Goal: Task Accomplishment & Management: Complete application form

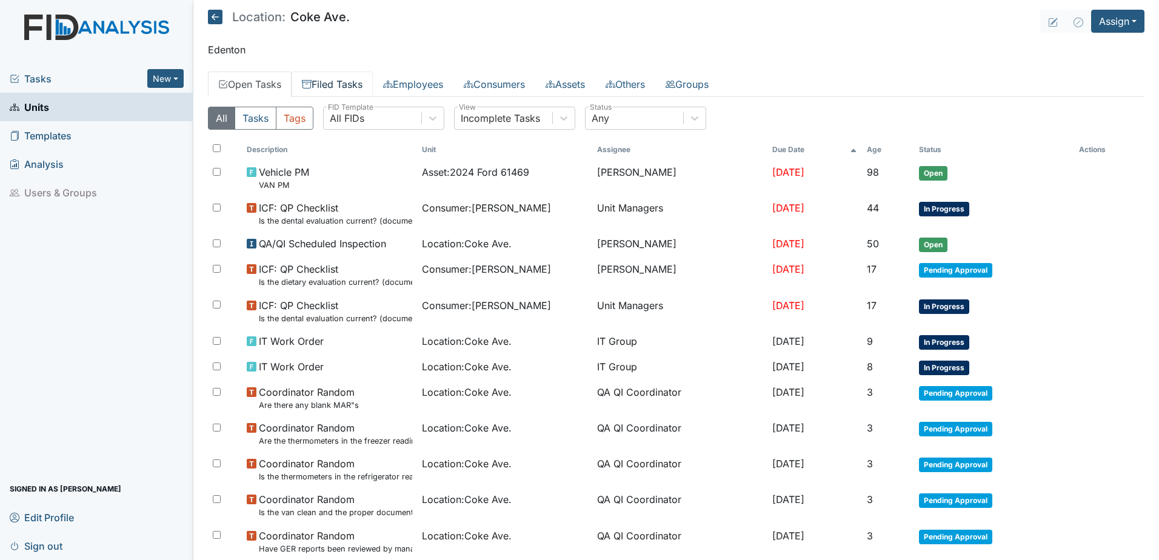
click at [337, 79] on link "Filed Tasks" at bounding box center [331, 84] width 81 height 25
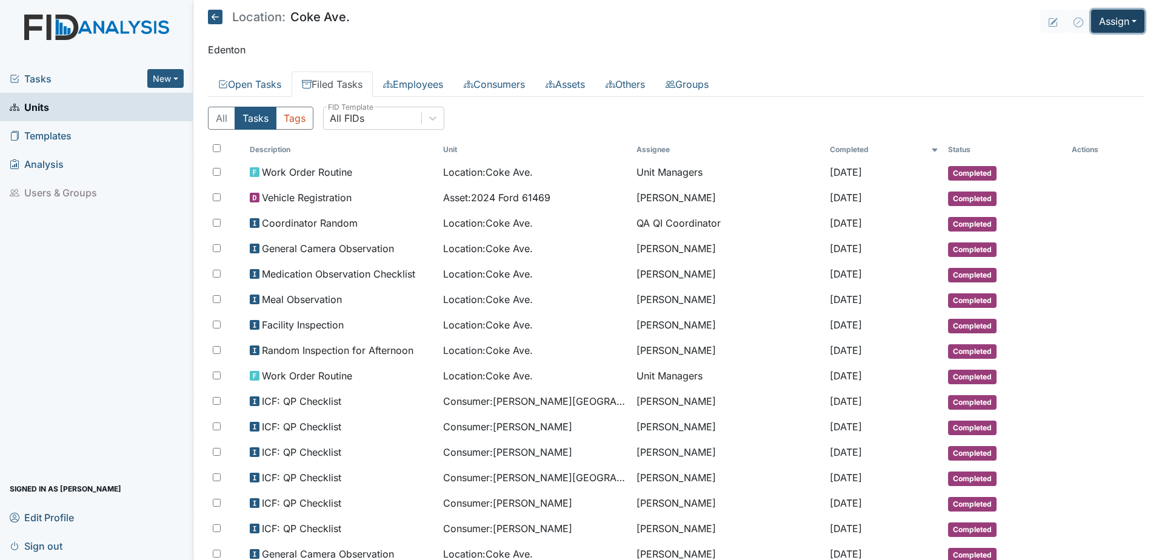
click at [1096, 24] on button "Assign" at bounding box center [1117, 21] width 53 height 23
click at [1077, 50] on link "Assign Form" at bounding box center [1088, 48] width 109 height 19
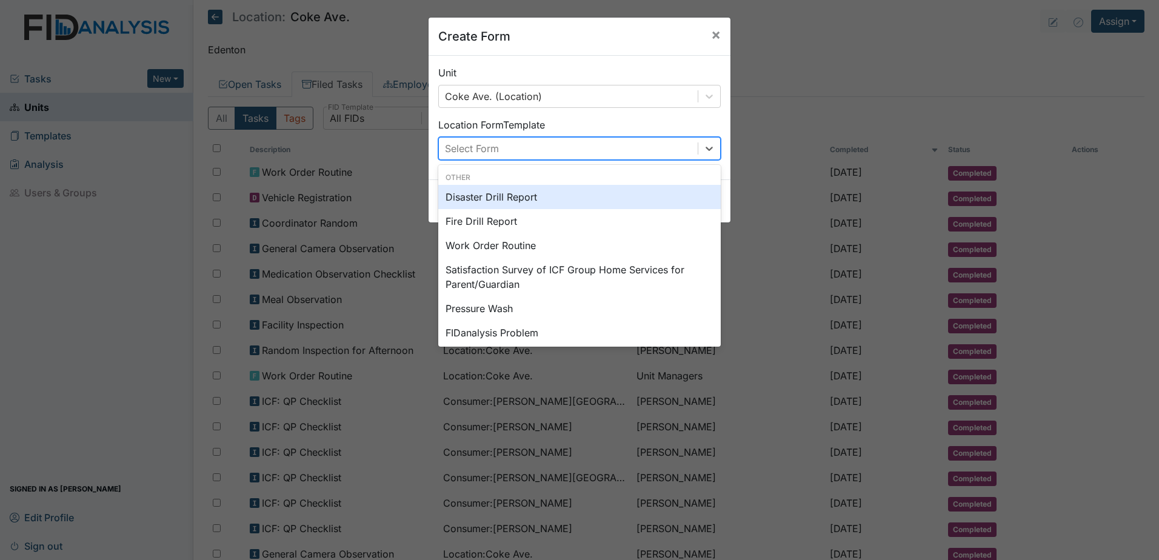
click at [602, 155] on div "Select Form" at bounding box center [568, 149] width 259 height 22
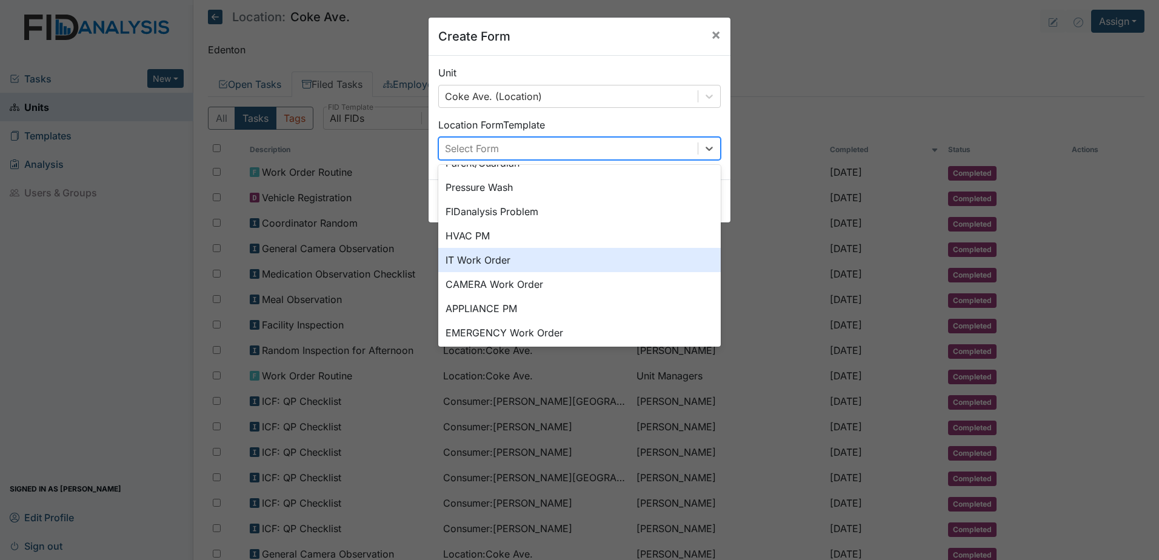
scroll to position [151, 0]
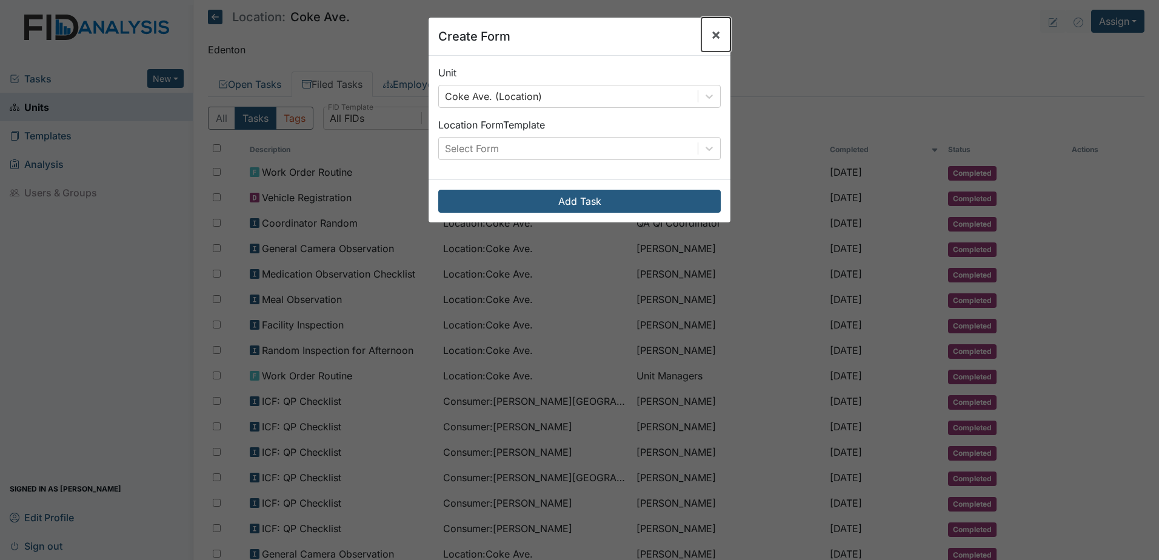
click at [711, 33] on span "×" at bounding box center [716, 34] width 10 height 18
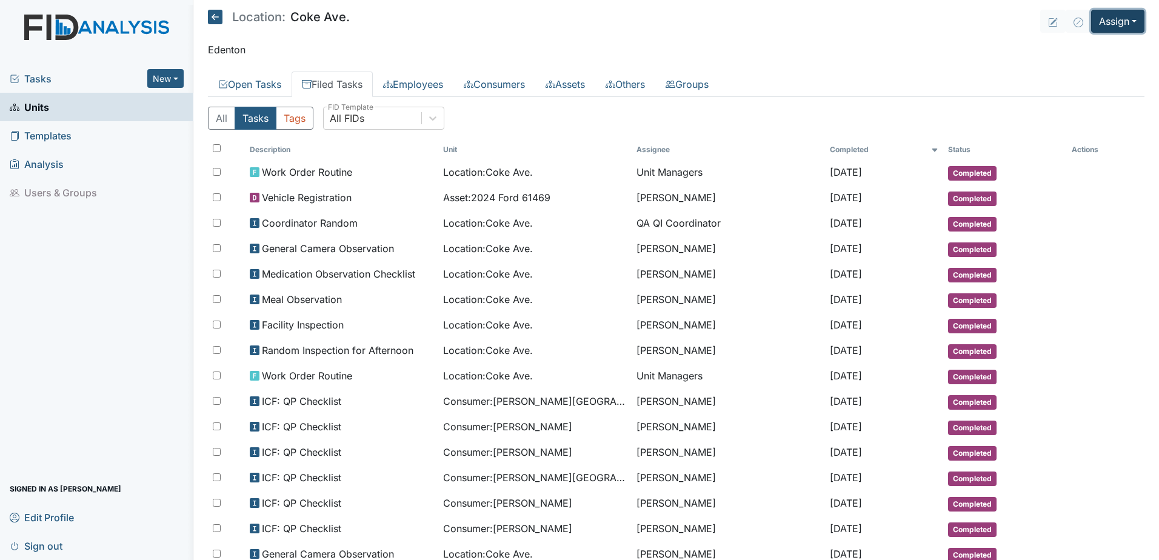
click at [1103, 26] on button "Assign" at bounding box center [1117, 21] width 53 height 23
click at [1086, 50] on link "Assign Form" at bounding box center [1088, 48] width 109 height 19
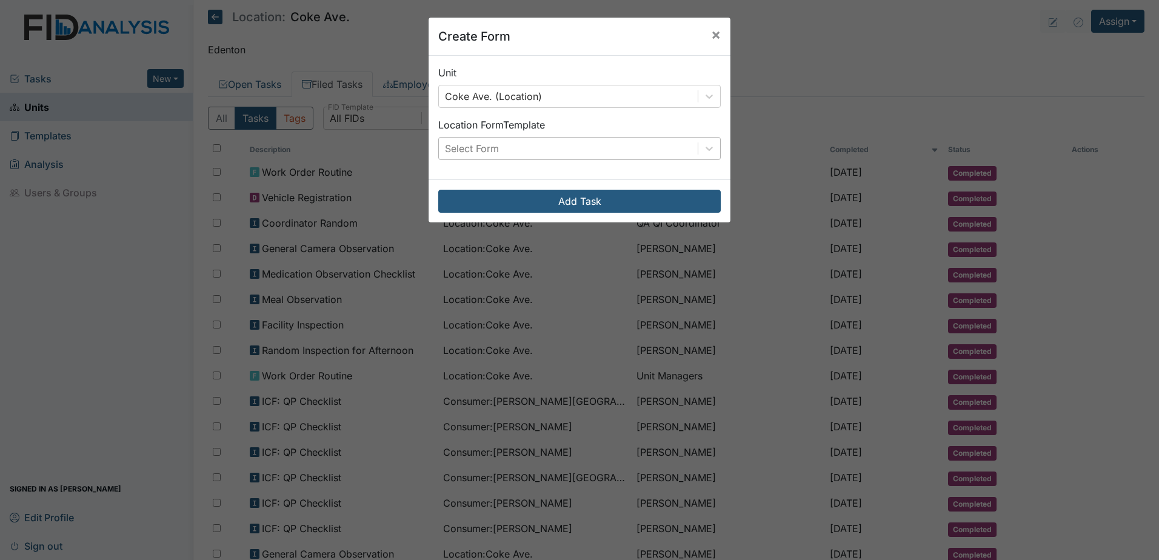
click at [592, 155] on div "Select Form" at bounding box center [568, 149] width 259 height 22
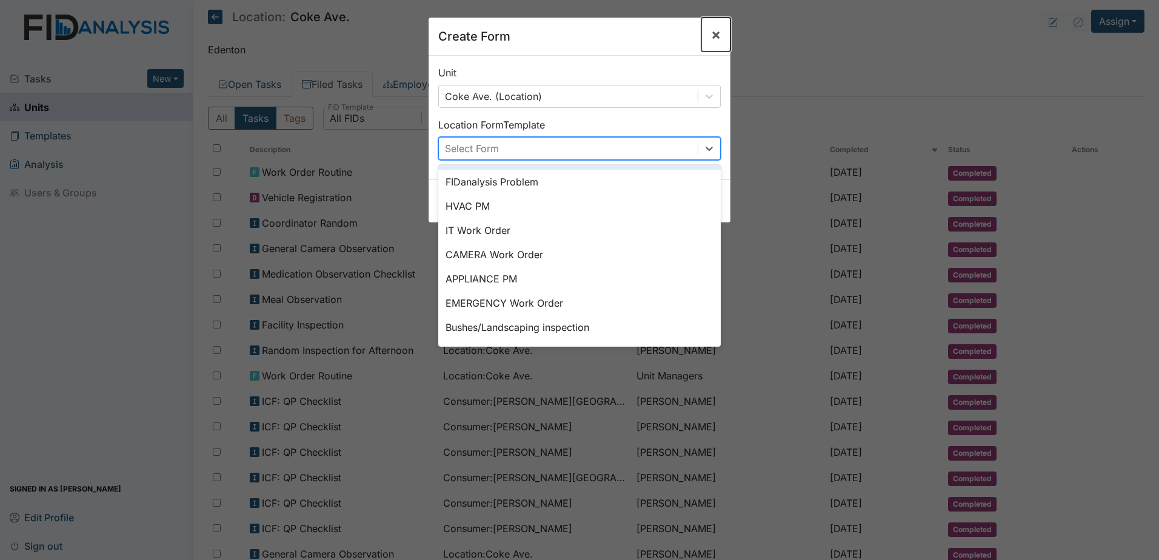
click at [714, 34] on span "×" at bounding box center [716, 34] width 10 height 18
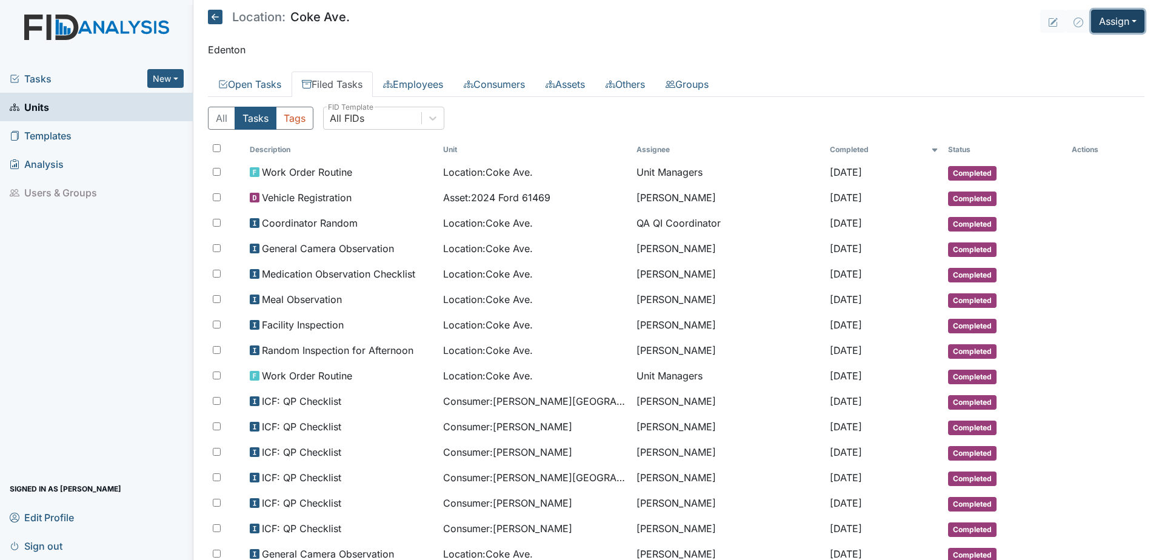
click at [1109, 21] on button "Assign" at bounding box center [1117, 21] width 53 height 23
click at [1094, 68] on link "Assign Inspection" at bounding box center [1088, 68] width 109 height 19
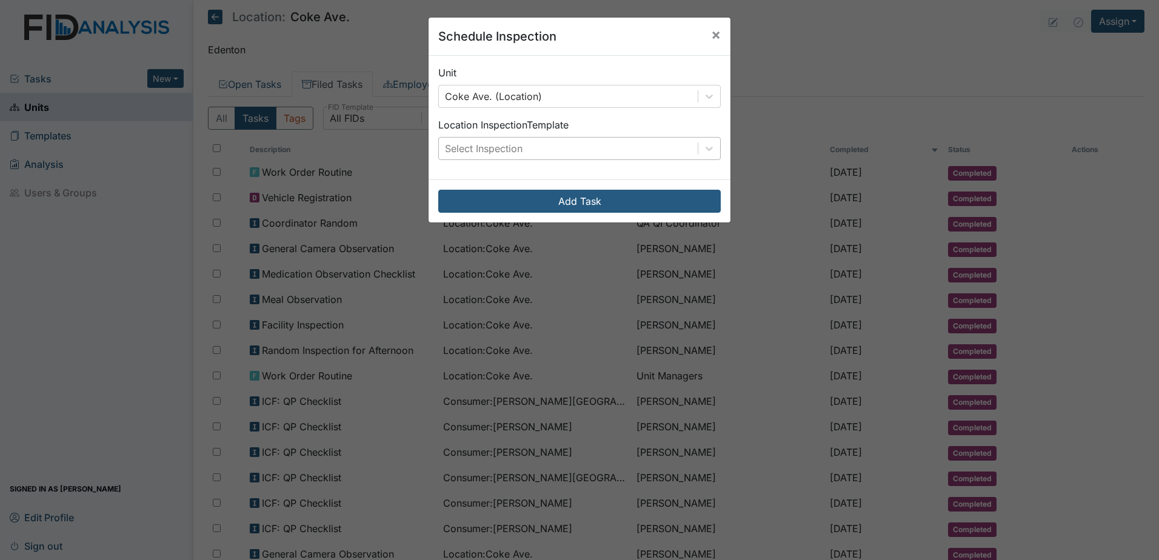
click at [574, 153] on div "Select Inspection" at bounding box center [568, 149] width 259 height 22
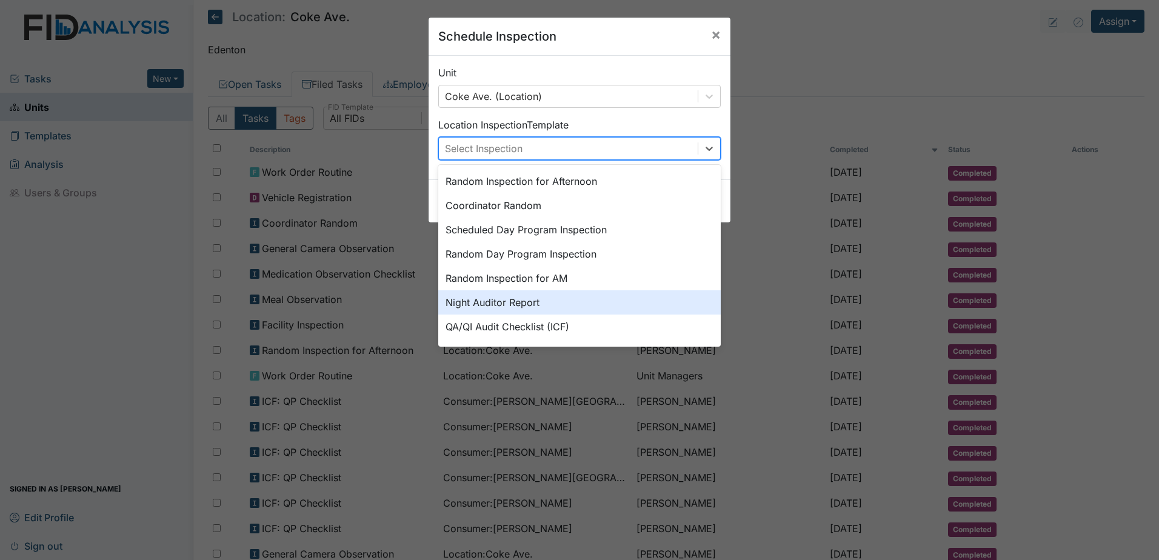
scroll to position [209, 0]
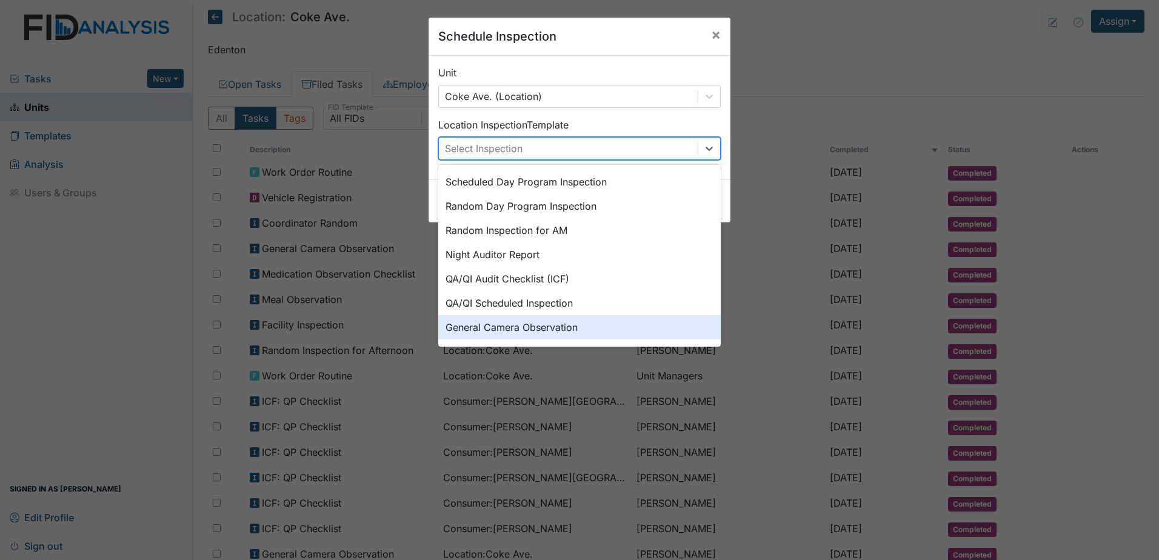
click at [562, 325] on div "General Camera Observation" at bounding box center [579, 327] width 282 height 24
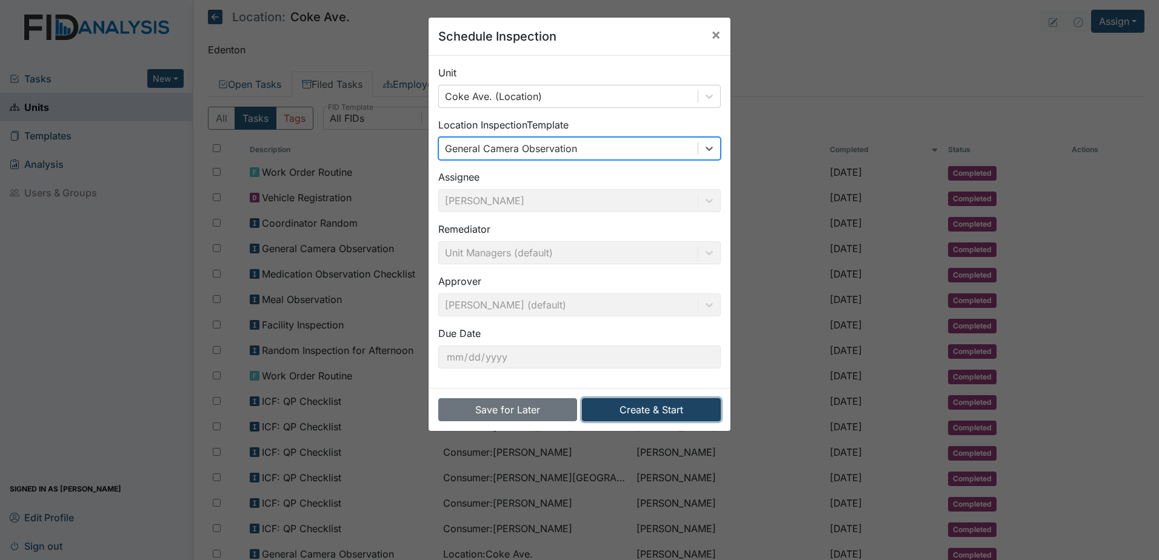
click at [662, 418] on button "Create & Start" at bounding box center [651, 409] width 139 height 23
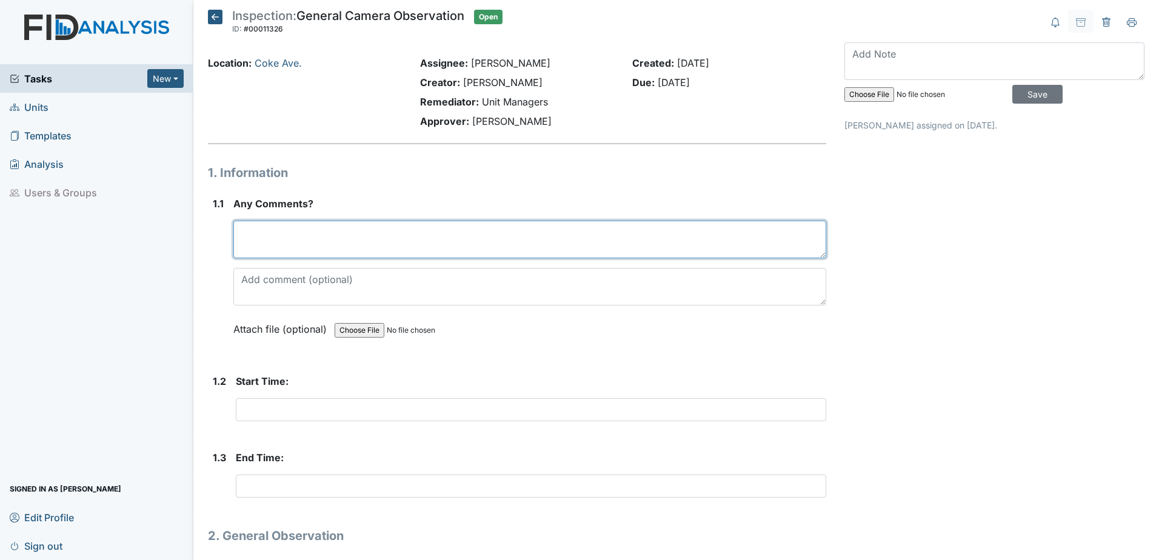
click at [271, 233] on textarea at bounding box center [529, 240] width 593 height 38
type textarea "none"
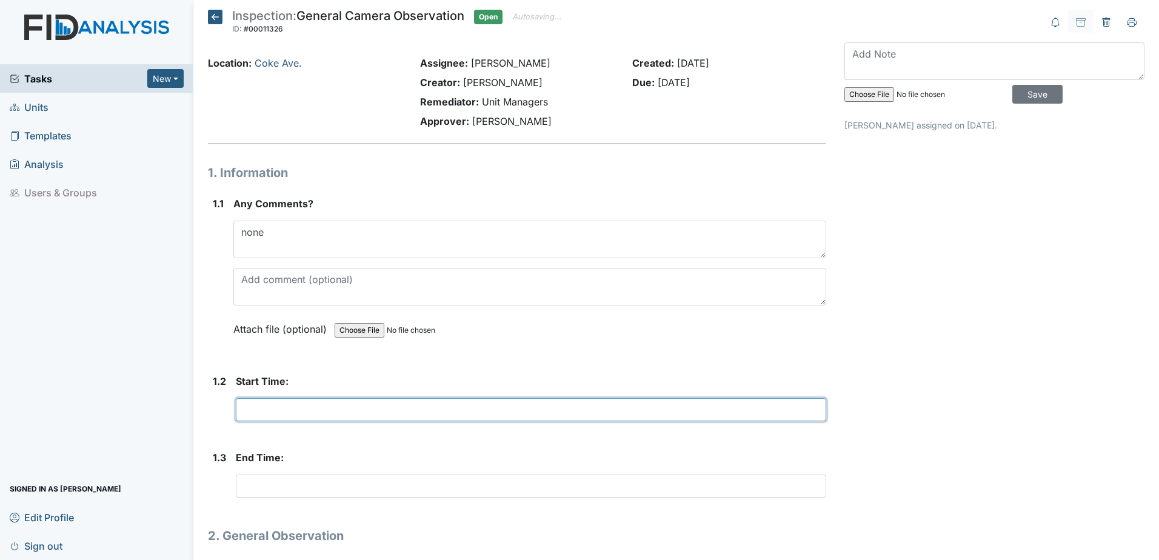
click at [287, 403] on input "text" at bounding box center [531, 409] width 590 height 23
type input "15:00"
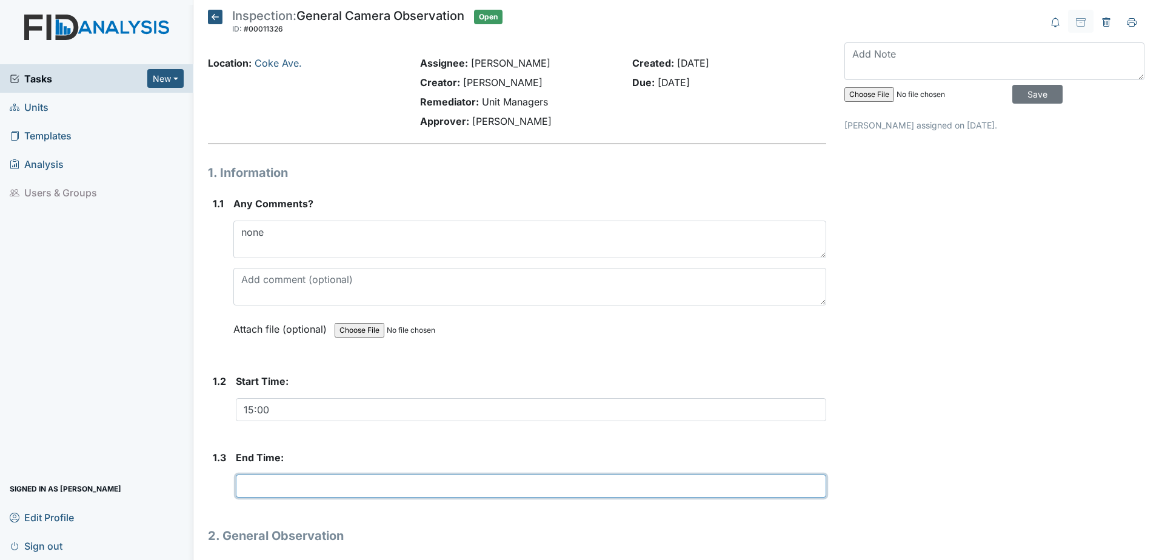
click at [295, 493] on input "text" at bounding box center [531, 485] width 590 height 23
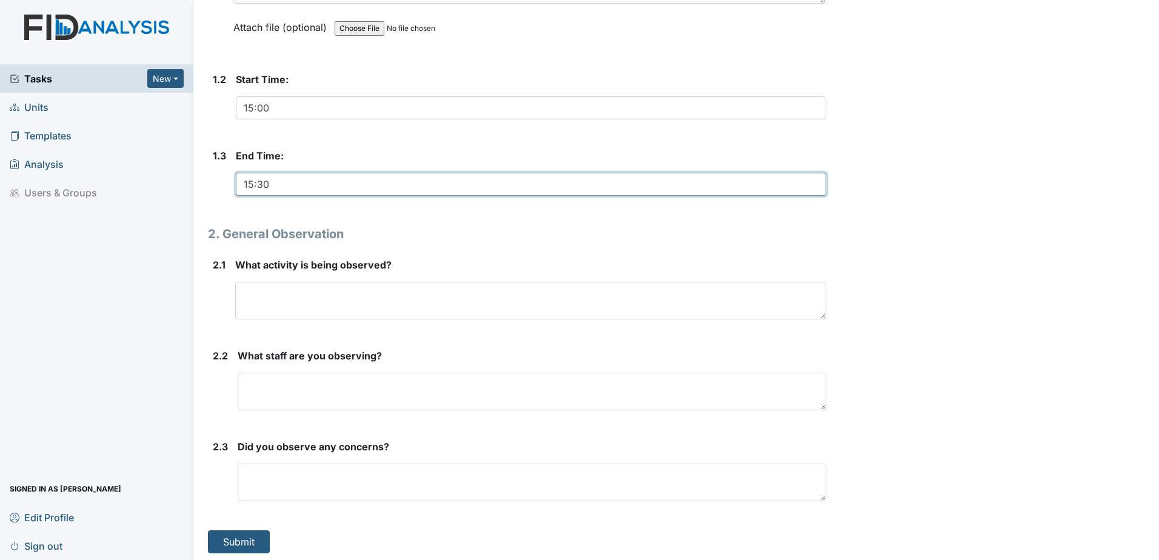
scroll to position [305, 0]
type input "15:30"
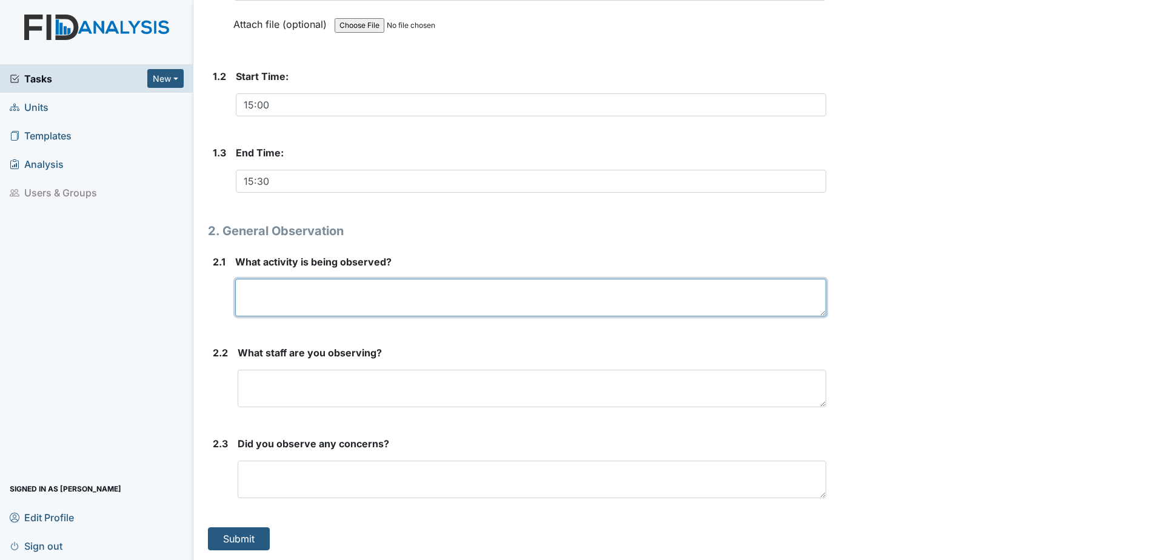
click at [328, 304] on textarea at bounding box center [530, 298] width 591 height 38
click at [264, 289] on textarea "them playing games at the table" at bounding box center [530, 298] width 591 height 38
type textarea "playing games at the table"
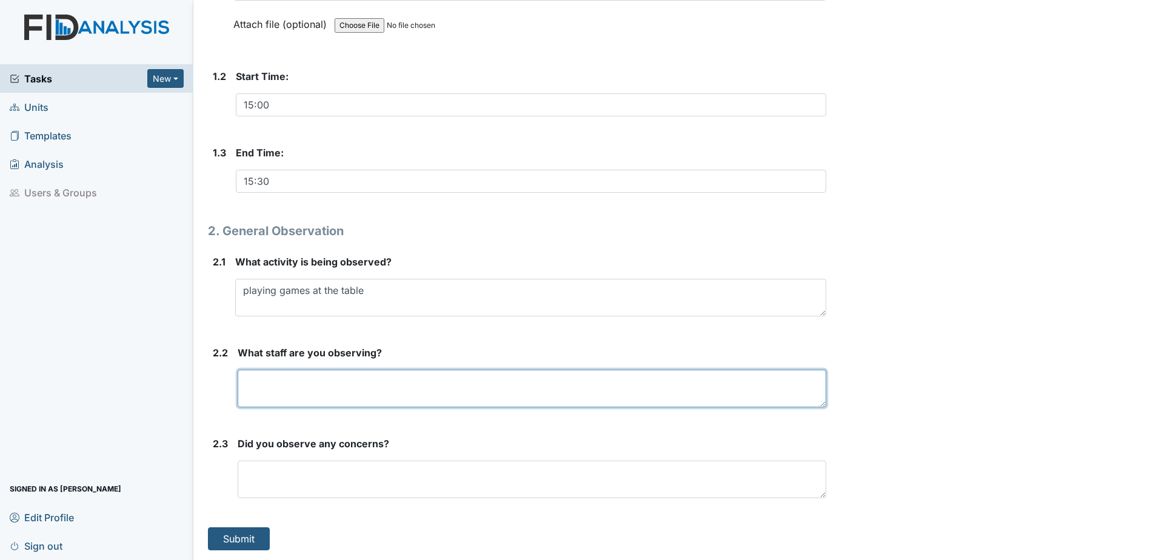
click at [322, 396] on textarea at bounding box center [532, 389] width 588 height 38
type textarea "LL"
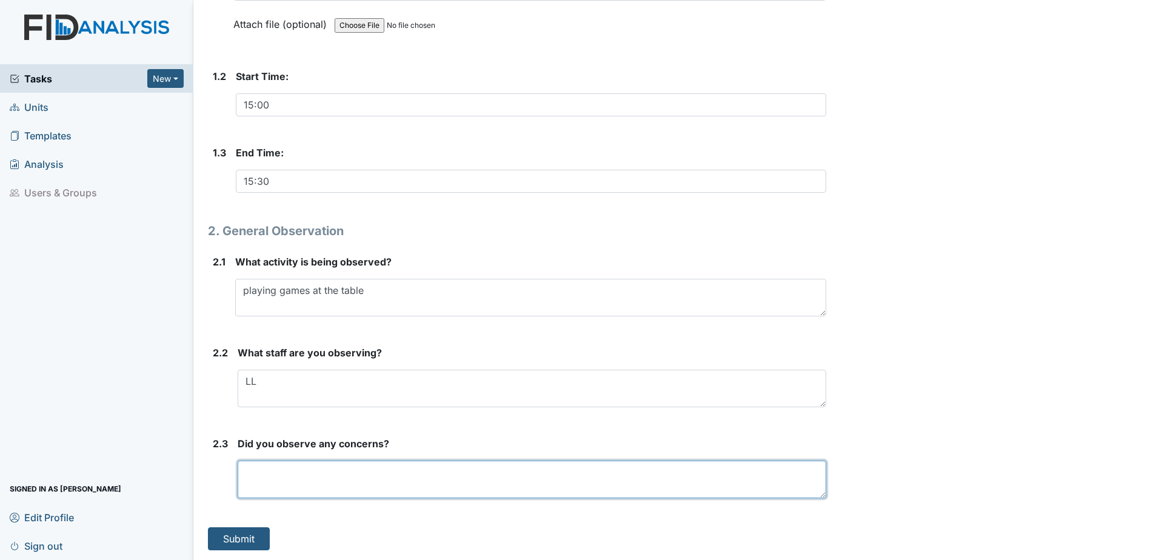
click at [255, 480] on textarea at bounding box center [532, 480] width 588 height 38
type textarea "Need more active treatment"
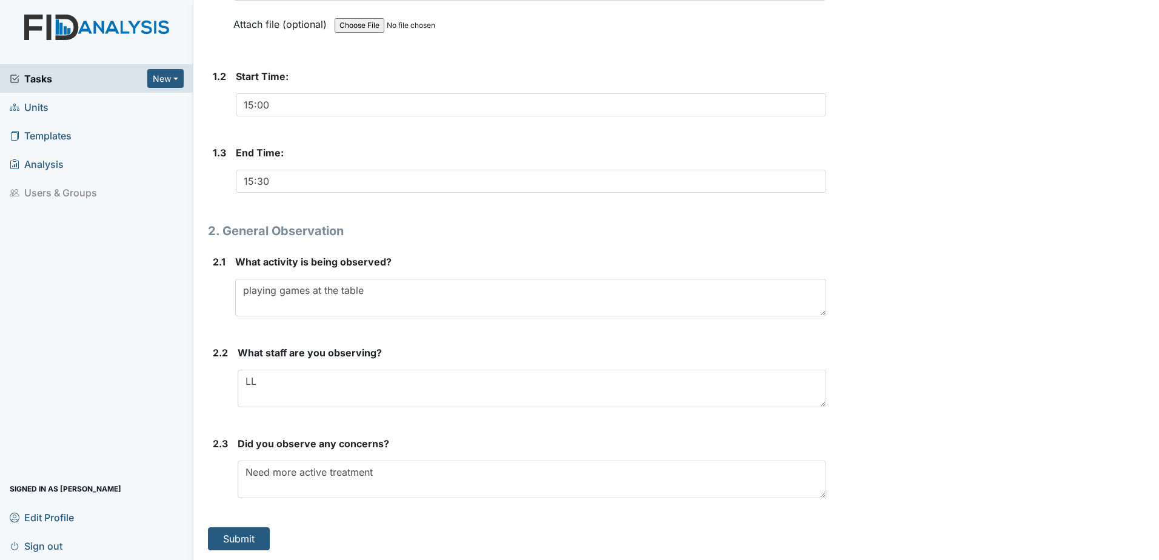
click at [504, 516] on div "1. Information 1.1 Any Comments? none This field is required. Attach file (opti…" at bounding box center [517, 204] width 618 height 691
click at [250, 536] on button "Submit" at bounding box center [239, 538] width 62 height 23
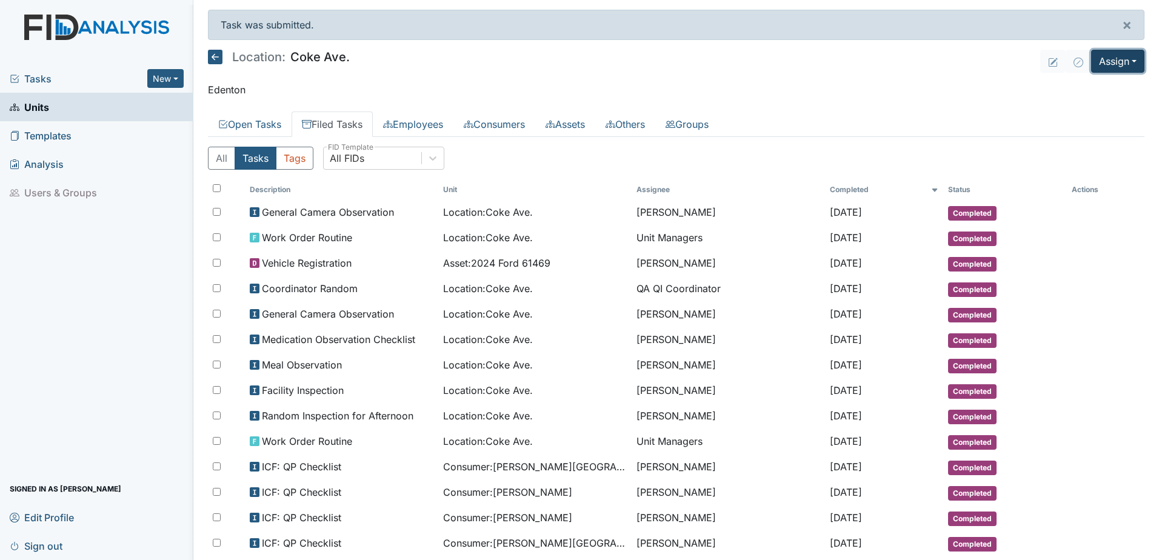
click at [1116, 60] on button "Assign" at bounding box center [1117, 61] width 53 height 23
click at [1079, 106] on link "Assign Inspection" at bounding box center [1088, 108] width 109 height 19
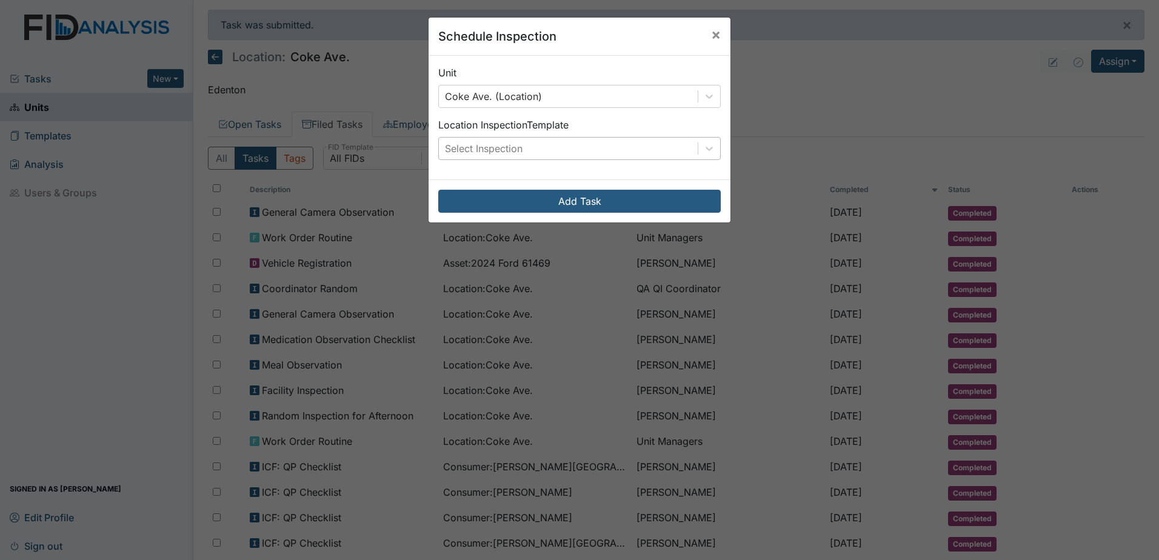
click at [520, 151] on div "Select Inspection" at bounding box center [568, 149] width 259 height 22
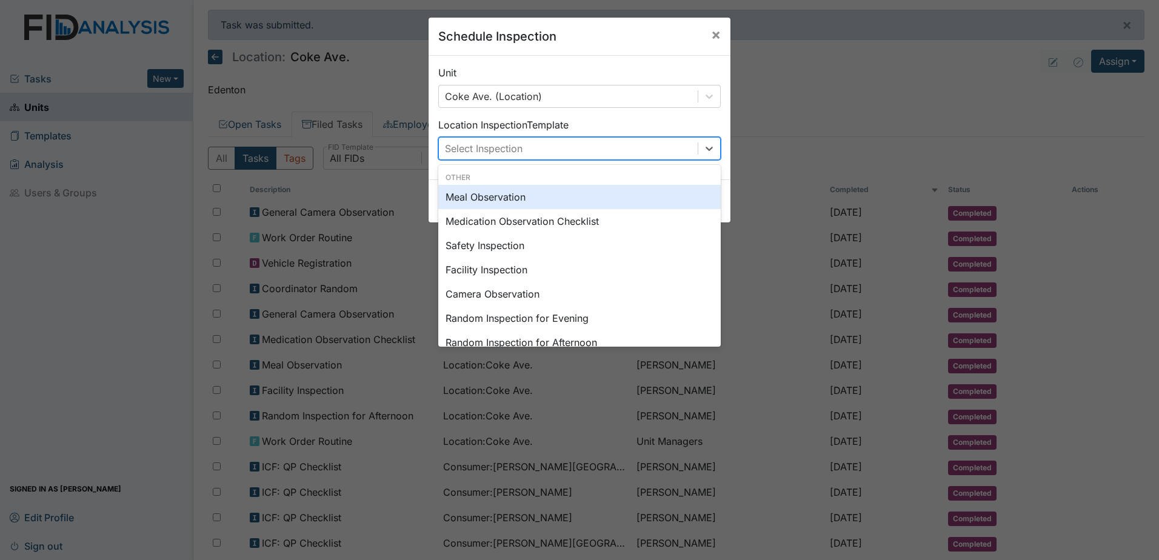
click at [534, 195] on div "Meal Observation" at bounding box center [579, 197] width 282 height 24
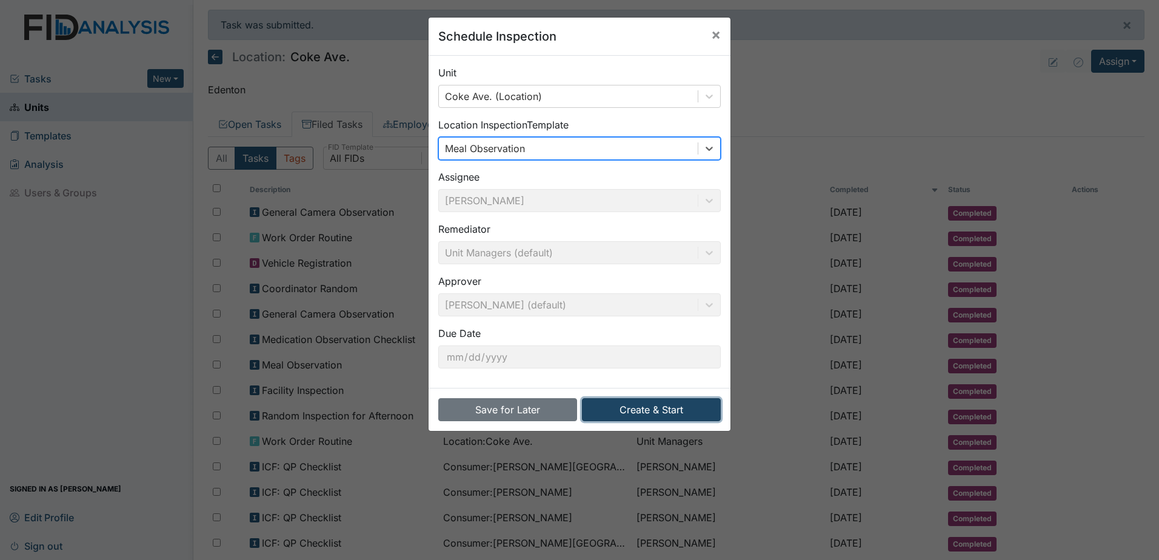
click at [675, 405] on button "Create & Start" at bounding box center [651, 409] width 139 height 23
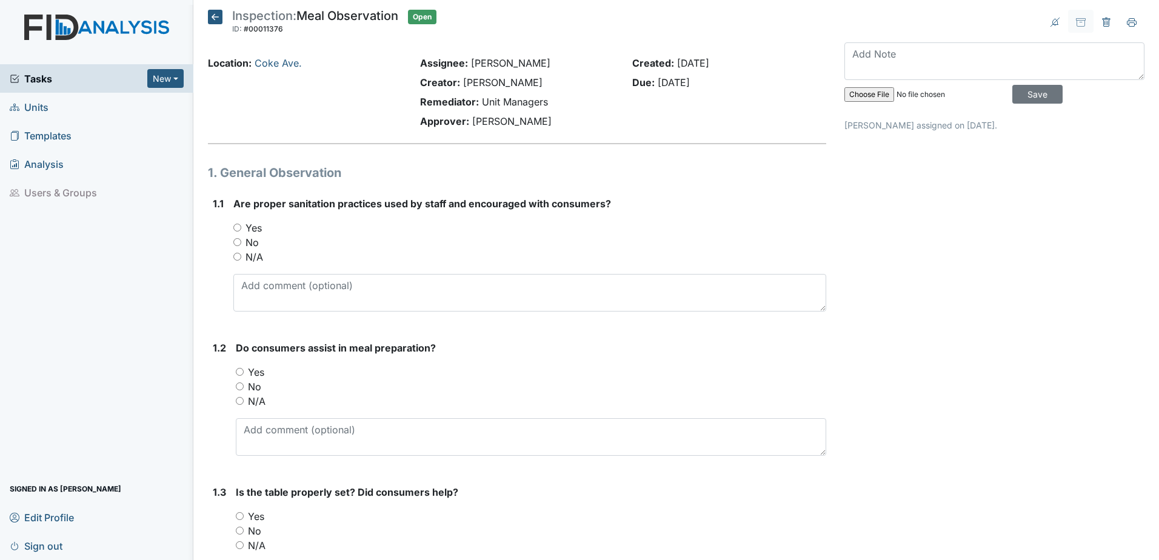
click at [236, 225] on input "Yes" at bounding box center [237, 228] width 8 height 8
radio input "true"
click at [238, 371] on input "Yes" at bounding box center [240, 372] width 8 height 8
radio input "true"
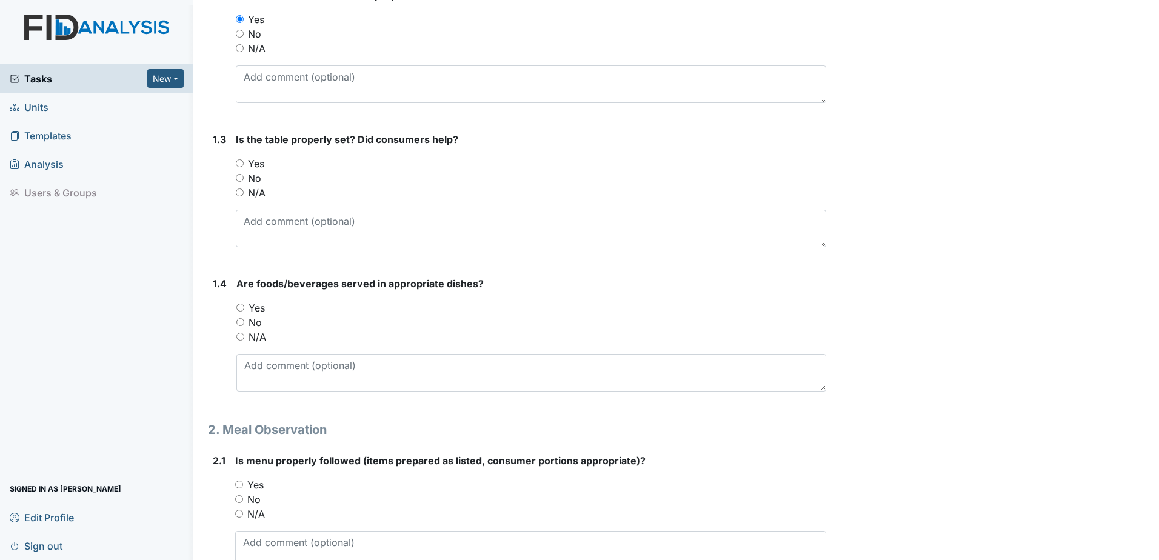
scroll to position [364, 0]
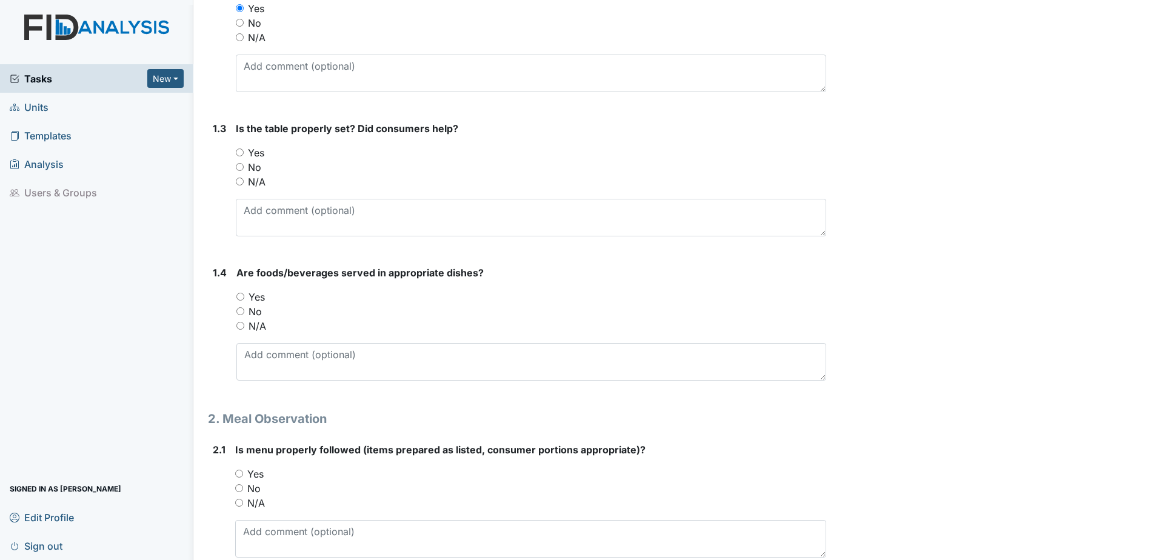
click at [242, 151] on input "Yes" at bounding box center [240, 152] width 8 height 8
radio input "true"
click at [241, 296] on input "Yes" at bounding box center [240, 297] width 8 height 8
radio input "true"
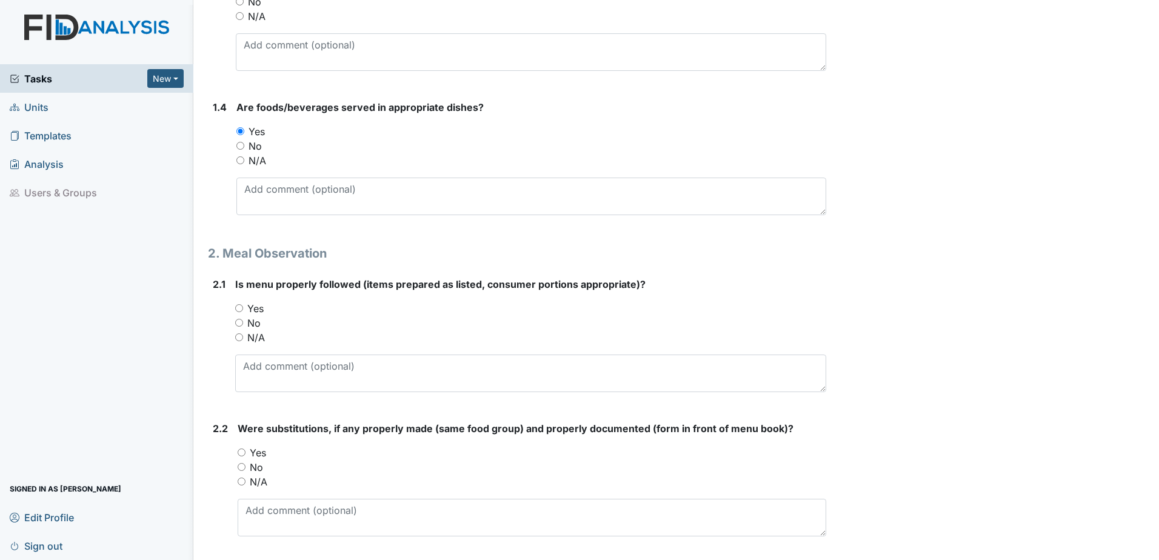
scroll to position [545, 0]
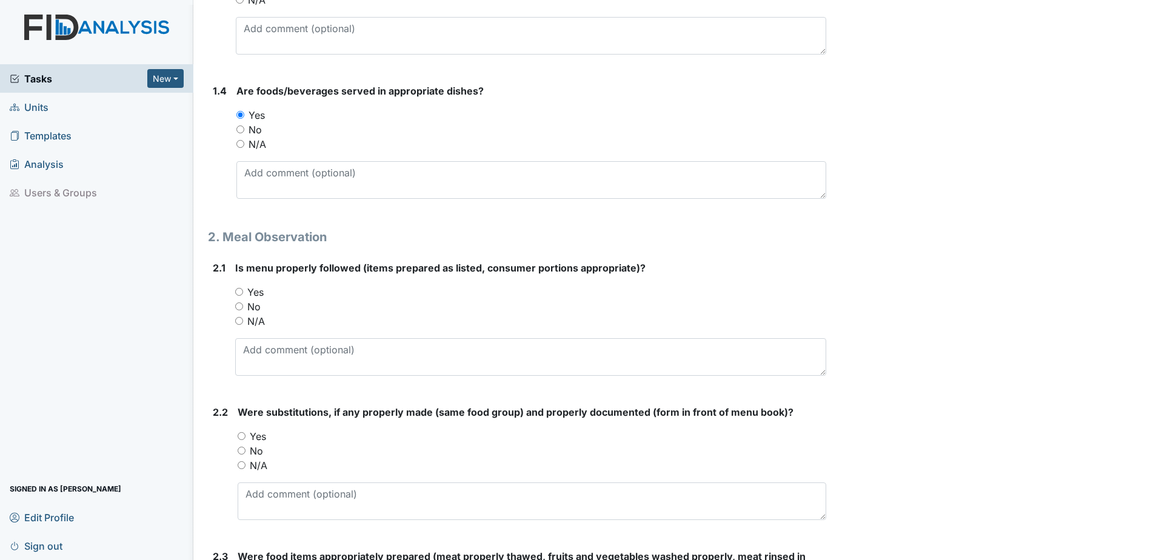
click at [238, 288] on input "Yes" at bounding box center [239, 292] width 8 height 8
radio input "true"
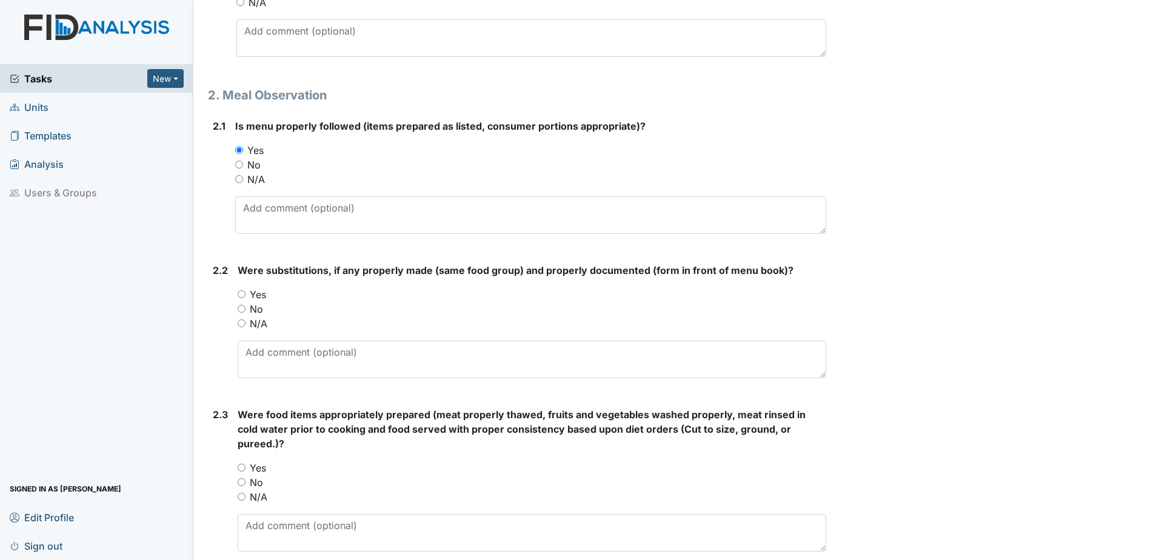
scroll to position [727, 0]
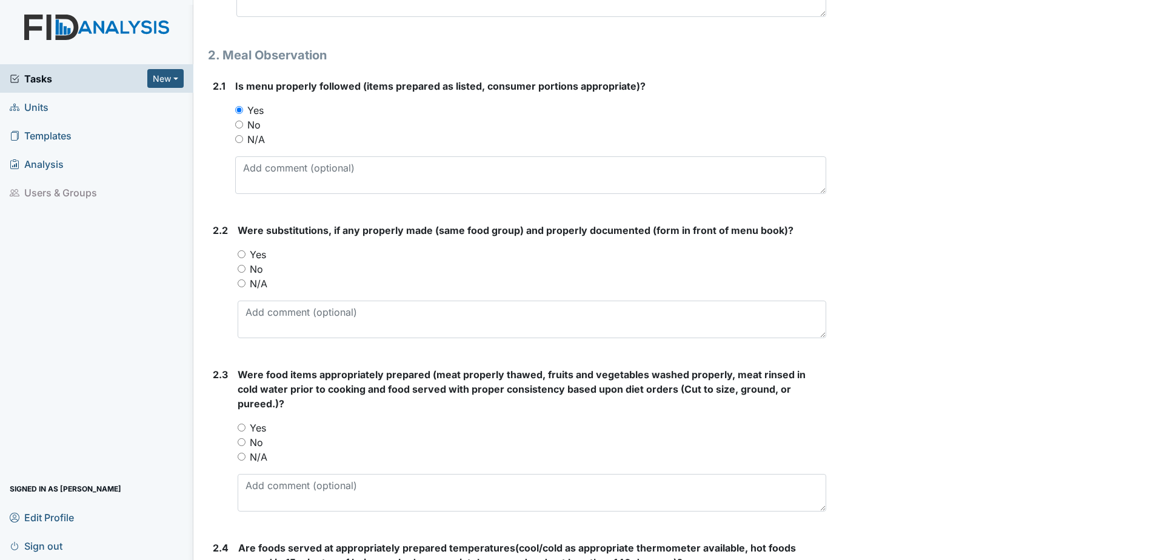
click at [245, 268] on input "No" at bounding box center [242, 269] width 8 height 8
radio input "true"
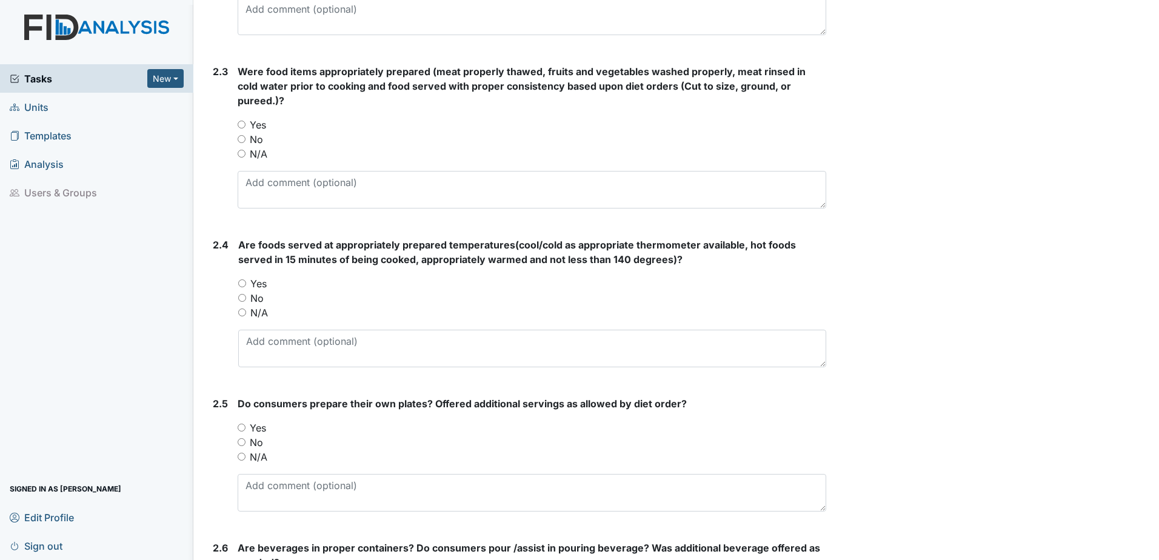
scroll to position [1091, 0]
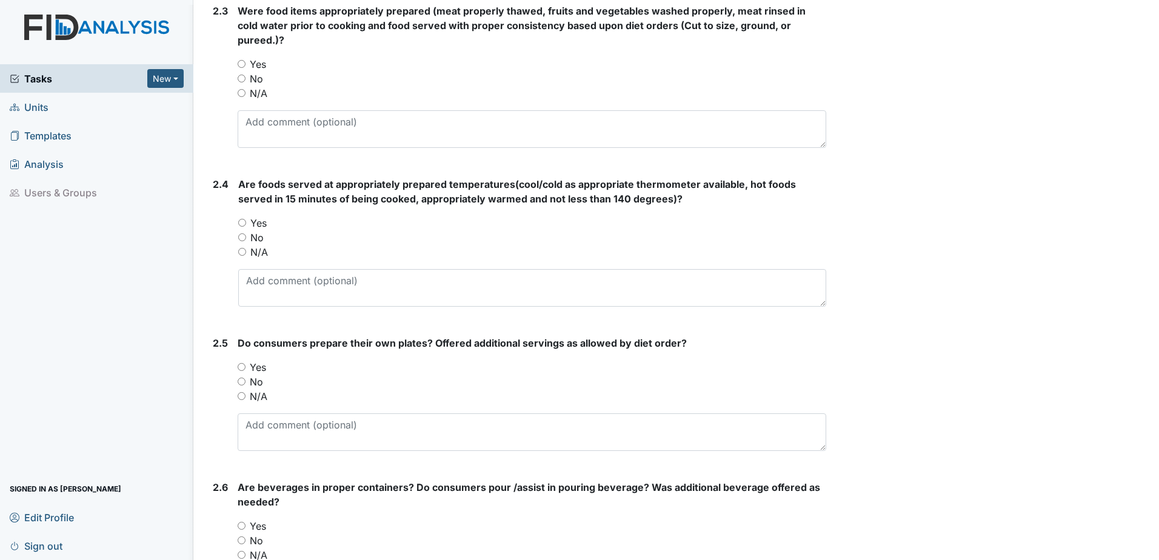
click at [242, 60] on input "Yes" at bounding box center [242, 64] width 8 height 8
radio input "true"
click at [245, 219] on input "Yes" at bounding box center [242, 223] width 8 height 8
radio input "true"
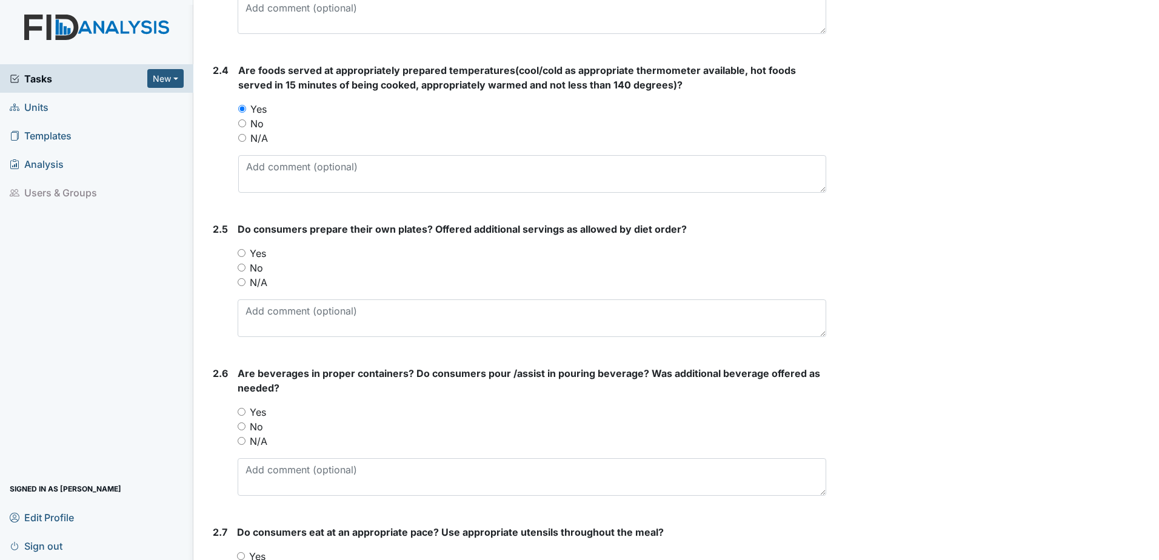
scroll to position [1333, 0]
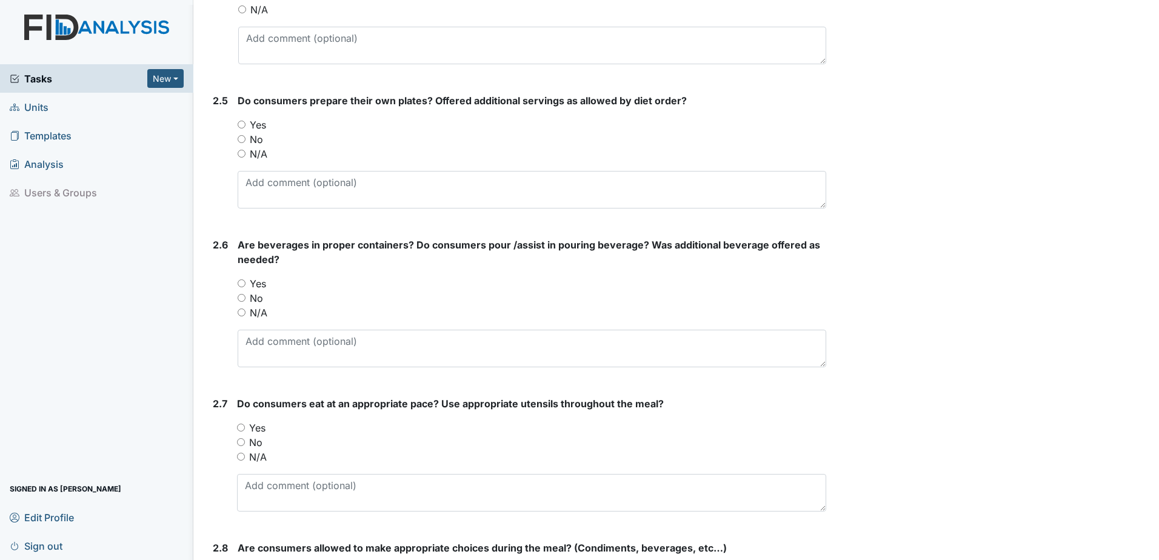
click at [239, 121] on input "Yes" at bounding box center [242, 125] width 8 height 8
radio input "true"
drag, startPoint x: 240, startPoint y: 267, endPoint x: 264, endPoint y: 274, distance: 24.7
click at [241, 279] on input "Yes" at bounding box center [242, 283] width 8 height 8
radio input "true"
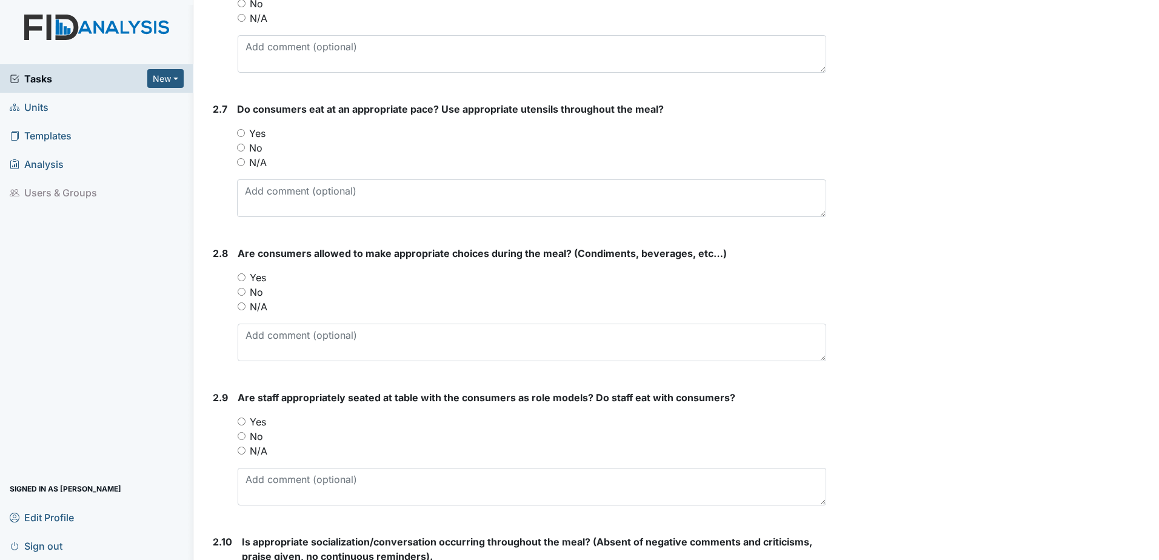
scroll to position [1636, 0]
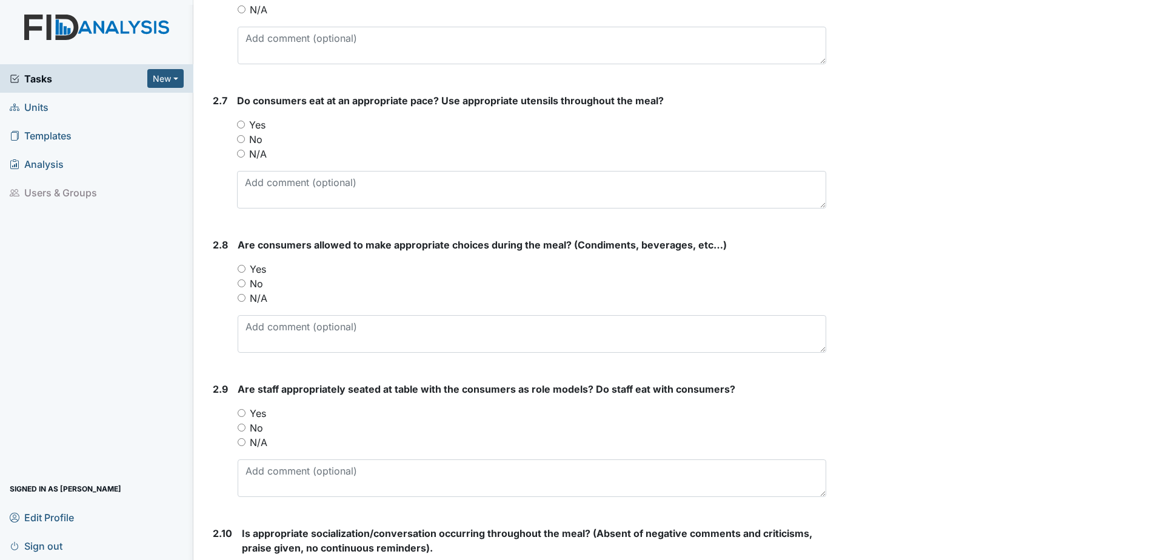
click at [244, 121] on input "Yes" at bounding box center [241, 125] width 8 height 8
radio input "true"
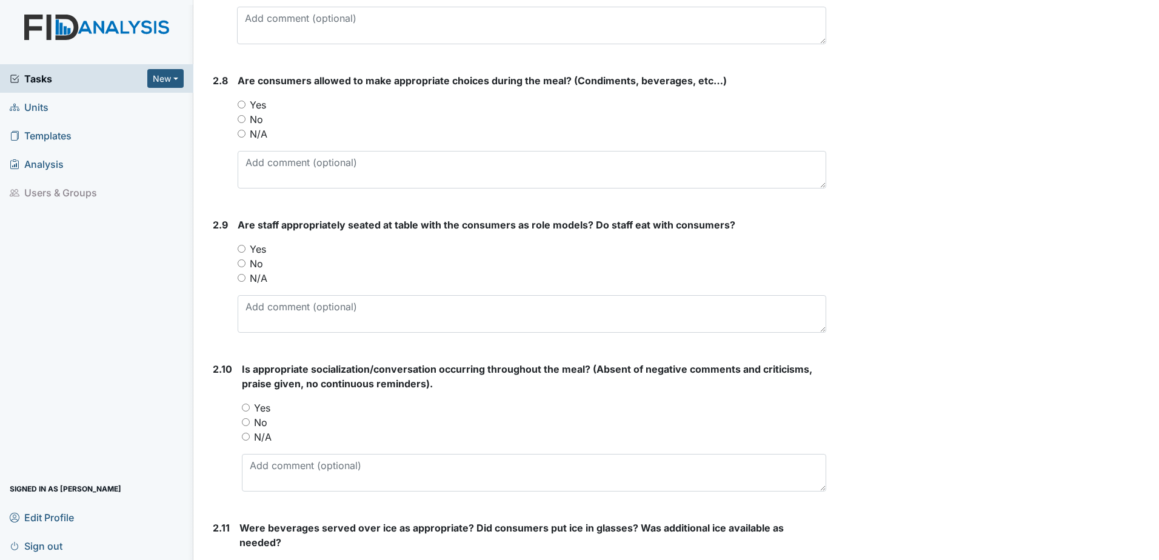
scroll to position [1818, 0]
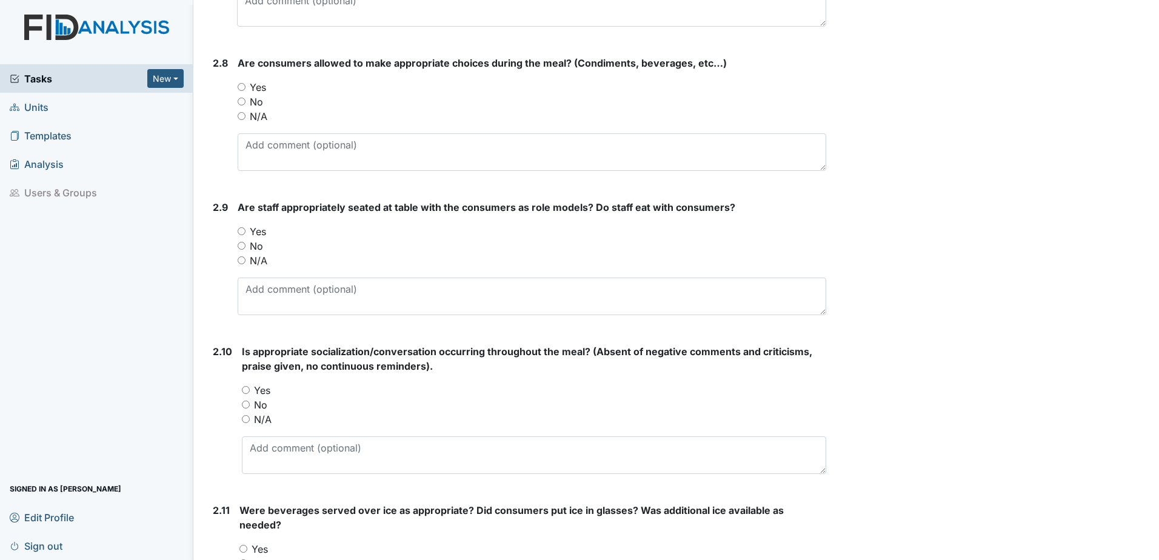
click at [239, 83] on input "Yes" at bounding box center [242, 87] width 8 height 8
radio input "true"
click at [239, 227] on input "Yes" at bounding box center [242, 231] width 8 height 8
radio input "true"
click at [244, 386] on input "Yes" at bounding box center [246, 390] width 8 height 8
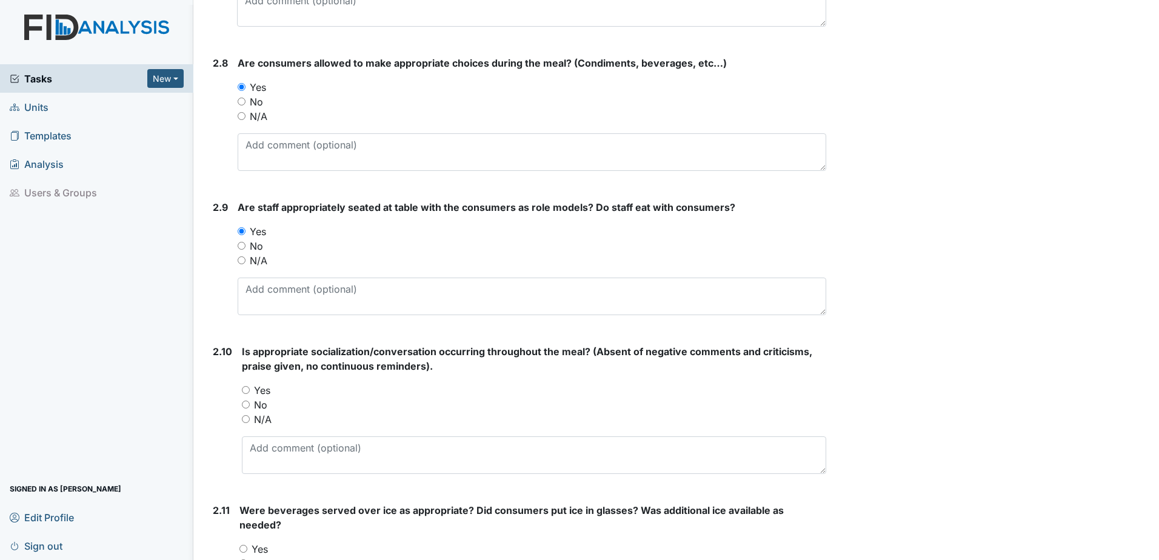
radio input "true"
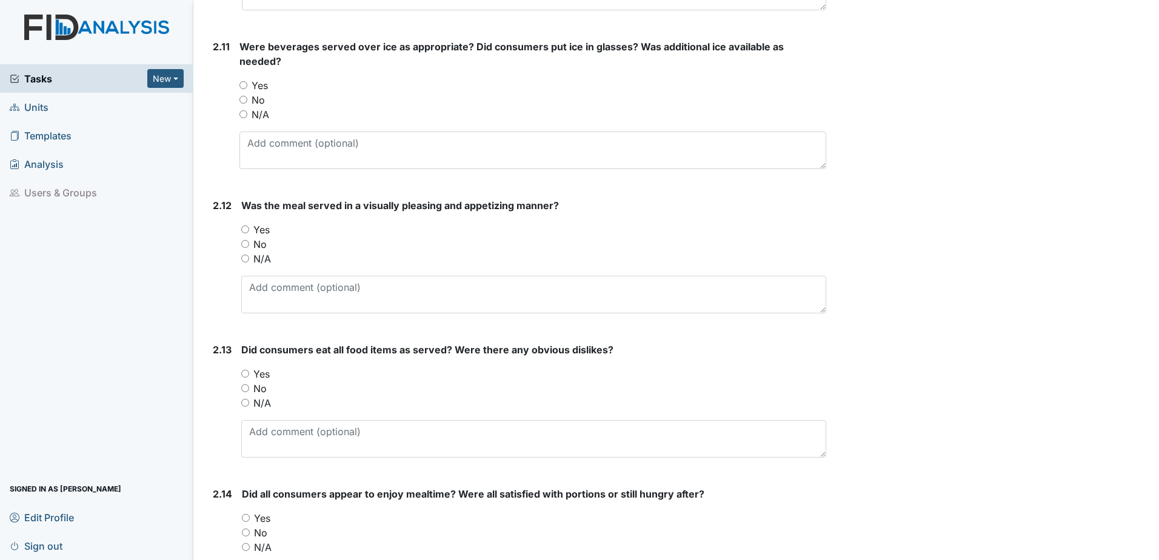
scroll to position [2303, 0]
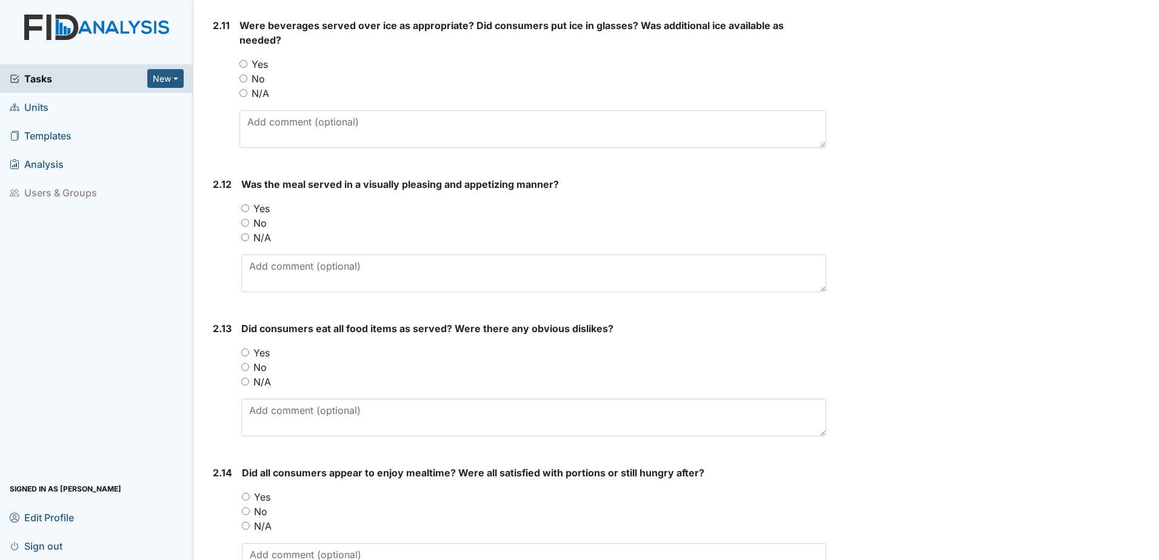
click at [247, 493] on input "Yes" at bounding box center [246, 497] width 8 height 8
radio input "true"
click at [250, 345] on div "Yes" at bounding box center [533, 352] width 585 height 15
click at [247, 348] on input "Yes" at bounding box center [245, 352] width 8 height 8
radio input "true"
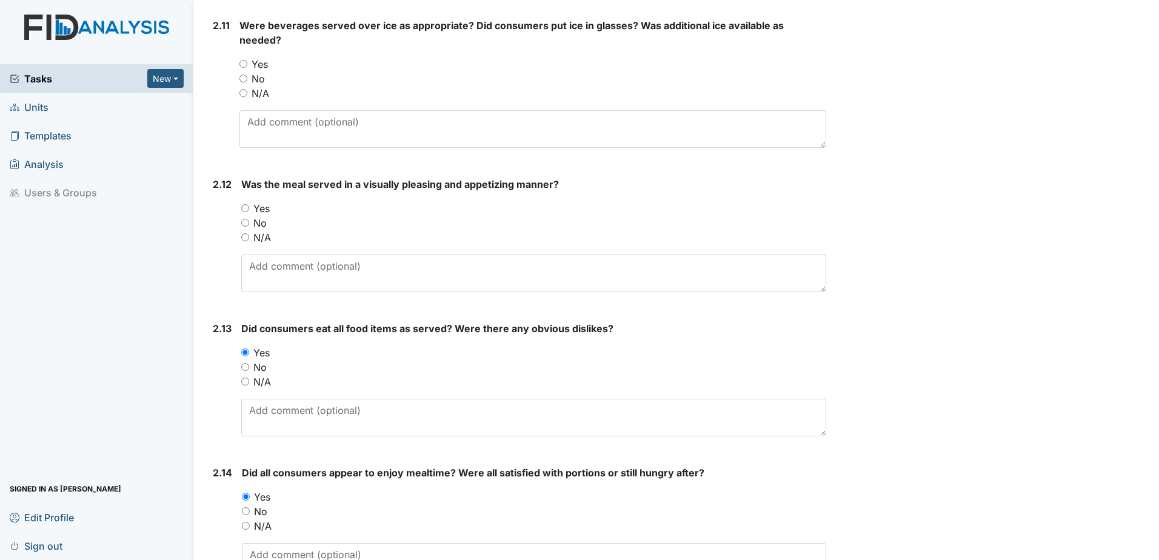
click at [258, 201] on label "Yes" at bounding box center [261, 208] width 16 height 15
click at [249, 204] on input "Yes" at bounding box center [245, 208] width 8 height 8
radio input "true"
click at [239, 60] on input "Yes" at bounding box center [243, 64] width 8 height 8
radio input "true"
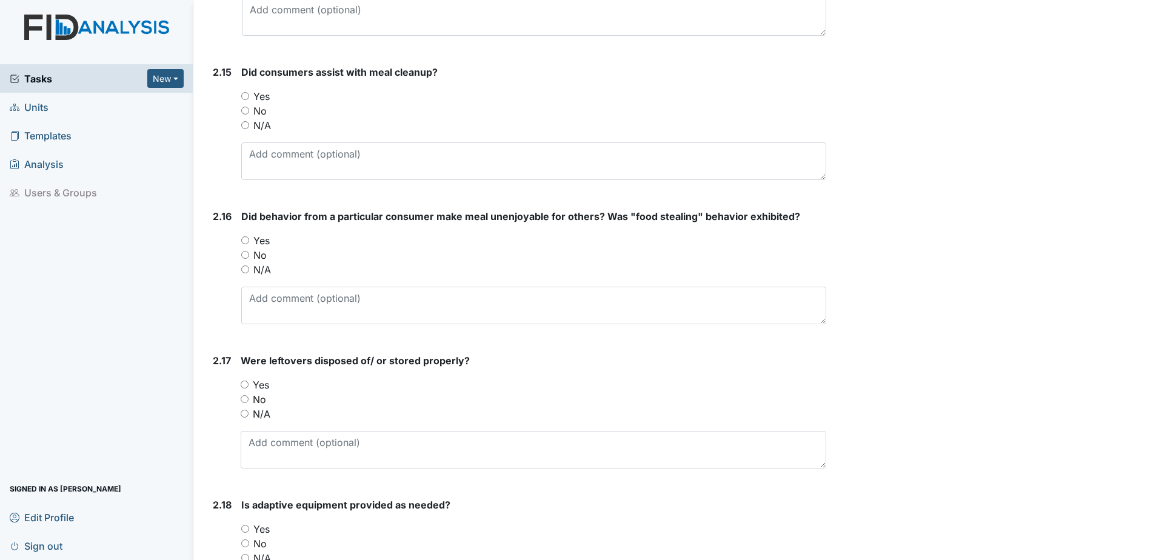
scroll to position [2848, 0]
click at [245, 91] on input "Yes" at bounding box center [245, 95] width 8 height 8
radio input "true"
click at [248, 236] on input "Yes" at bounding box center [245, 240] width 8 height 8
radio input "true"
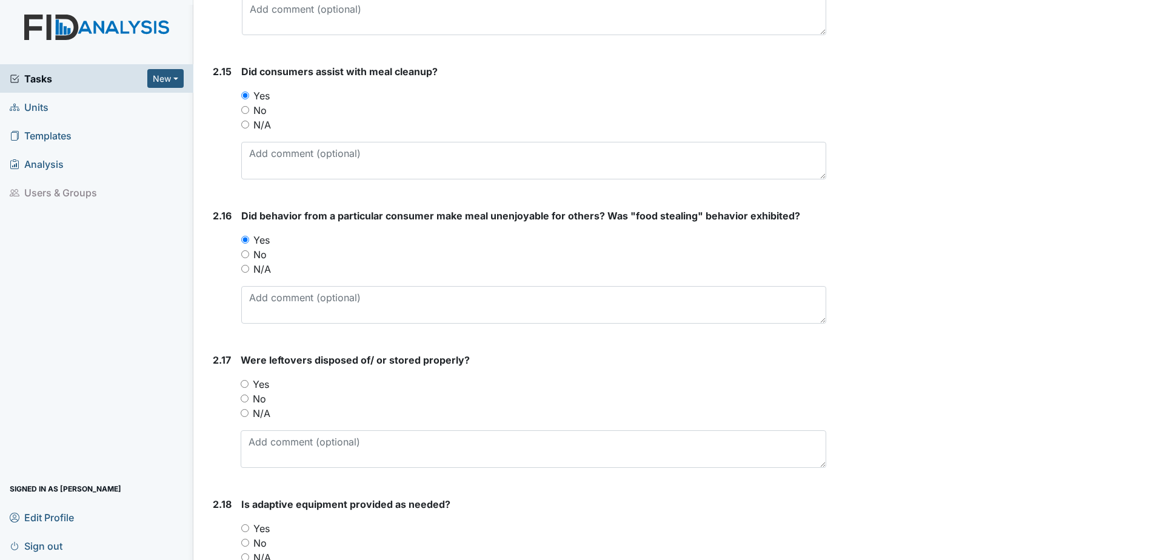
click at [250, 247] on div "No" at bounding box center [533, 254] width 585 height 15
click at [242, 250] on input "No" at bounding box center [245, 254] width 8 height 8
radio input "true"
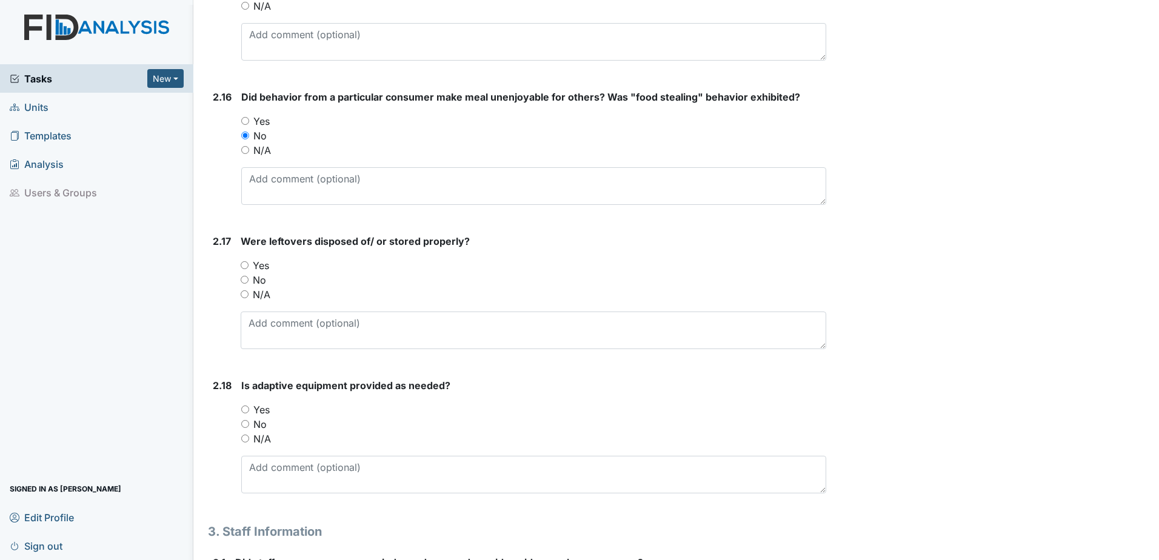
scroll to position [2969, 0]
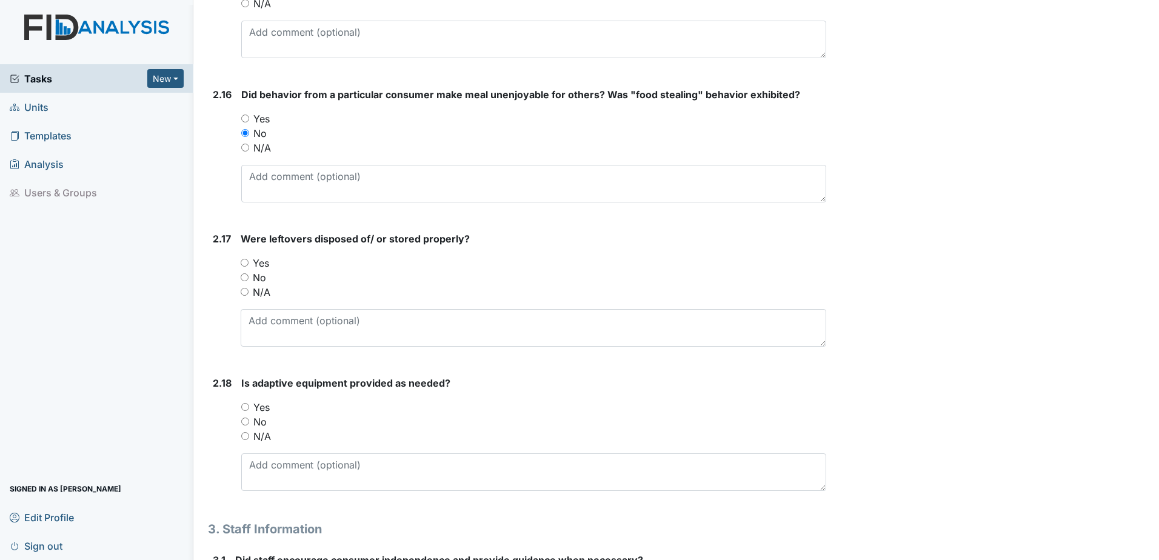
click at [246, 259] on input "Yes" at bounding box center [245, 263] width 8 height 8
radio input "true"
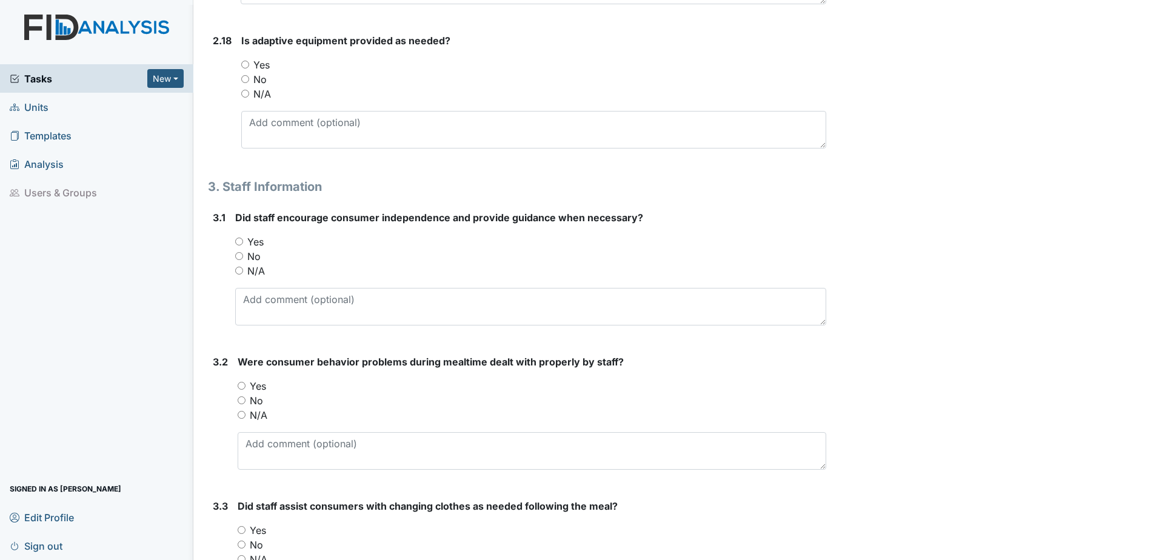
scroll to position [3333, 0]
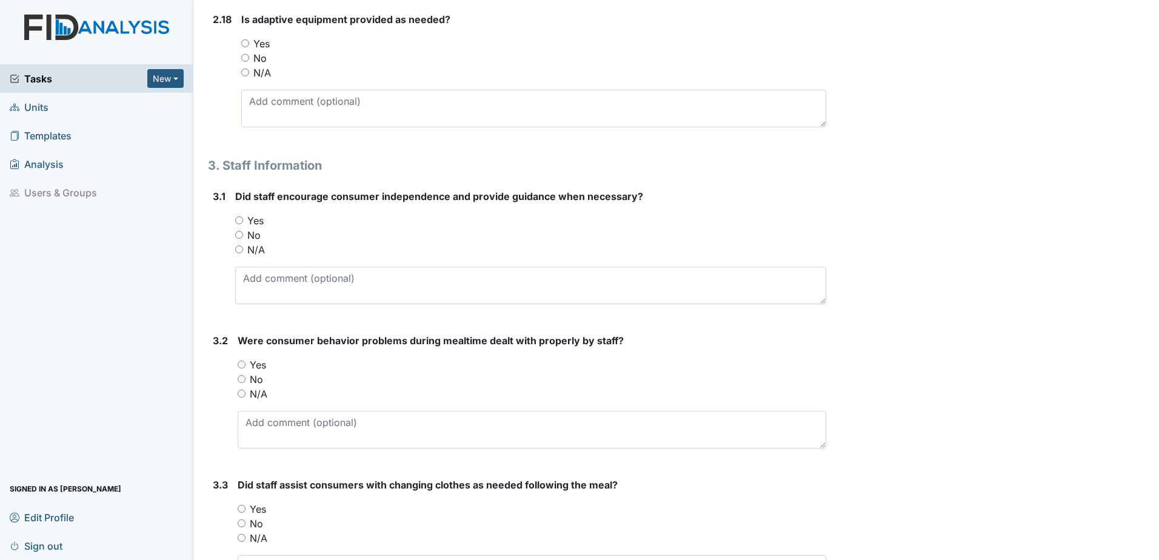
click at [245, 39] on input "Yes" at bounding box center [245, 43] width 8 height 8
radio input "true"
click at [240, 216] on input "Yes" at bounding box center [239, 220] width 8 height 8
radio input "true"
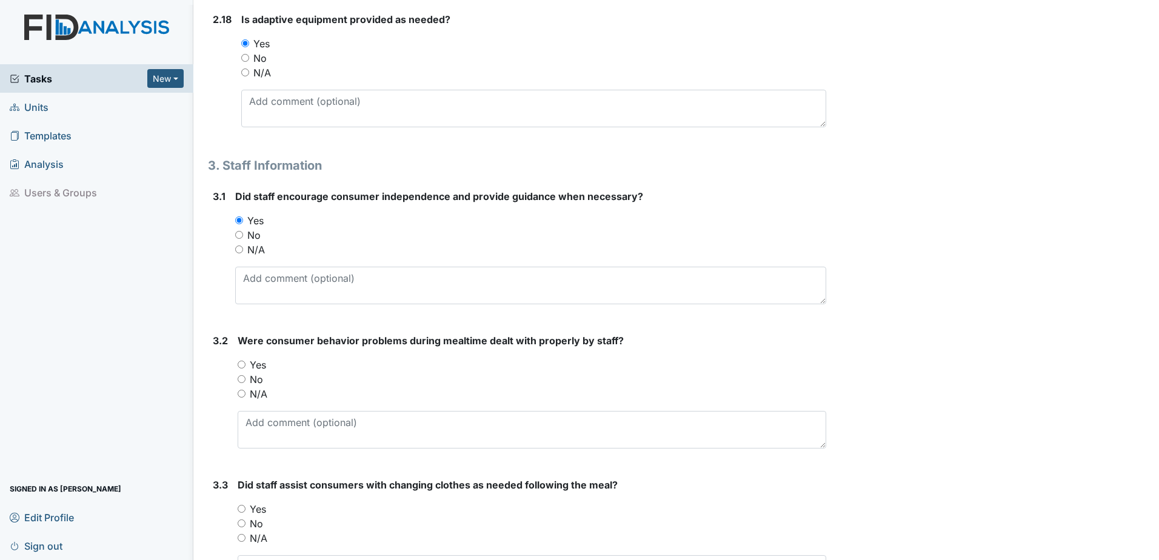
click at [241, 361] on input "Yes" at bounding box center [242, 365] width 8 height 8
radio input "true"
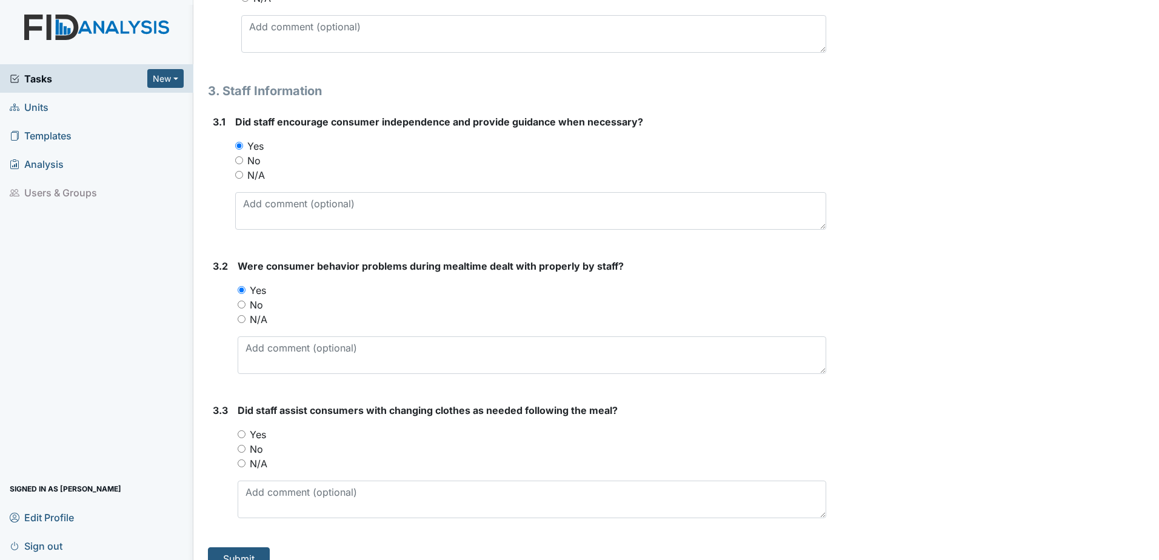
scroll to position [3413, 0]
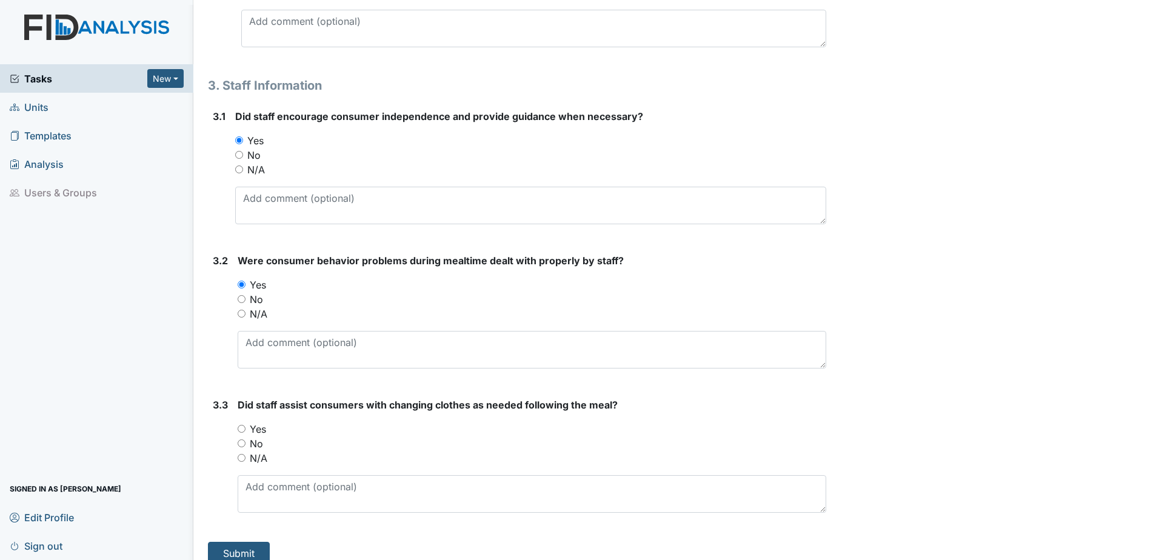
click at [241, 425] on input "Yes" at bounding box center [242, 429] width 8 height 8
radio input "true"
click at [242, 542] on button "Submit" at bounding box center [239, 553] width 62 height 23
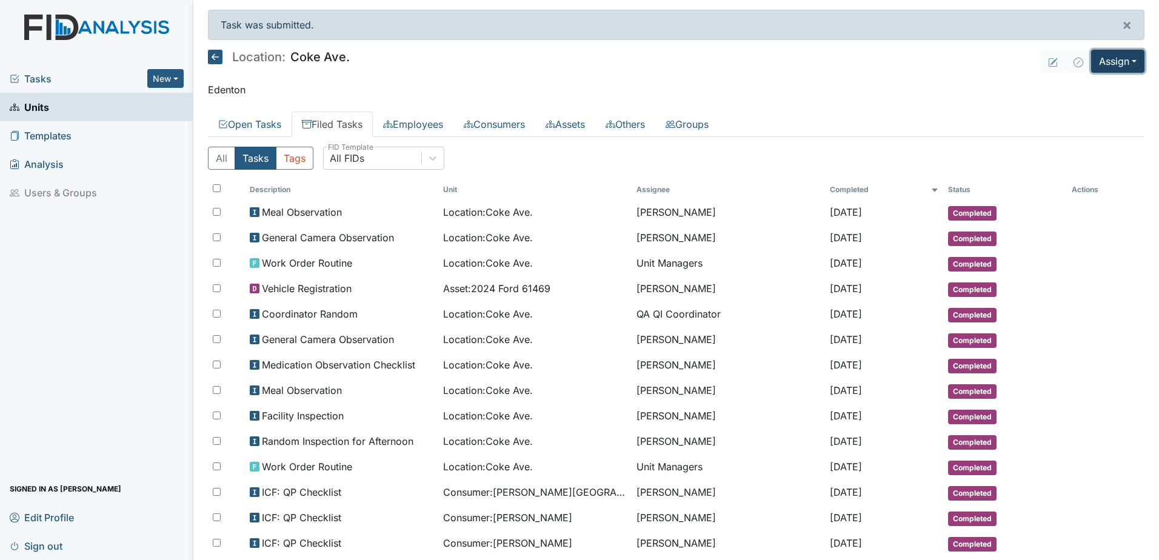
click at [1111, 61] on button "Assign" at bounding box center [1117, 61] width 53 height 23
click at [1088, 110] on link "Assign Inspection" at bounding box center [1088, 108] width 109 height 19
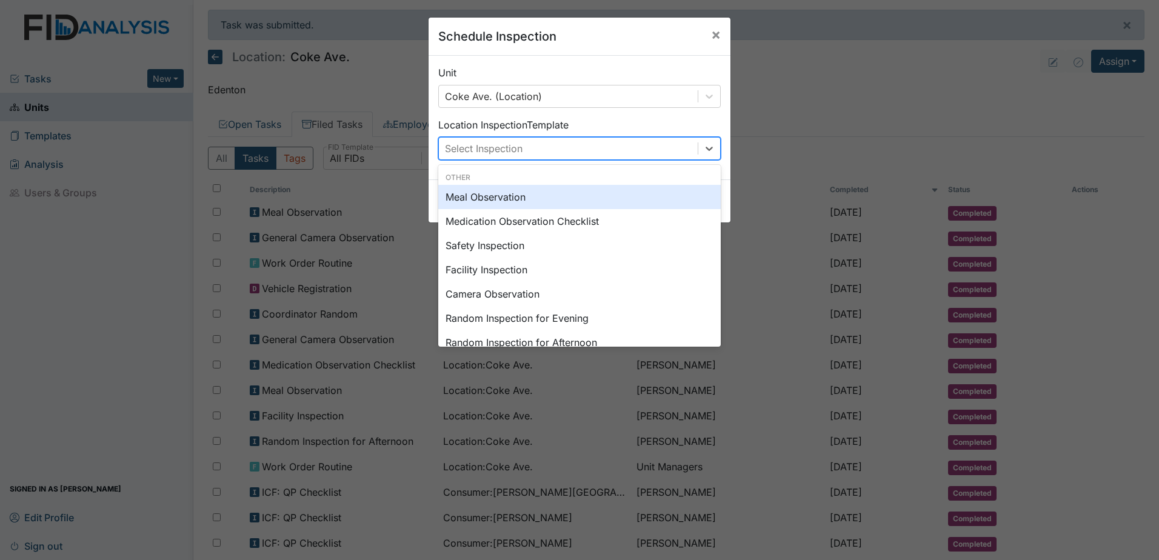
click at [633, 154] on div "Select Inspection" at bounding box center [568, 149] width 259 height 22
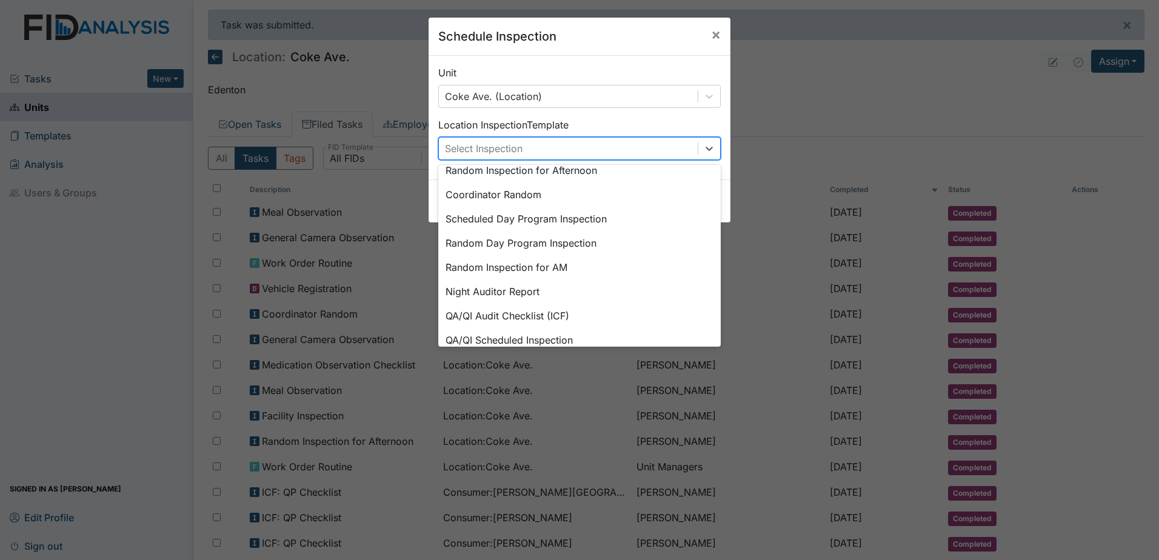
scroll to position [209, 0]
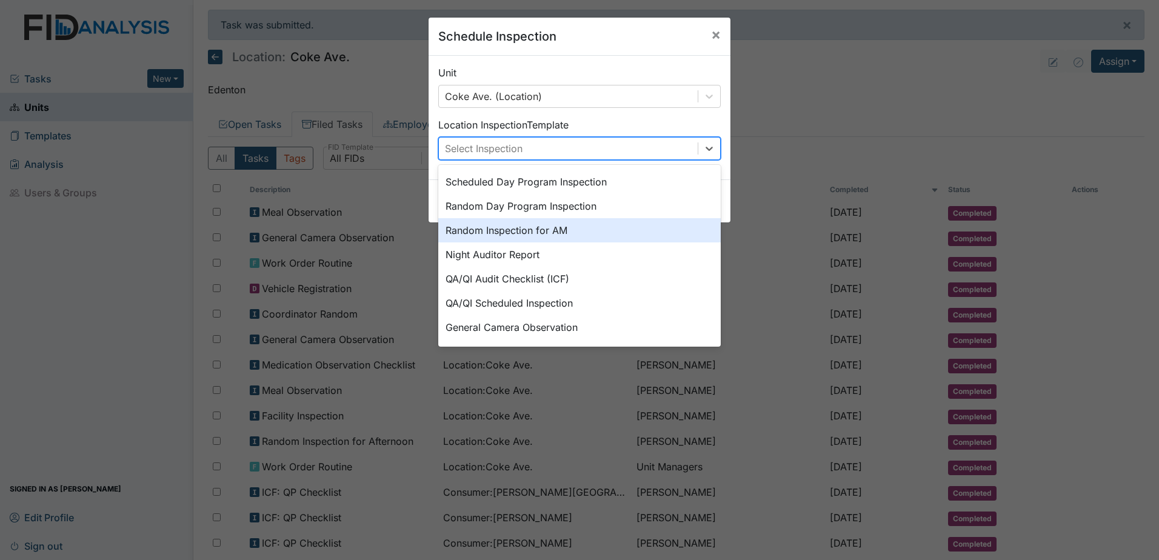
drag, startPoint x: 614, startPoint y: 218, endPoint x: 619, endPoint y: 236, distance: 18.8
click at [619, 236] on div "Meal Observation Medication Observation Checklist Safety Inspection Facility In…" at bounding box center [579, 158] width 282 height 364
click at [619, 236] on div "Random Inspection for AM" at bounding box center [579, 230] width 282 height 24
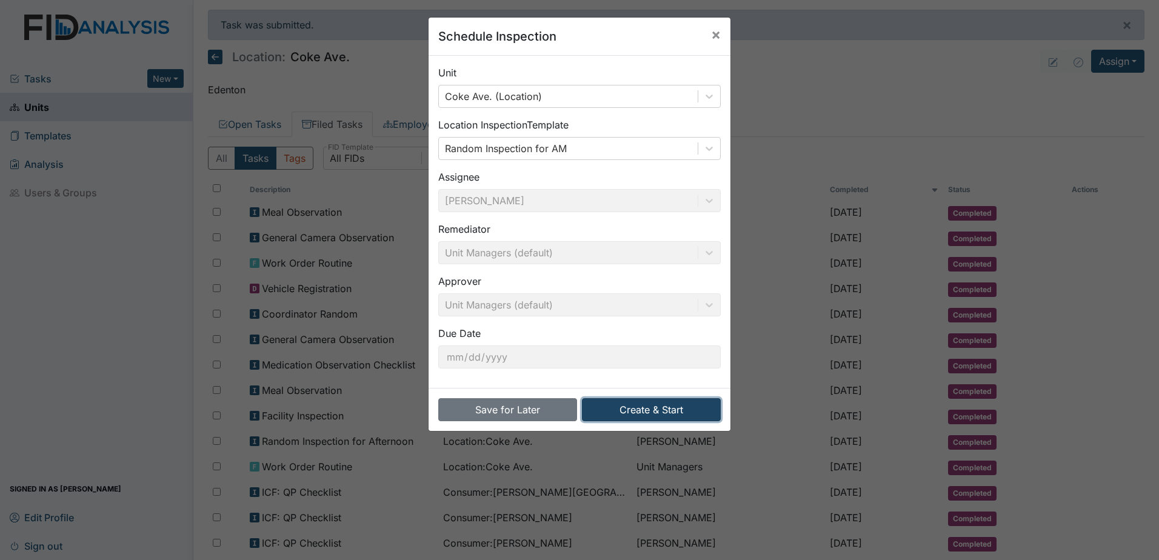
click at [683, 413] on button "Create & Start" at bounding box center [651, 409] width 139 height 23
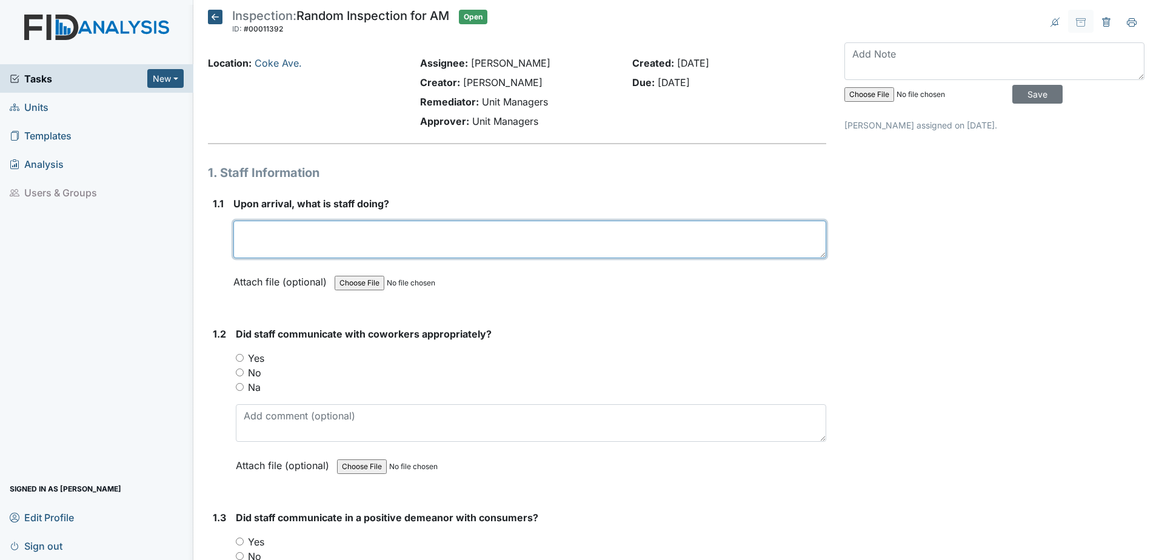
click at [336, 247] on textarea at bounding box center [529, 240] width 593 height 38
type textarea "getting ready"
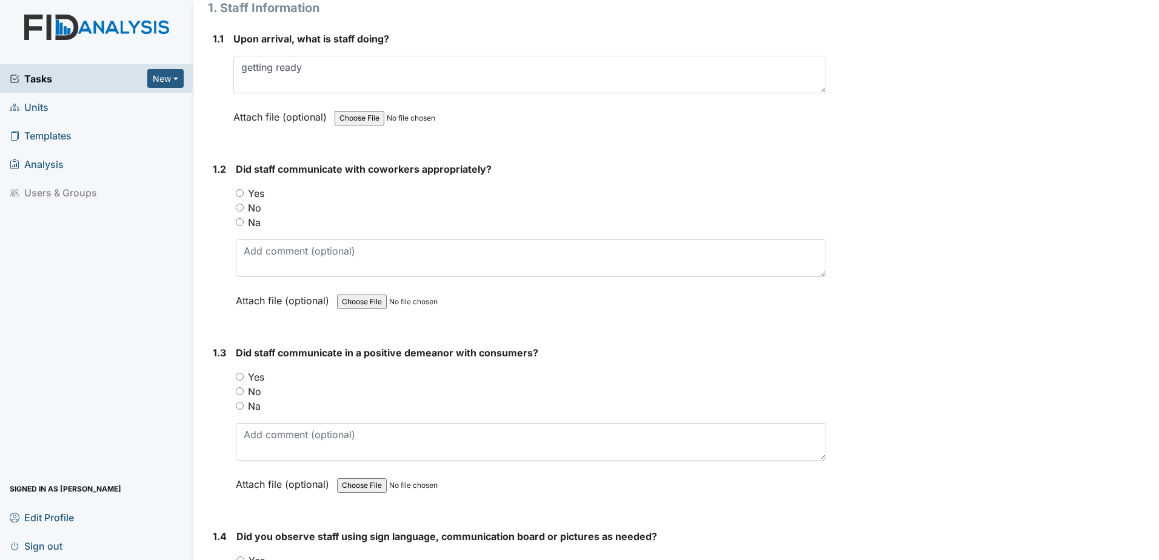
scroll to position [182, 0]
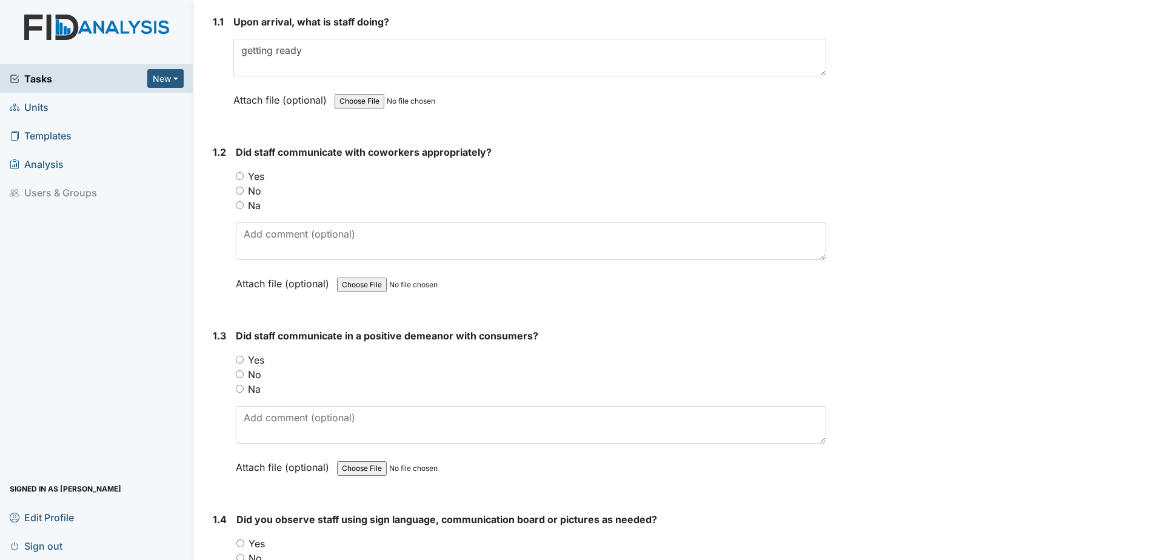
click at [239, 179] on input "Yes" at bounding box center [240, 176] width 8 height 8
radio input "true"
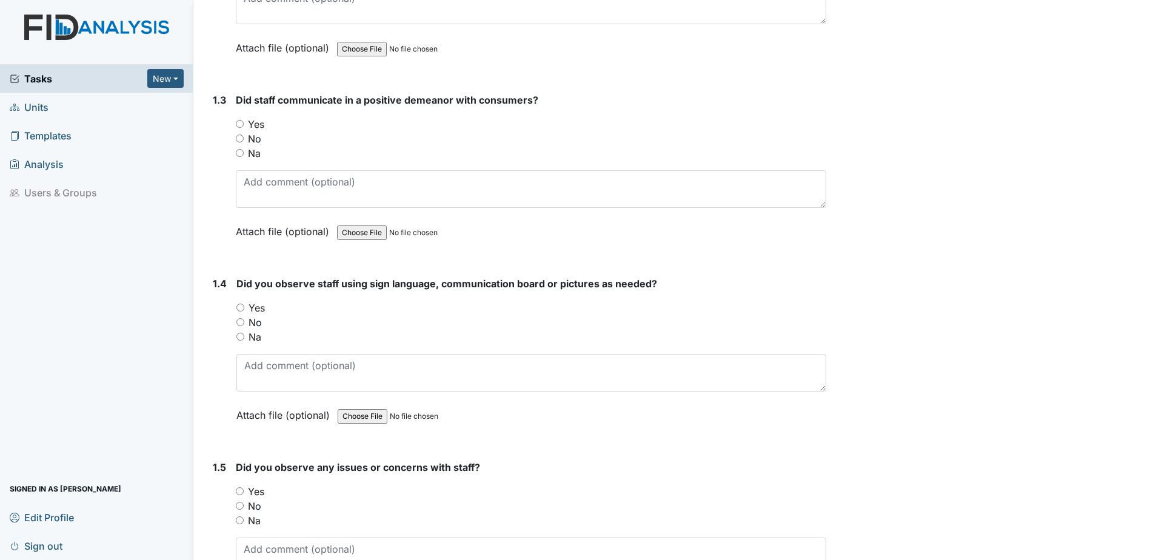
scroll to position [424, 0]
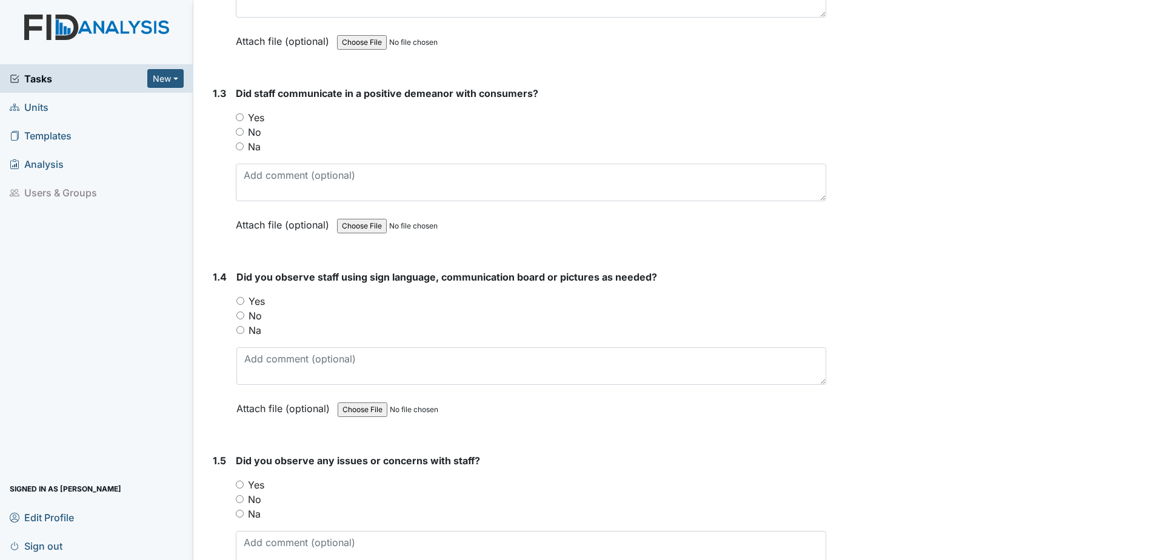
click at [240, 117] on input "Yes" at bounding box center [240, 117] width 8 height 8
radio input "true"
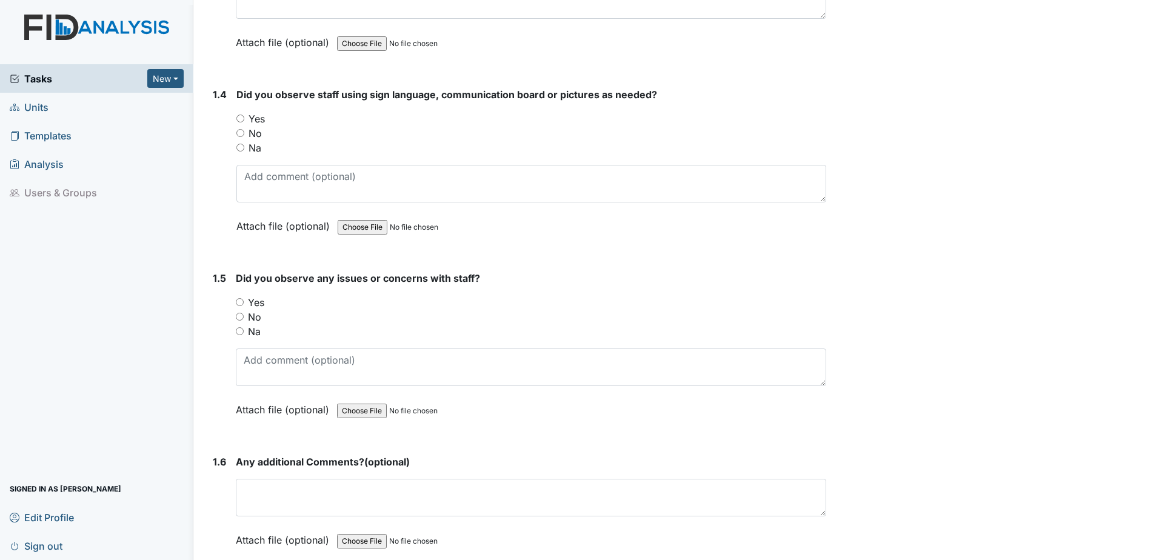
scroll to position [606, 0]
click at [239, 131] on input "No" at bounding box center [240, 134] width 8 height 8
radio input "true"
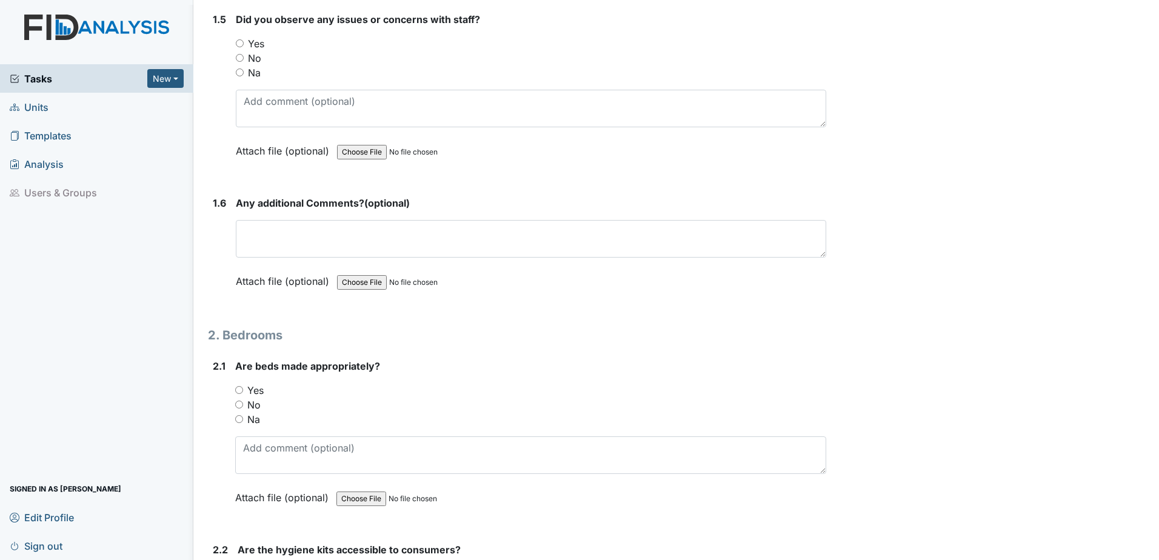
scroll to position [848, 0]
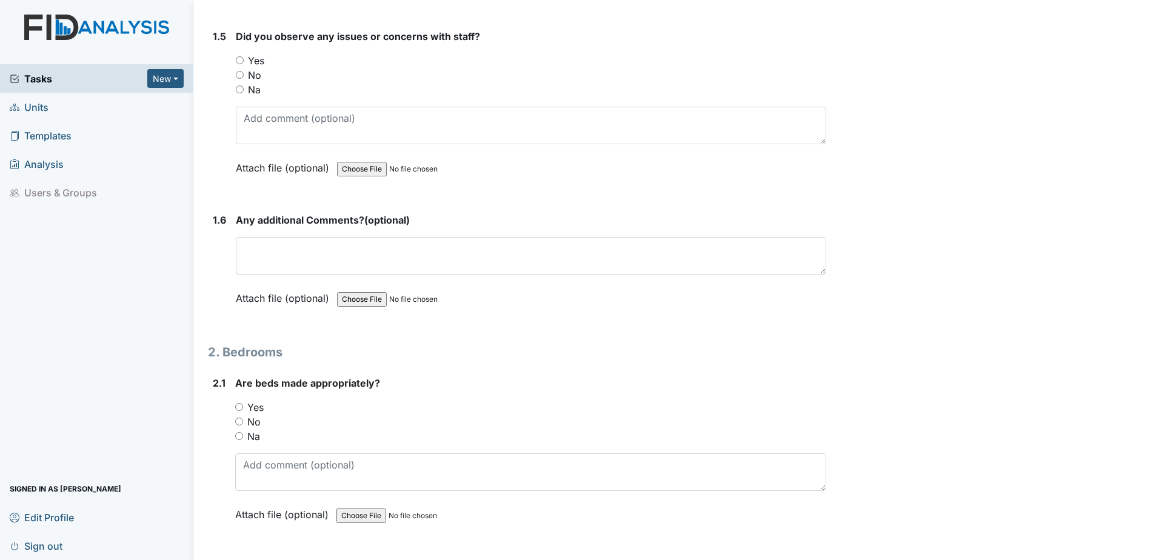
click at [240, 74] on input "No" at bounding box center [240, 75] width 8 height 8
radio input "true"
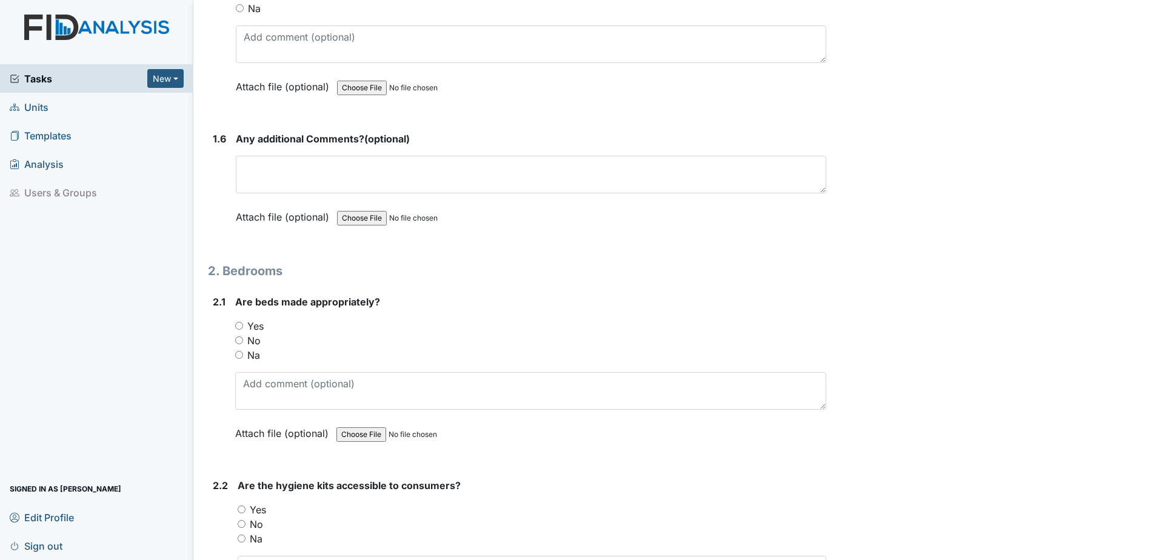
scroll to position [1030, 0]
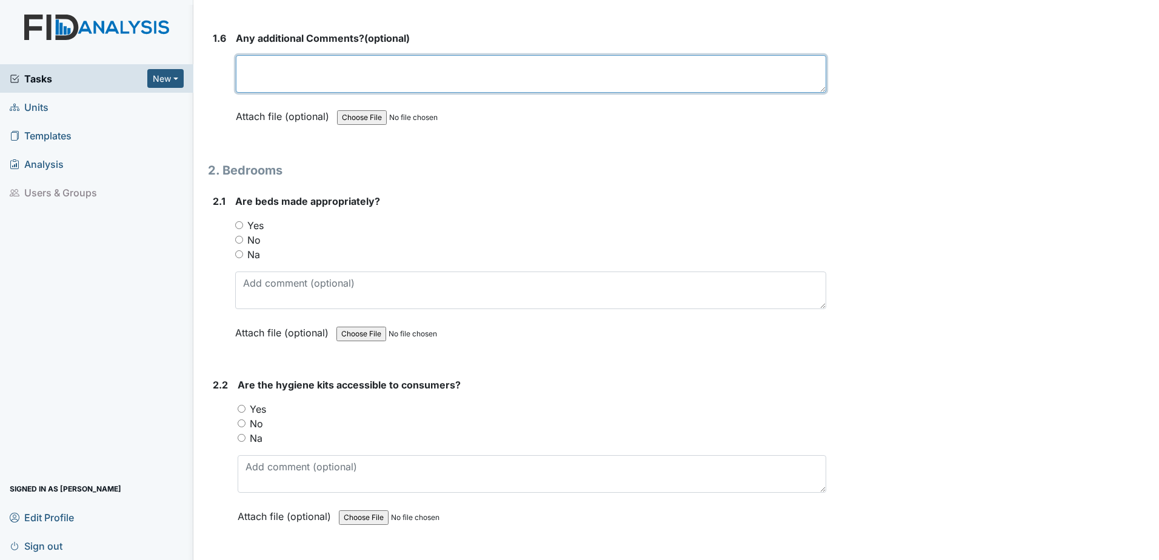
click at [302, 75] on textarea at bounding box center [531, 74] width 590 height 38
type textarea "none"
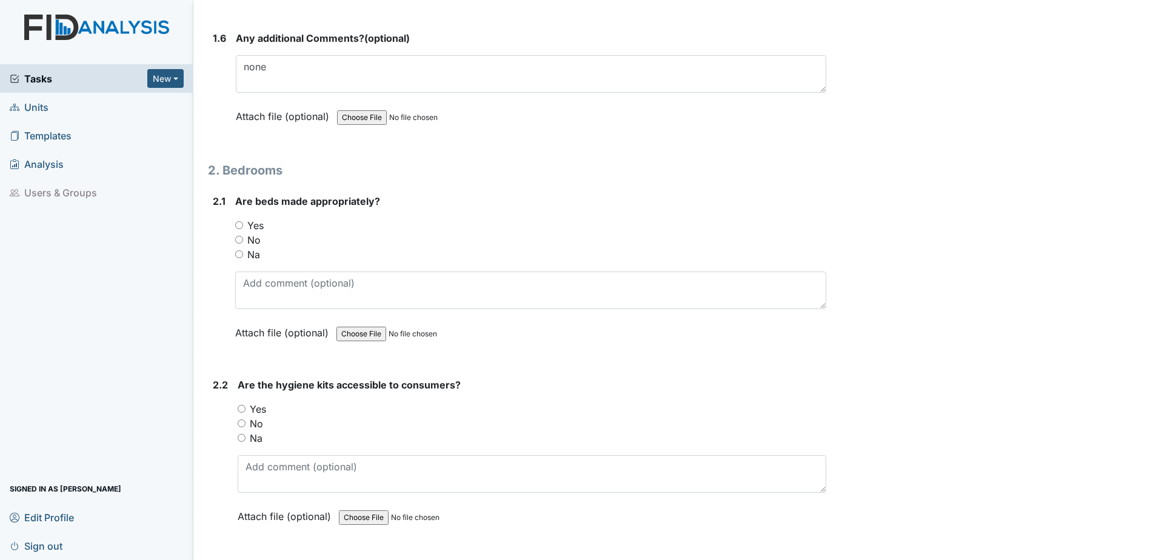
click at [237, 223] on input "Yes" at bounding box center [239, 225] width 8 height 8
radio input "true"
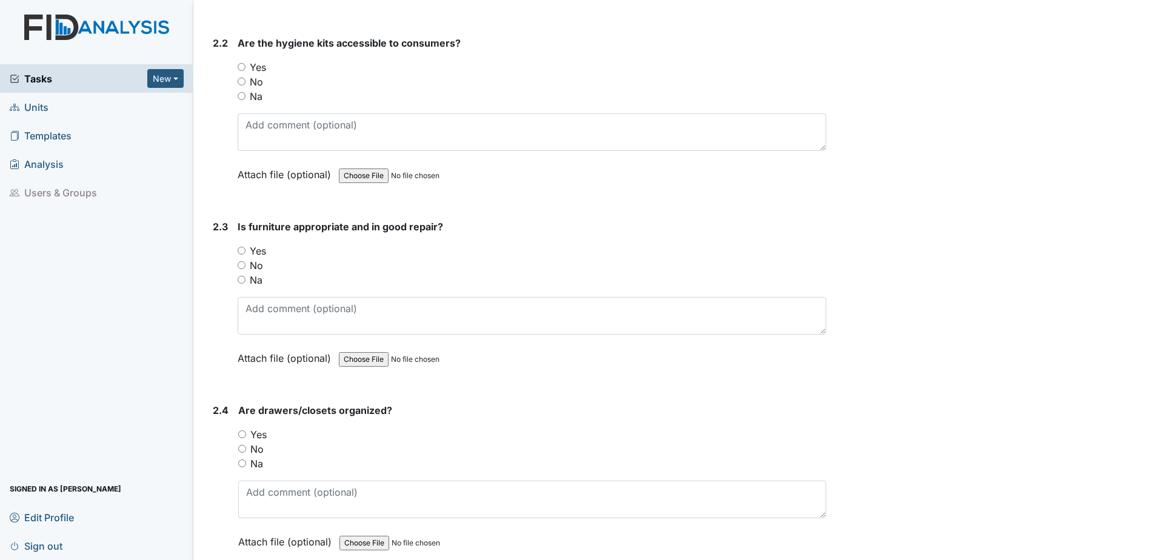
scroll to position [1394, 0]
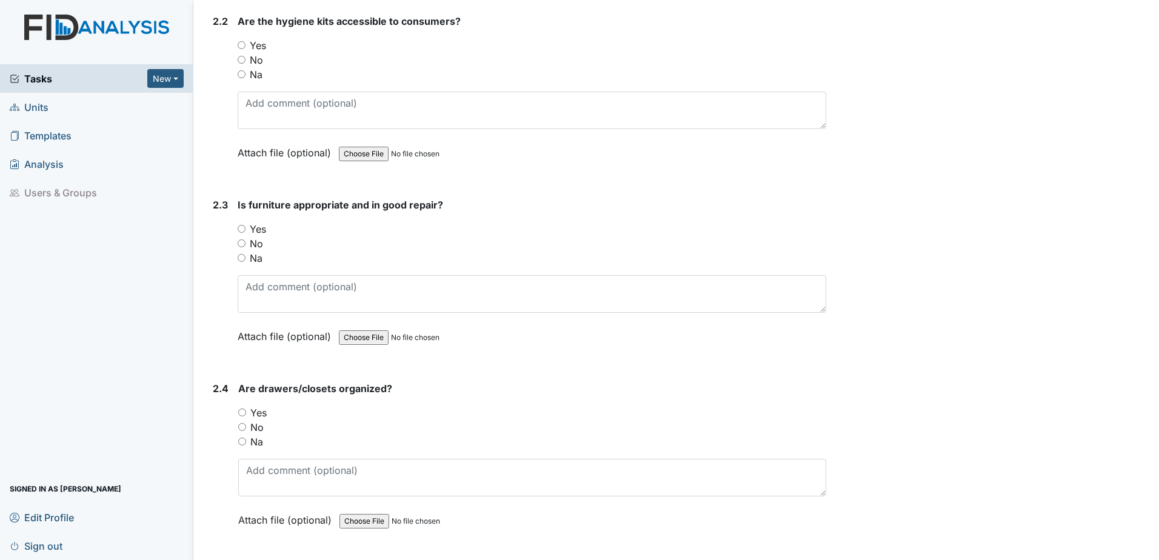
click at [242, 45] on input "Yes" at bounding box center [242, 45] width 8 height 8
radio input "true"
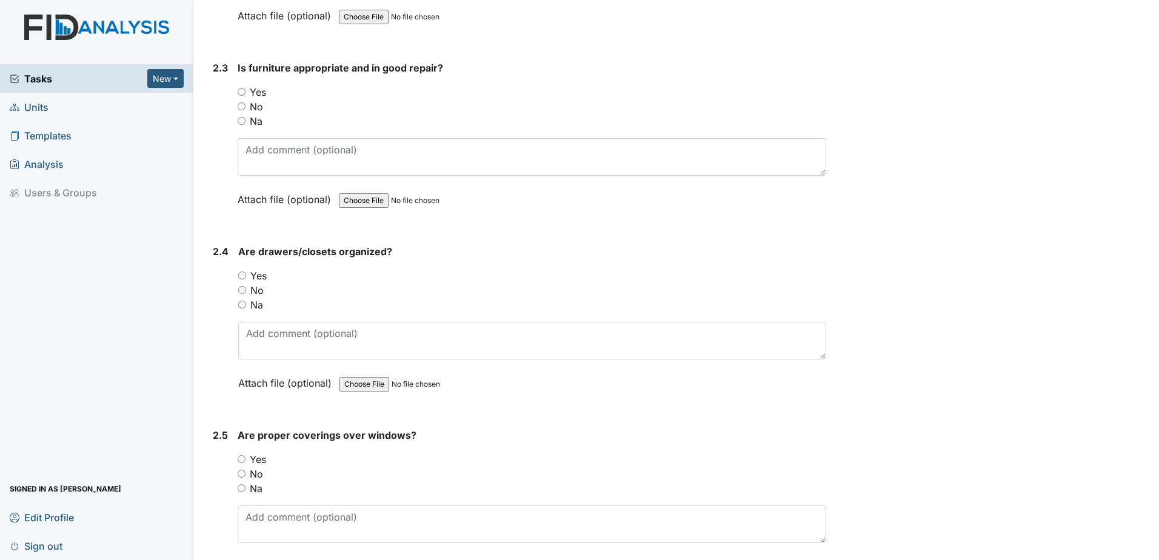
scroll to position [1575, 0]
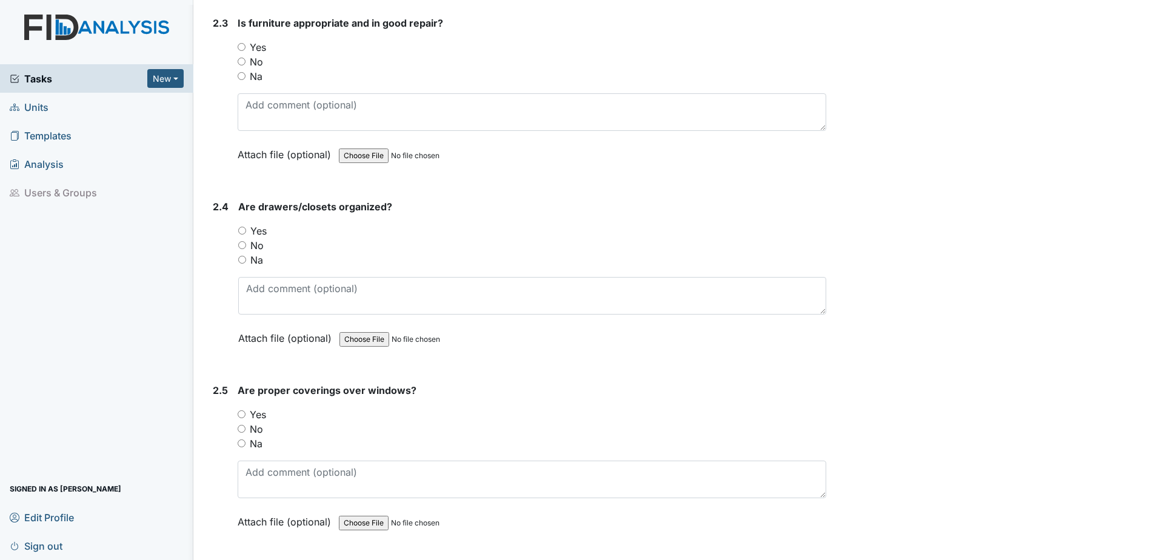
click at [242, 46] on input "Yes" at bounding box center [242, 47] width 8 height 8
radio input "true"
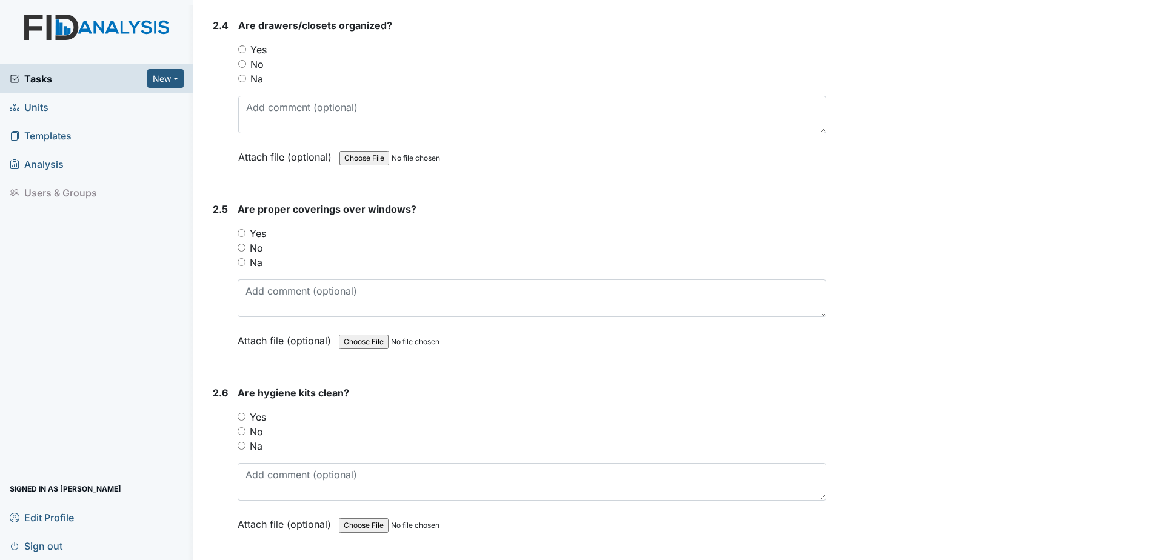
scroll to position [1757, 0]
click at [242, 48] on input "Yes" at bounding box center [242, 49] width 8 height 8
radio input "true"
click at [244, 231] on input "Yes" at bounding box center [242, 232] width 8 height 8
radio input "true"
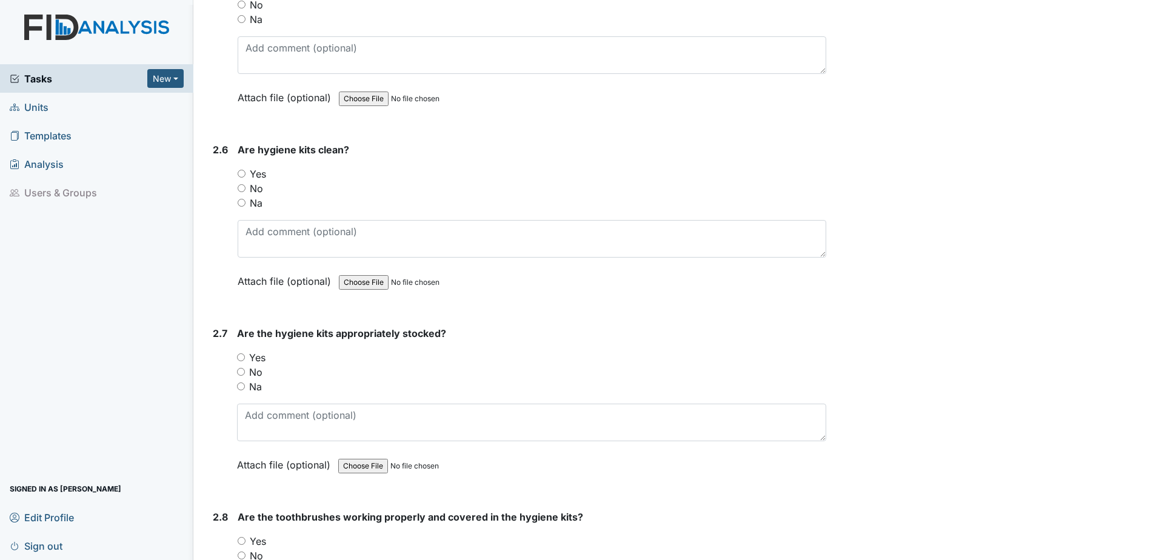
scroll to position [2121, 0]
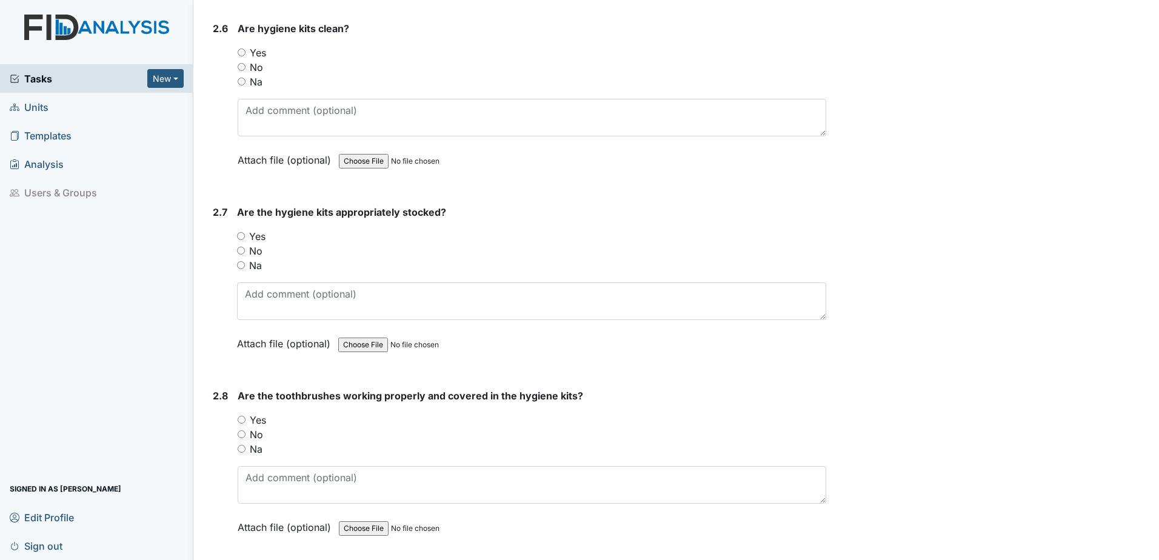
click at [243, 52] on input "Yes" at bounding box center [242, 52] width 8 height 8
radio input "true"
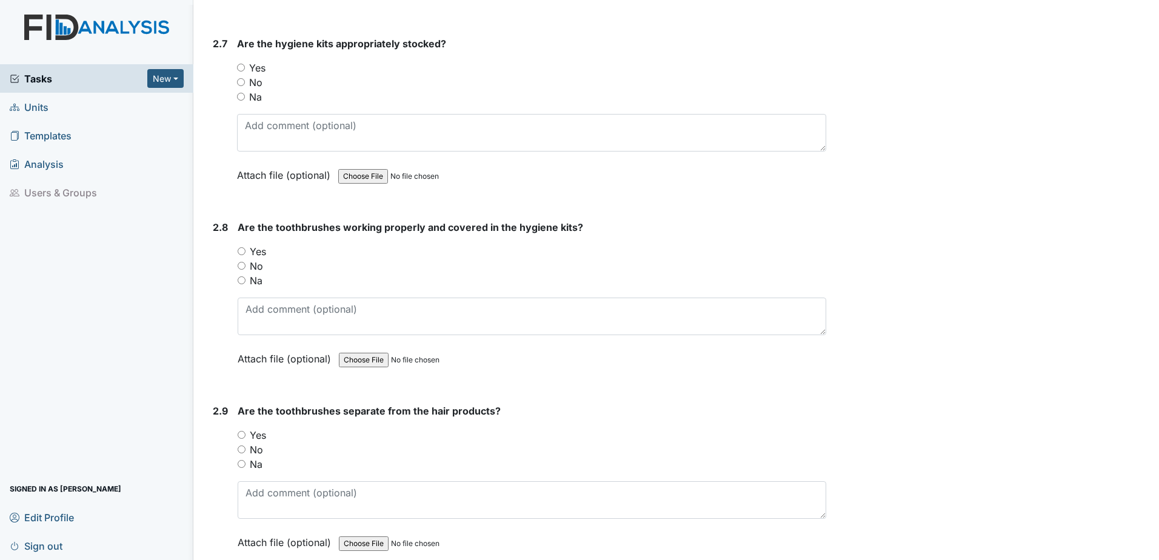
scroll to position [2303, 0]
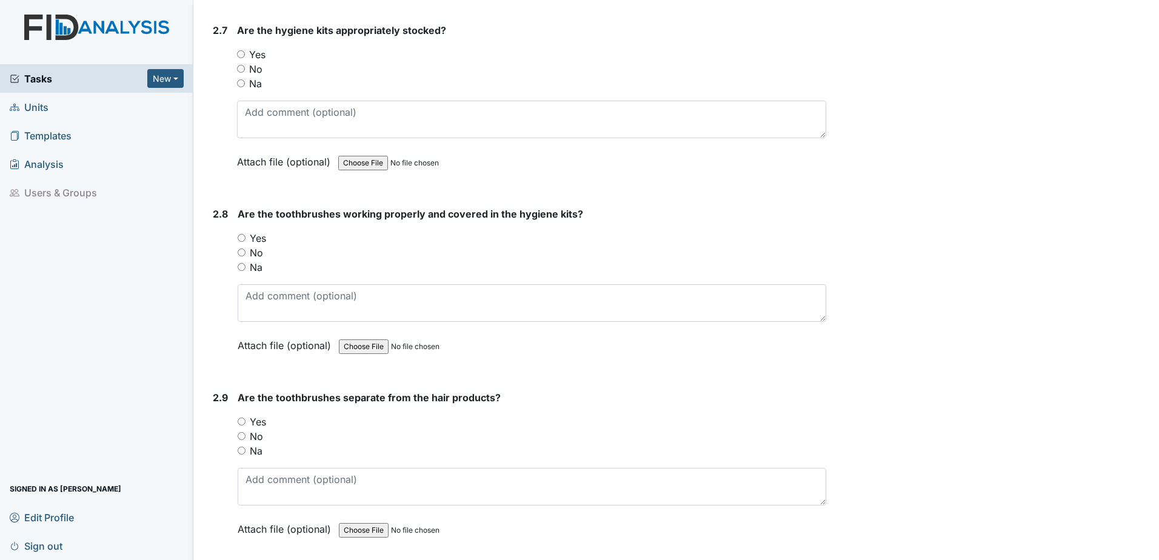
click at [239, 54] on input "Yes" at bounding box center [241, 54] width 8 height 8
radio input "true"
click at [243, 238] on input "Yes" at bounding box center [242, 238] width 8 height 8
radio input "true"
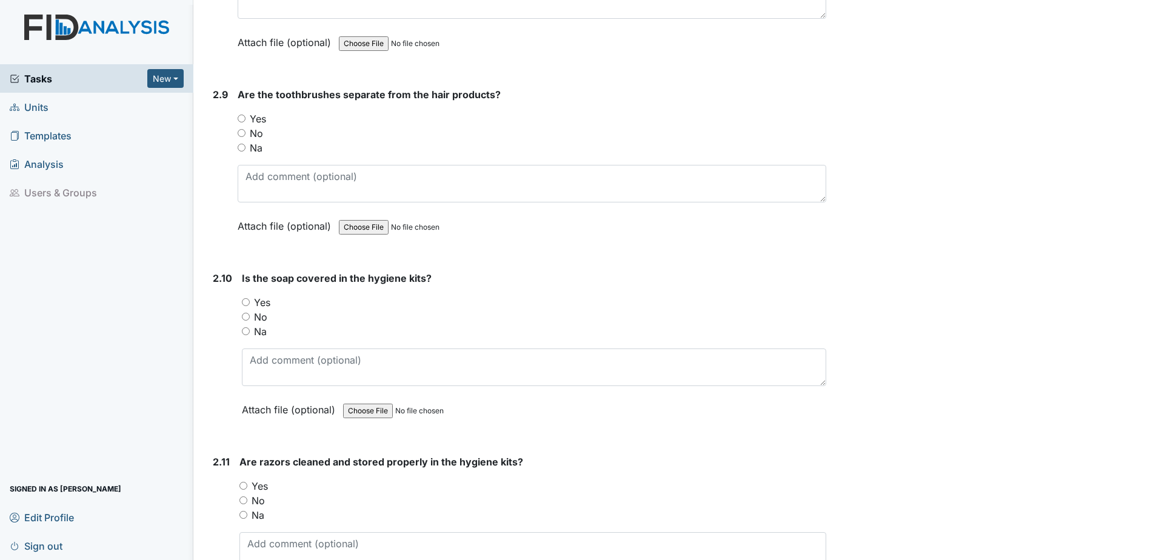
scroll to position [2666, 0]
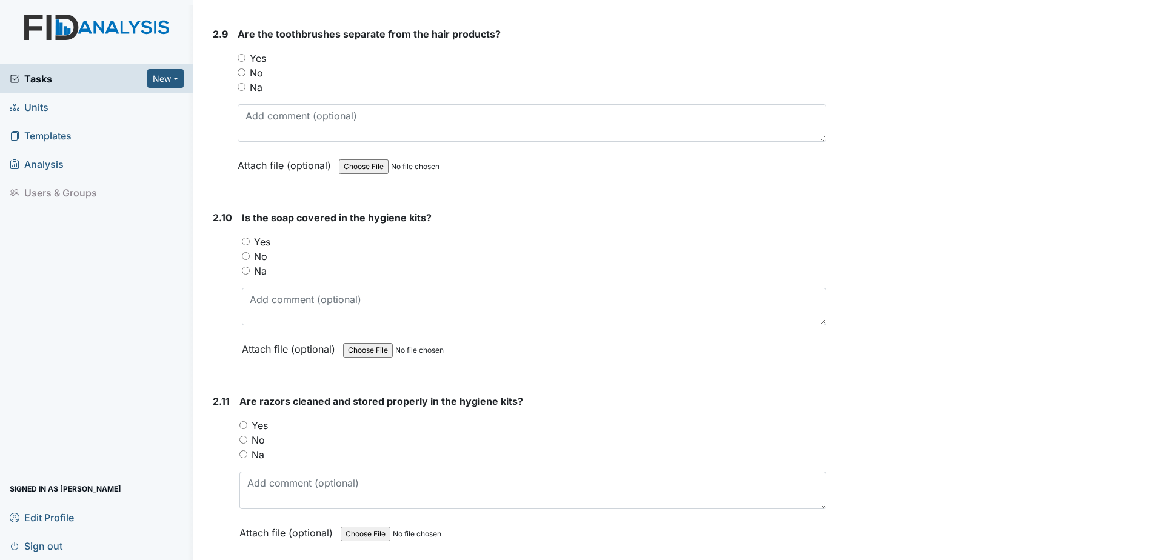
click at [241, 58] on input "Yes" at bounding box center [242, 58] width 8 height 8
radio input "true"
click at [244, 241] on input "Yes" at bounding box center [246, 242] width 8 height 8
radio input "true"
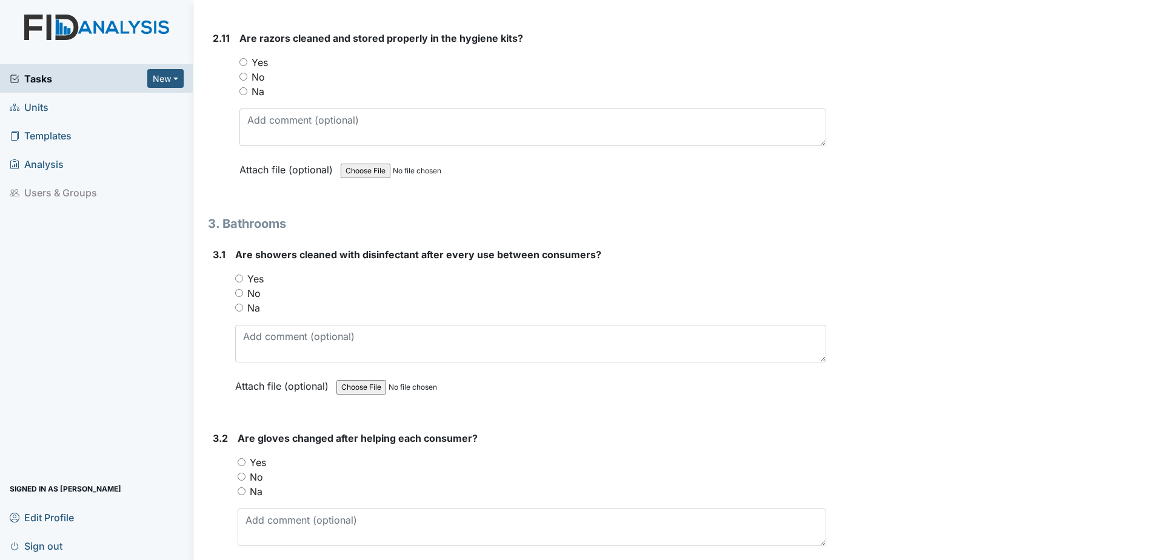
scroll to position [3030, 0]
click at [239, 60] on input "Yes" at bounding box center [243, 62] width 8 height 8
radio input "true"
click at [244, 285] on div "Yes" at bounding box center [530, 278] width 591 height 15
click at [239, 275] on input "Yes" at bounding box center [239, 278] width 8 height 8
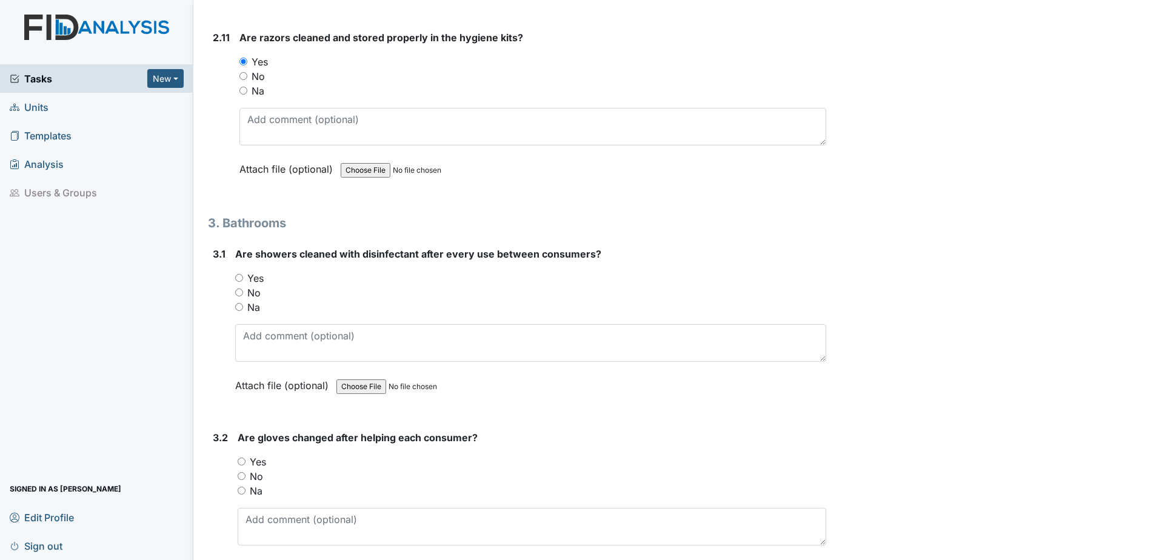
radio input "true"
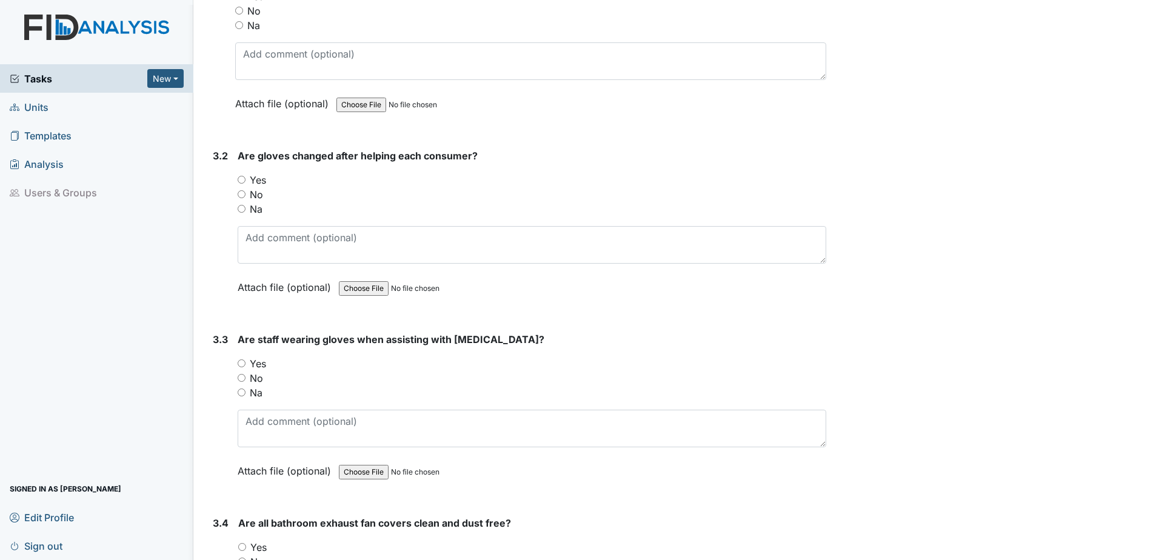
scroll to position [3333, 0]
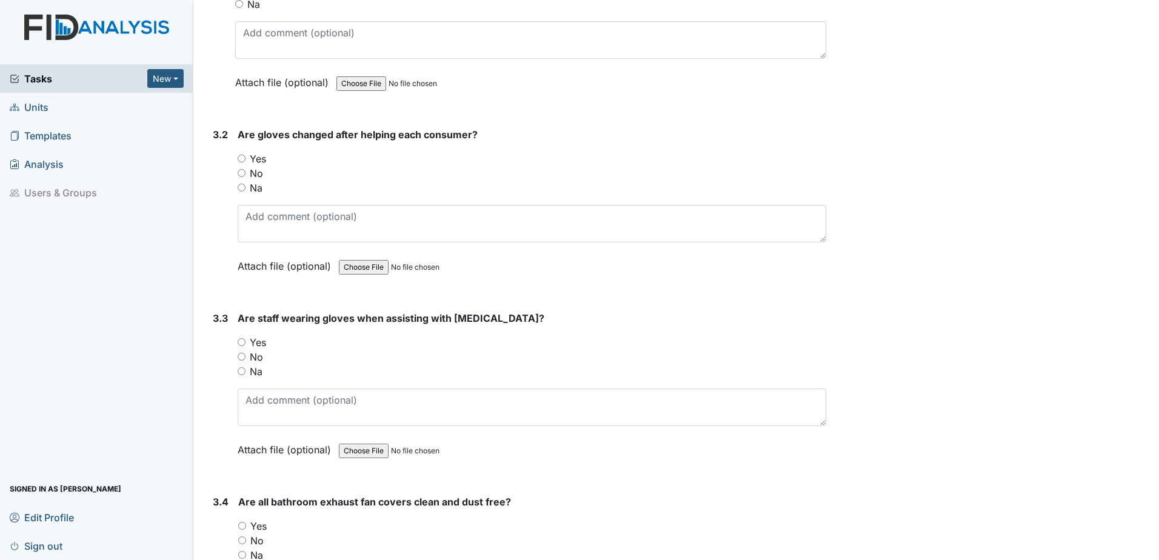
click at [241, 160] on input "Yes" at bounding box center [242, 159] width 8 height 8
radio input "true"
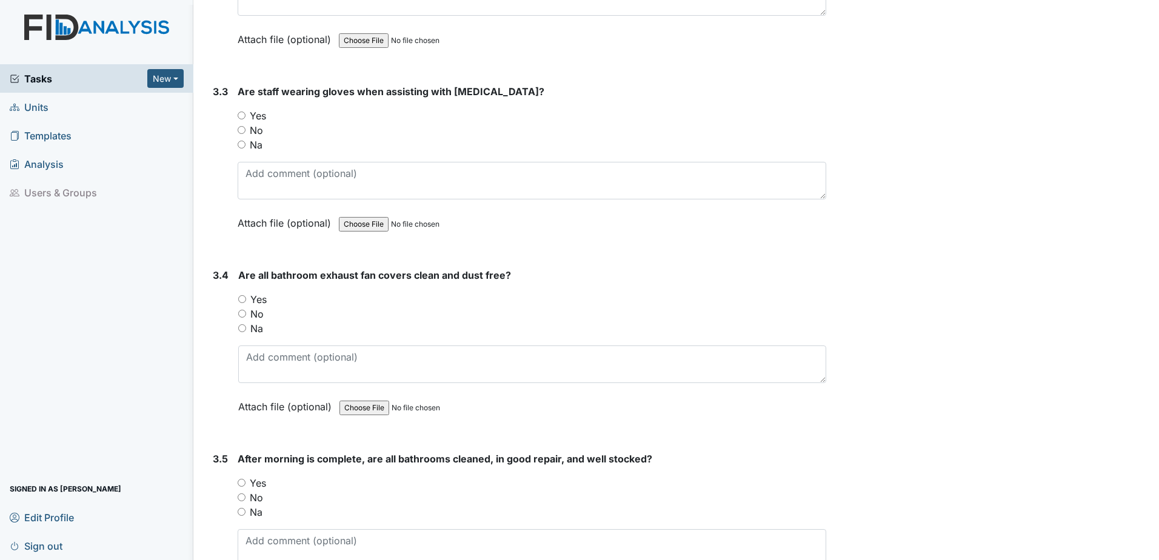
scroll to position [3575, 0]
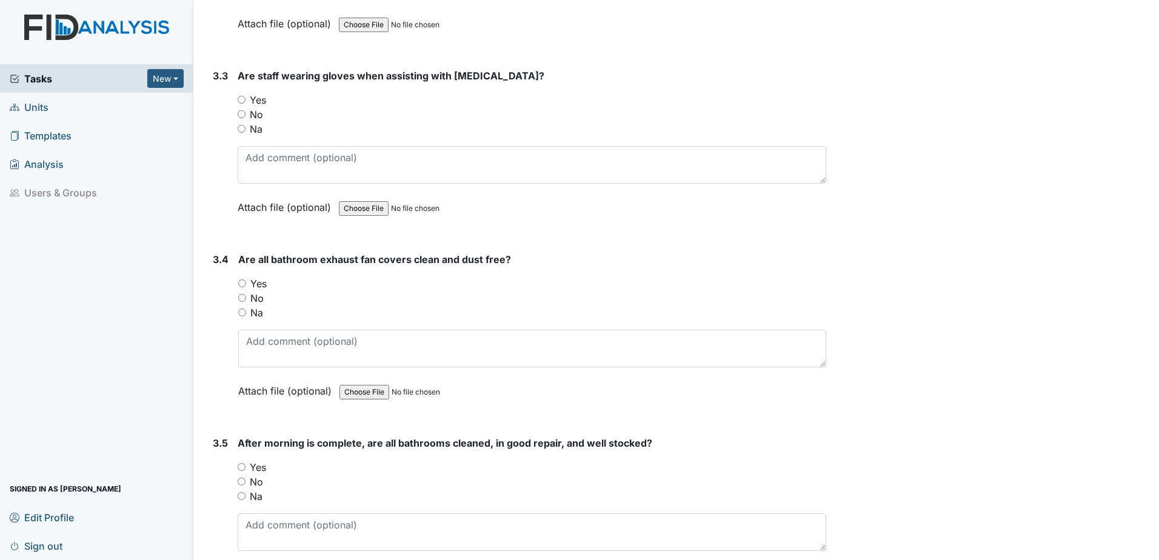
click at [239, 98] on input "Yes" at bounding box center [242, 100] width 8 height 8
radio input "true"
click at [247, 286] on div "Yes" at bounding box center [532, 283] width 588 height 15
click at [241, 281] on input "Yes" at bounding box center [242, 283] width 8 height 8
radio input "true"
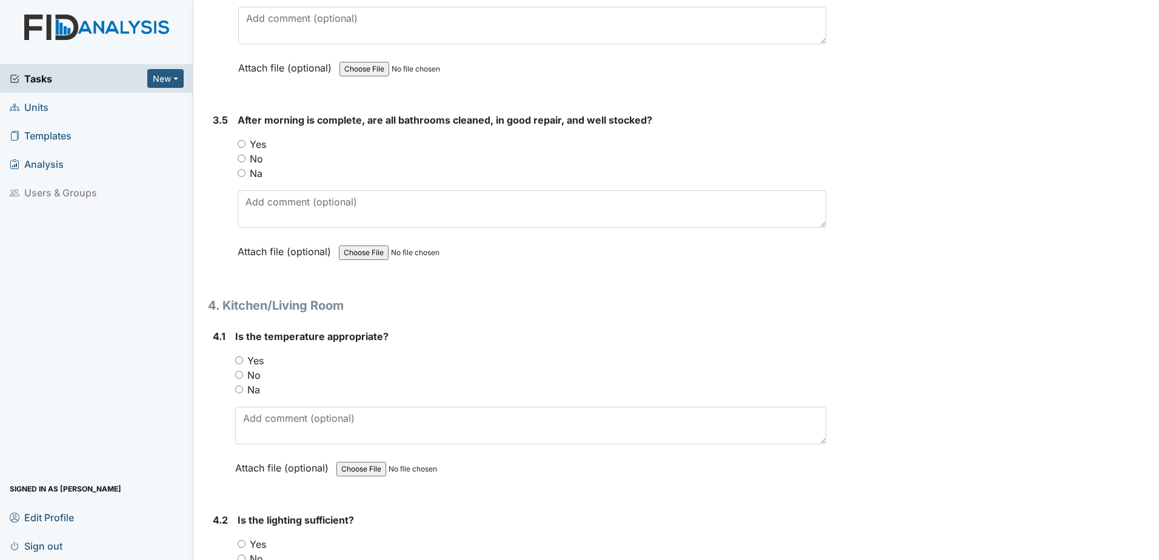
scroll to position [3999, 0]
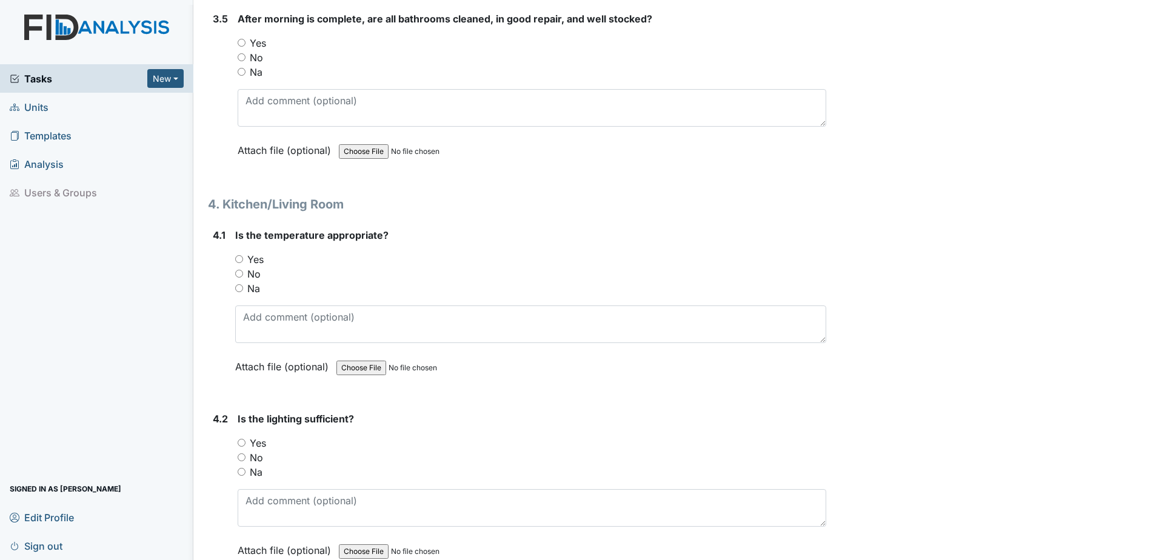
click at [239, 442] on input "Yes" at bounding box center [242, 443] width 8 height 8
radio input "true"
click at [238, 259] on input "Yes" at bounding box center [239, 259] width 8 height 8
radio input "true"
click at [239, 42] on input "Yes" at bounding box center [242, 43] width 8 height 8
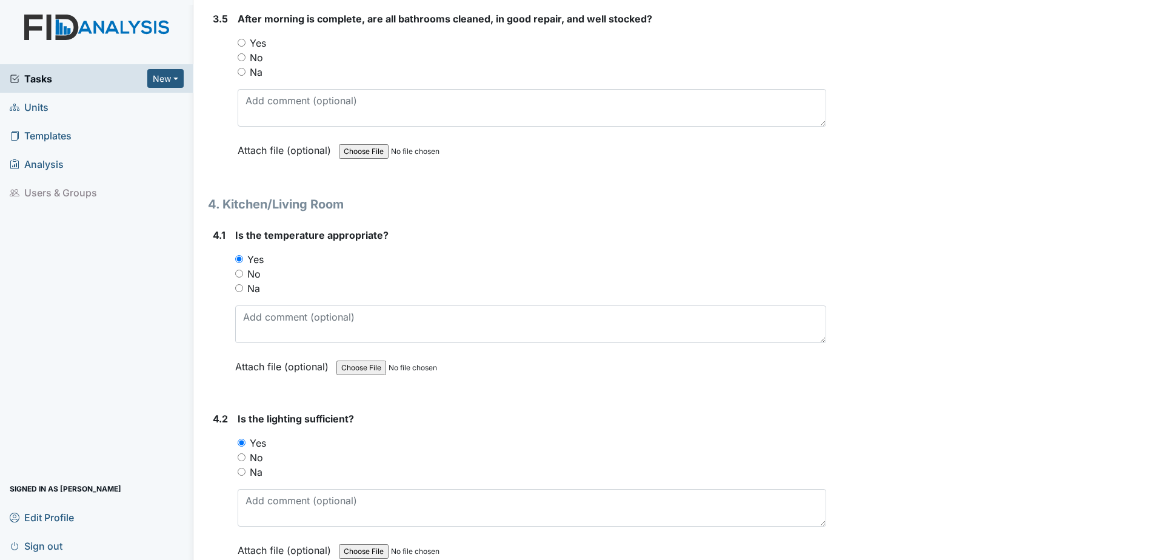
radio input "true"
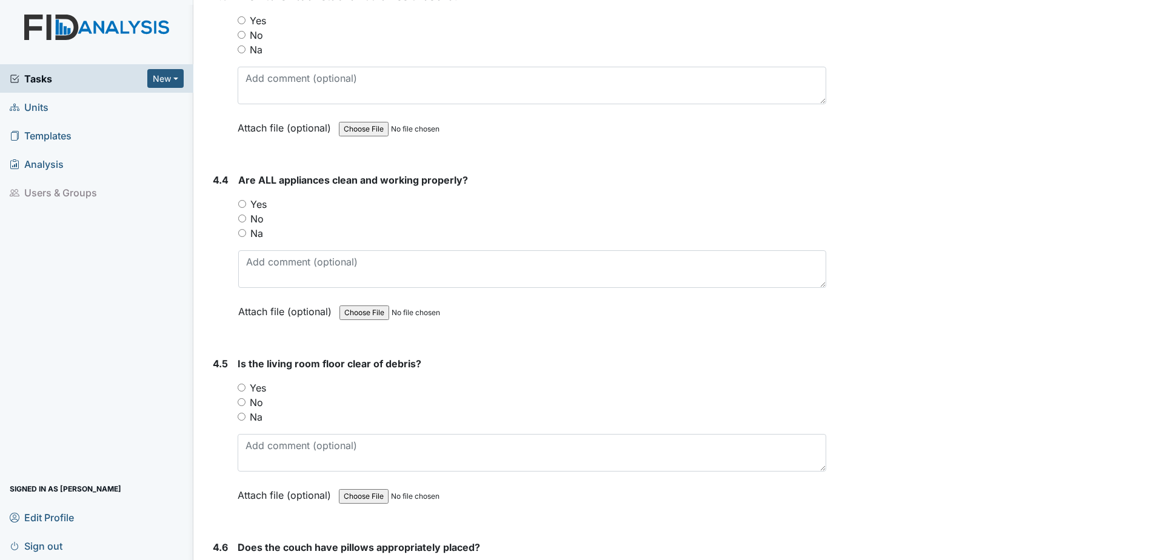
scroll to position [4544, 0]
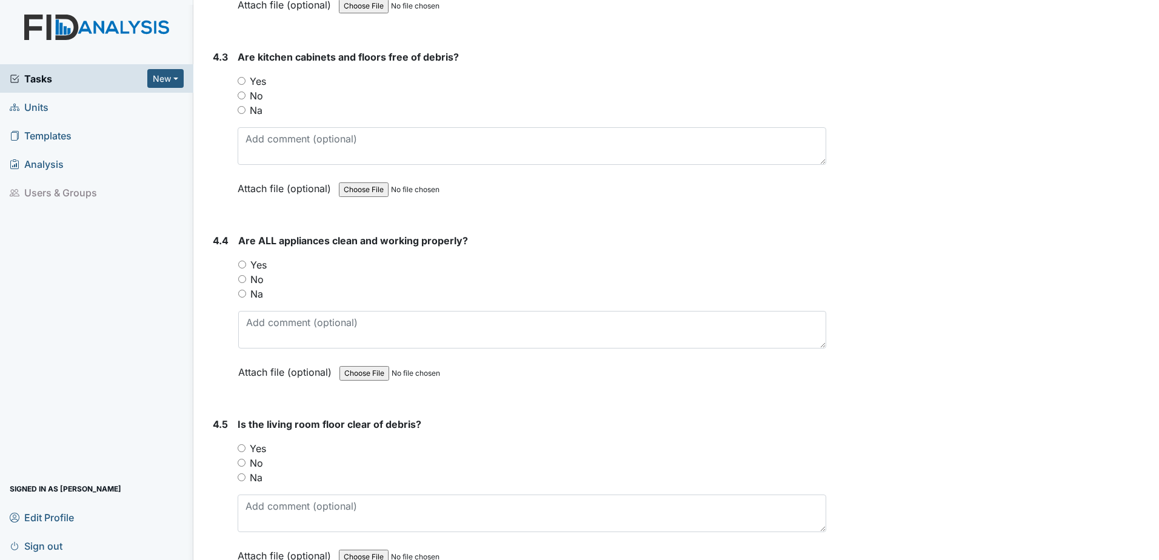
click at [243, 81] on input "Yes" at bounding box center [242, 81] width 8 height 8
radio input "true"
click at [244, 267] on input "Yes" at bounding box center [242, 265] width 8 height 8
radio input "true"
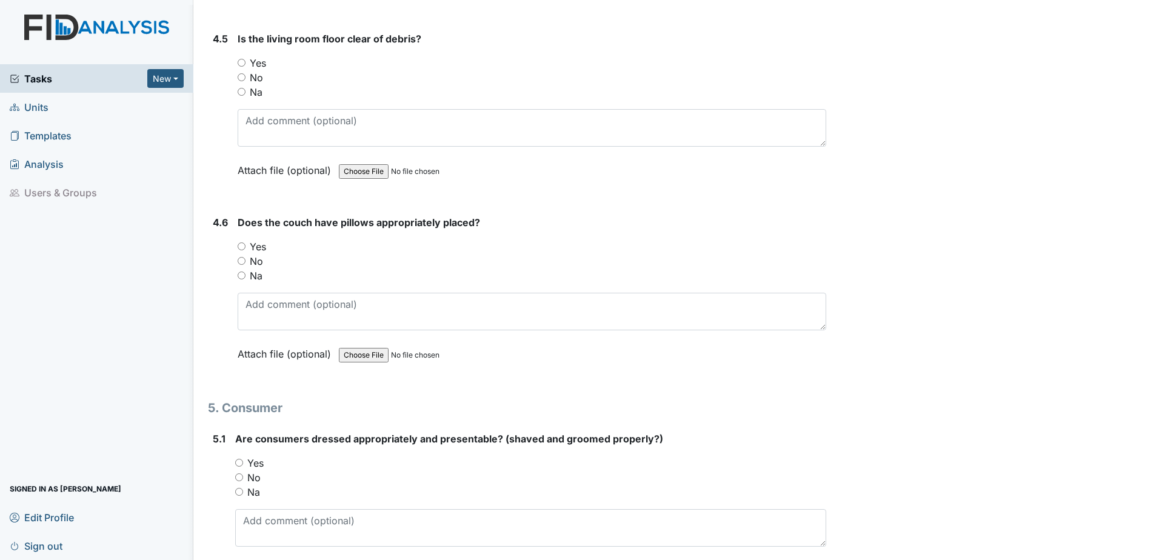
scroll to position [4908, 0]
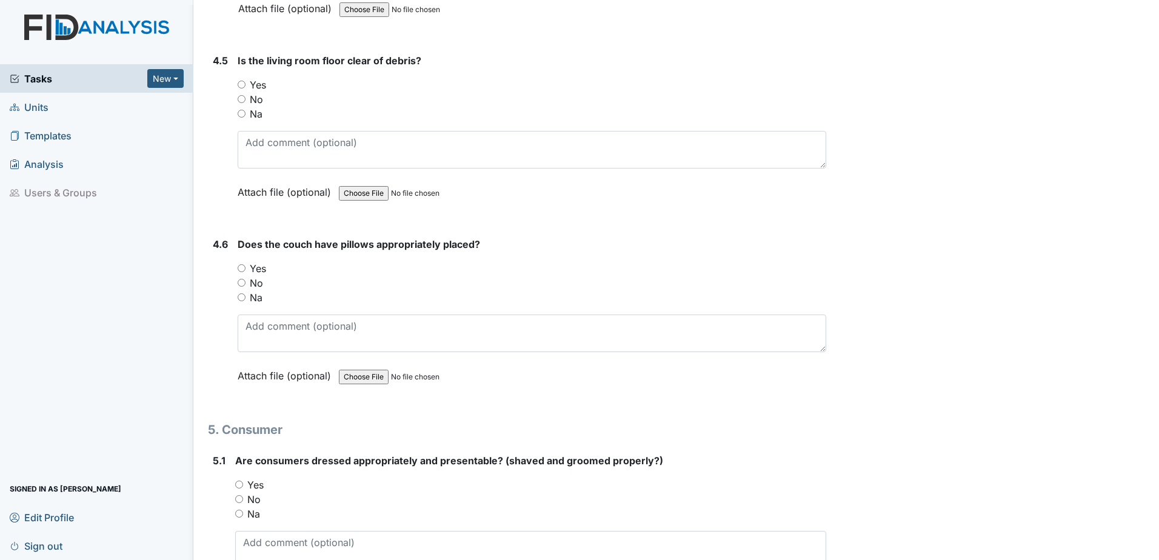
click at [241, 84] on input "Yes" at bounding box center [242, 85] width 8 height 8
radio input "true"
click at [240, 269] on input "Yes" at bounding box center [242, 268] width 8 height 8
radio input "true"
click at [237, 487] on input "Yes" at bounding box center [239, 485] width 8 height 8
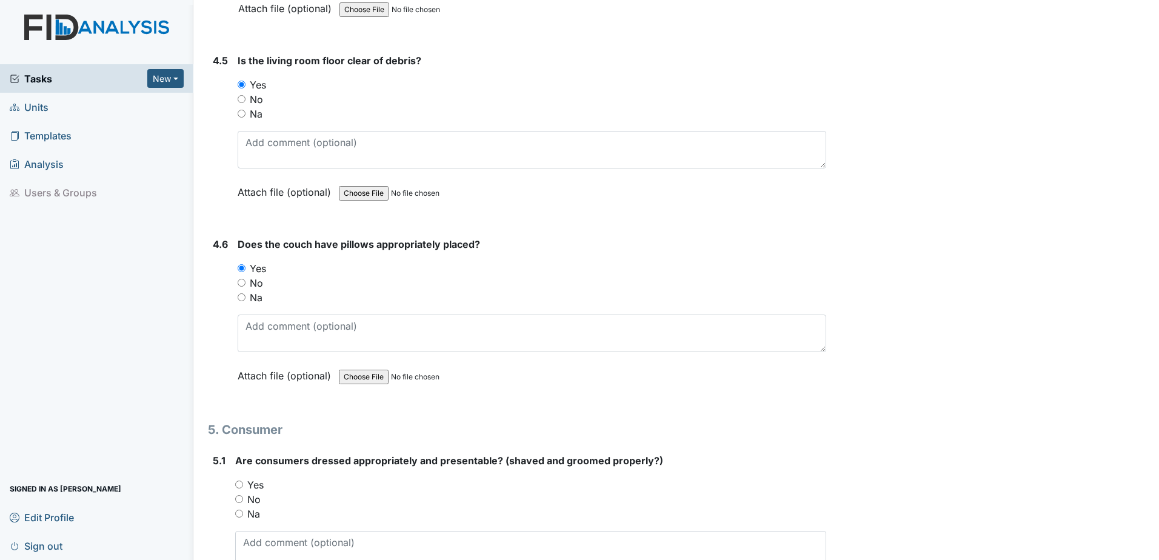
radio input "true"
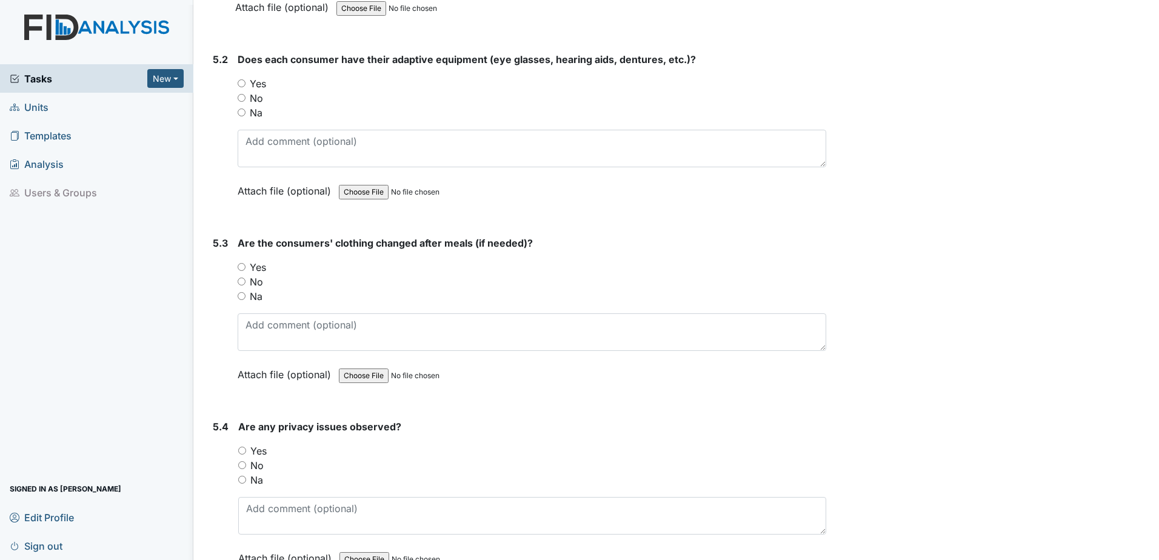
scroll to position [5514, 0]
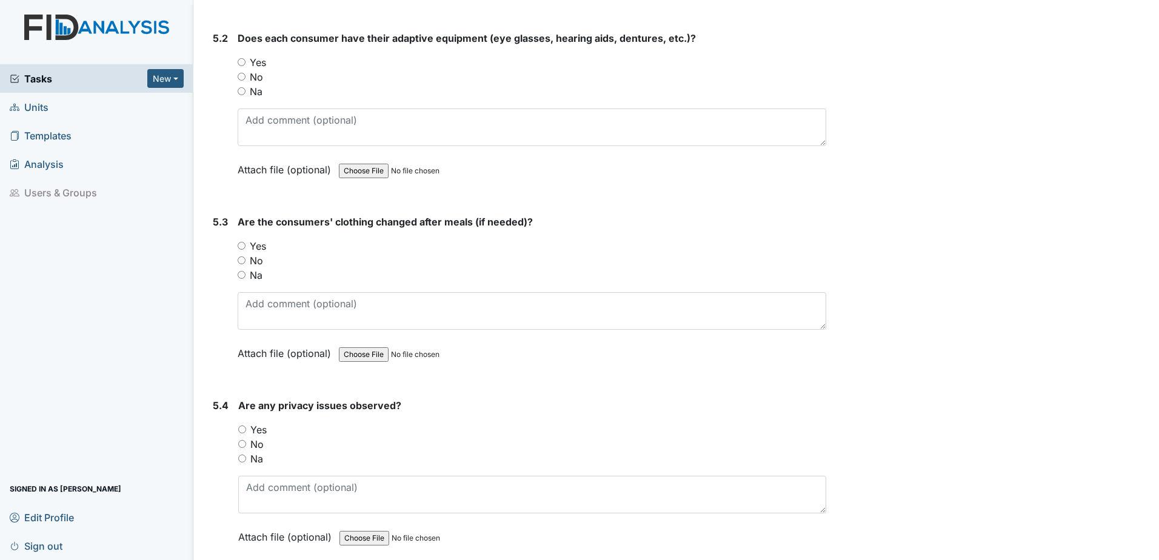
click at [243, 57] on div "Yes" at bounding box center [532, 62] width 588 height 15
click at [242, 64] on input "Yes" at bounding box center [242, 62] width 8 height 8
radio input "true"
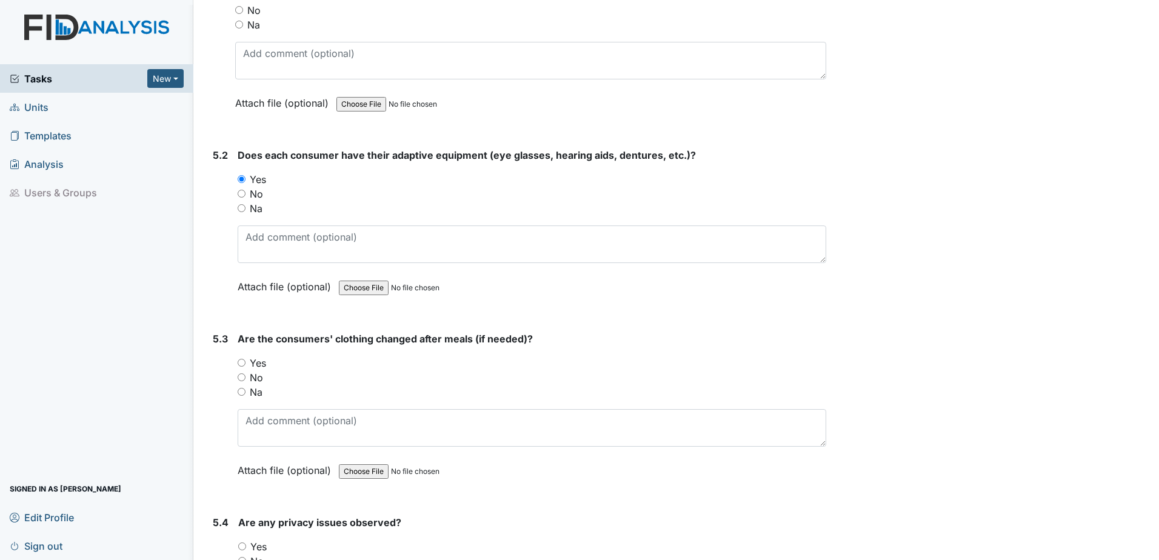
scroll to position [5575, 0]
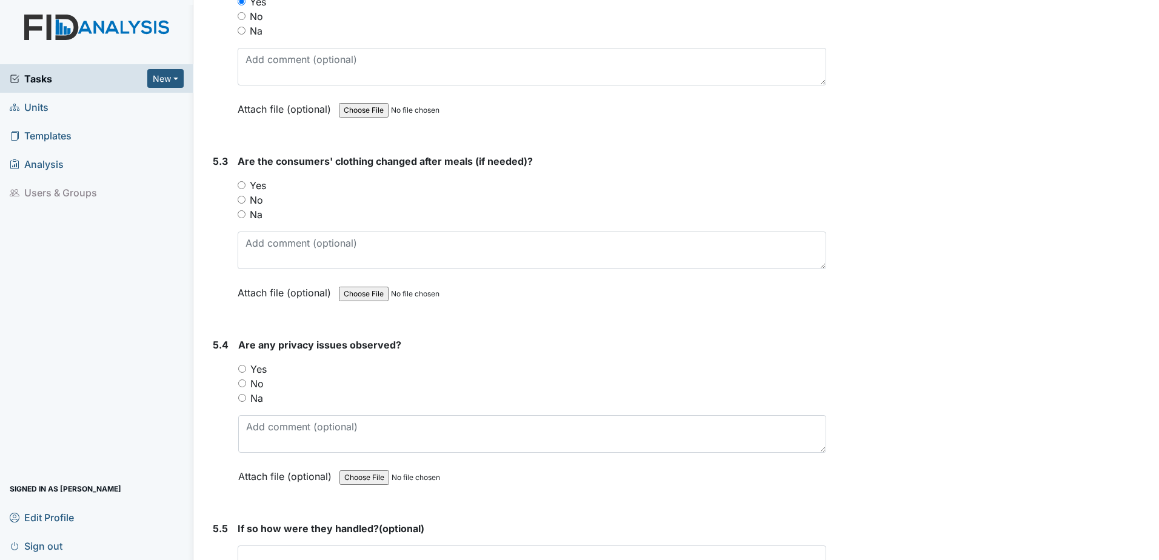
click at [239, 182] on input "Yes" at bounding box center [242, 185] width 8 height 8
radio input "true"
click at [248, 371] on div "Yes" at bounding box center [532, 369] width 588 height 15
click at [246, 382] on div "No" at bounding box center [532, 383] width 588 height 15
click at [242, 383] on input "No" at bounding box center [242, 383] width 8 height 8
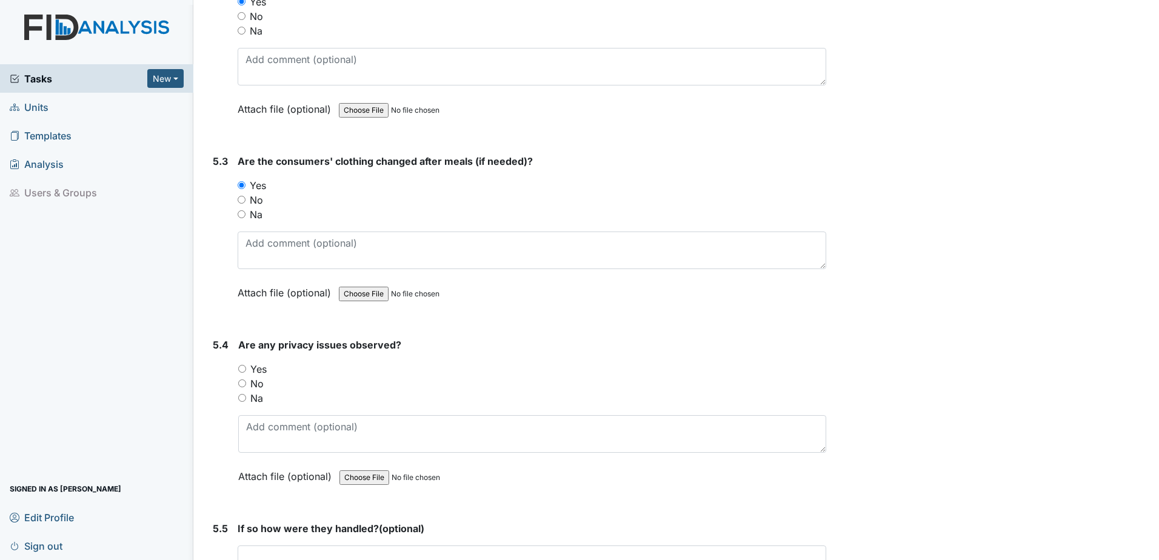
radio input "true"
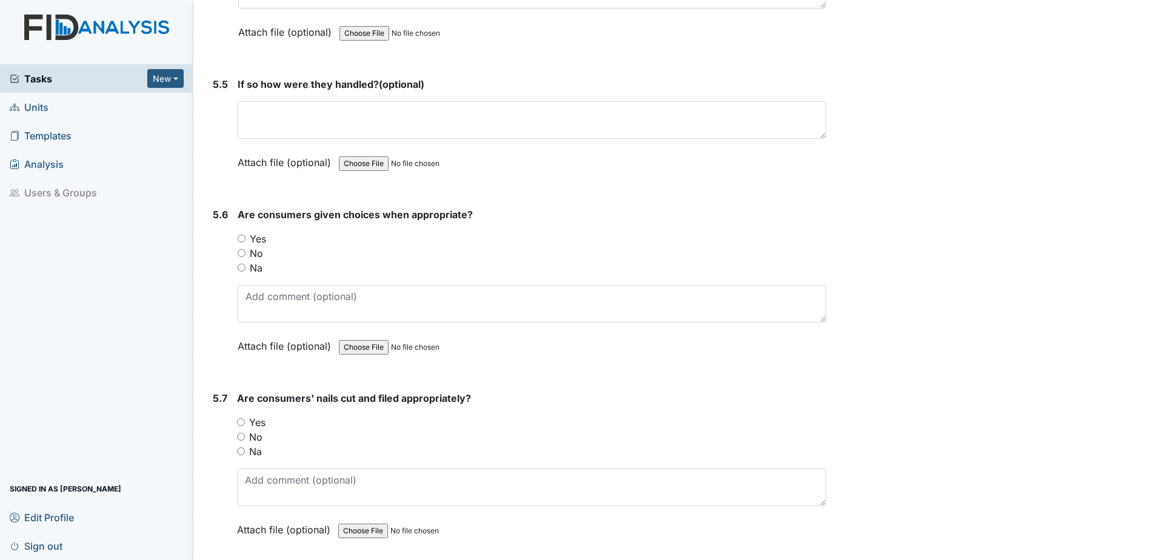
scroll to position [6059, 0]
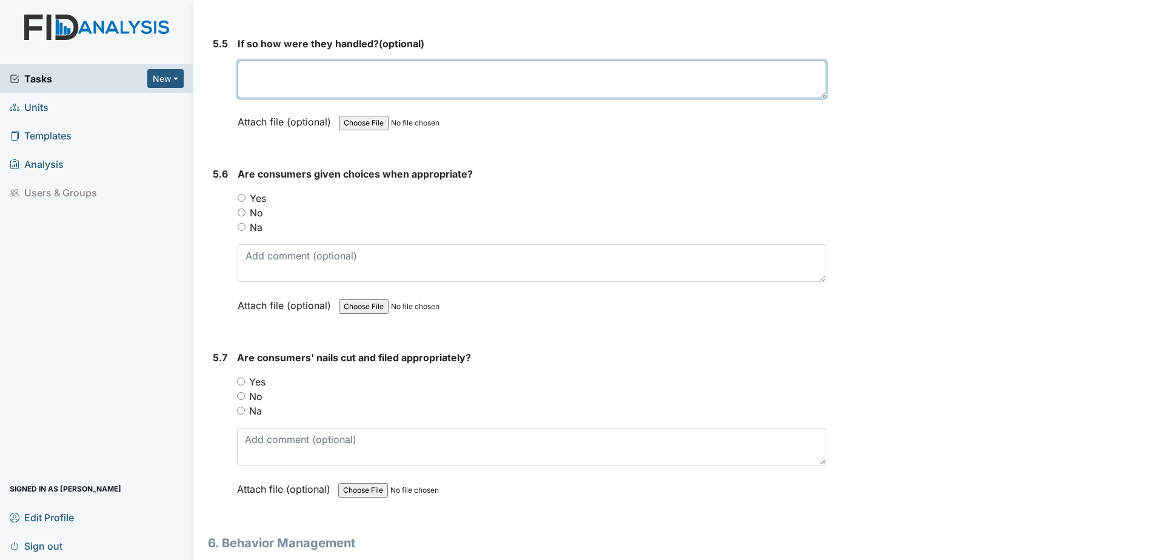
click at [316, 84] on textarea at bounding box center [532, 80] width 588 height 38
type textarea "none"
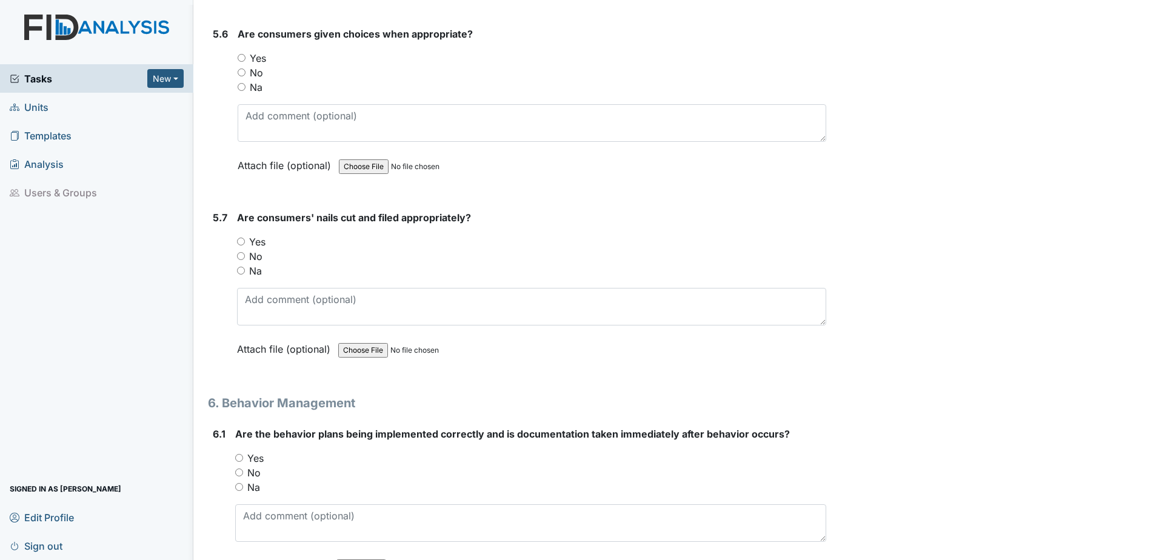
scroll to position [6181, 0]
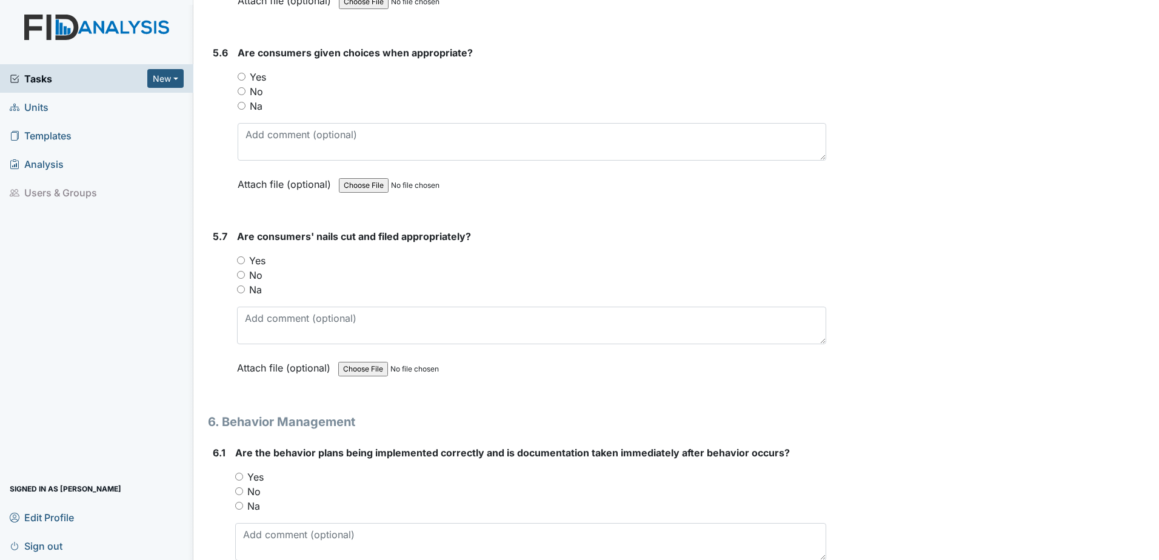
click at [242, 74] on input "Yes" at bounding box center [242, 77] width 8 height 8
radio input "true"
click at [242, 260] on input "Yes" at bounding box center [241, 260] width 8 height 8
radio input "true"
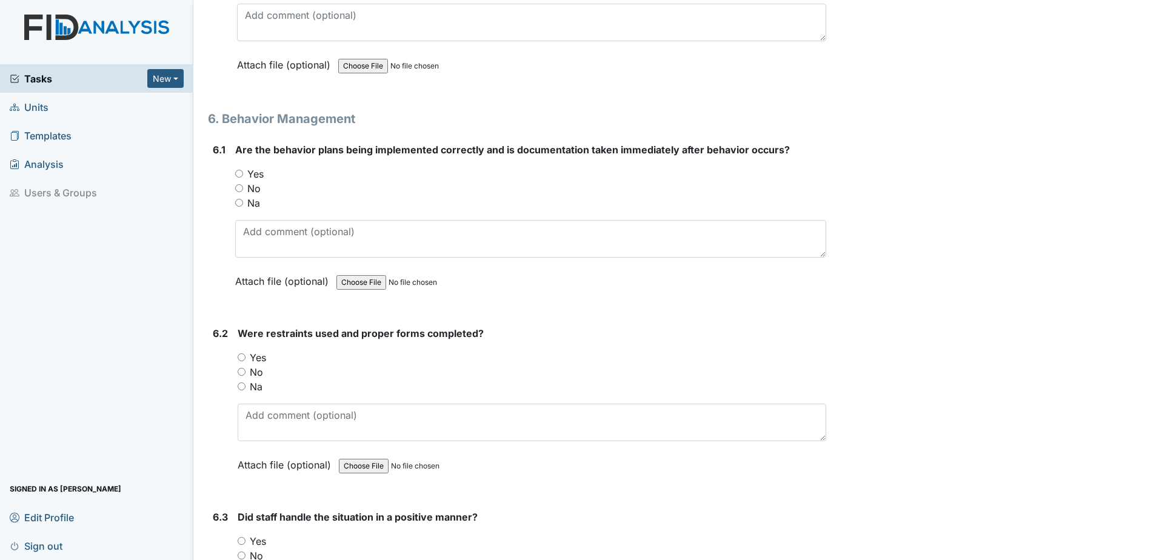
scroll to position [6544, 0]
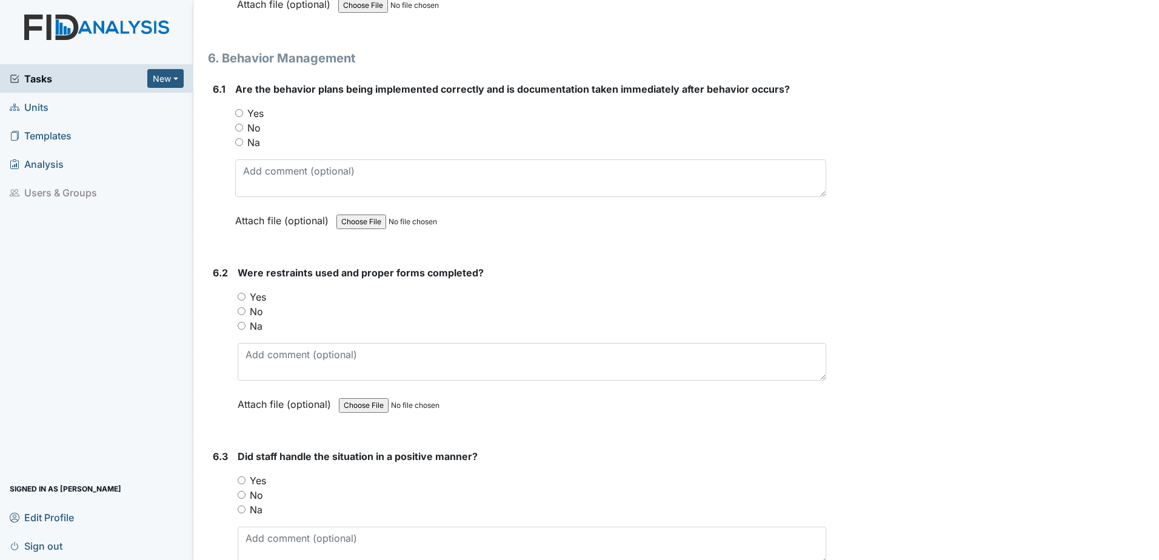
click at [239, 142] on input "Na" at bounding box center [239, 142] width 8 height 8
radio input "true"
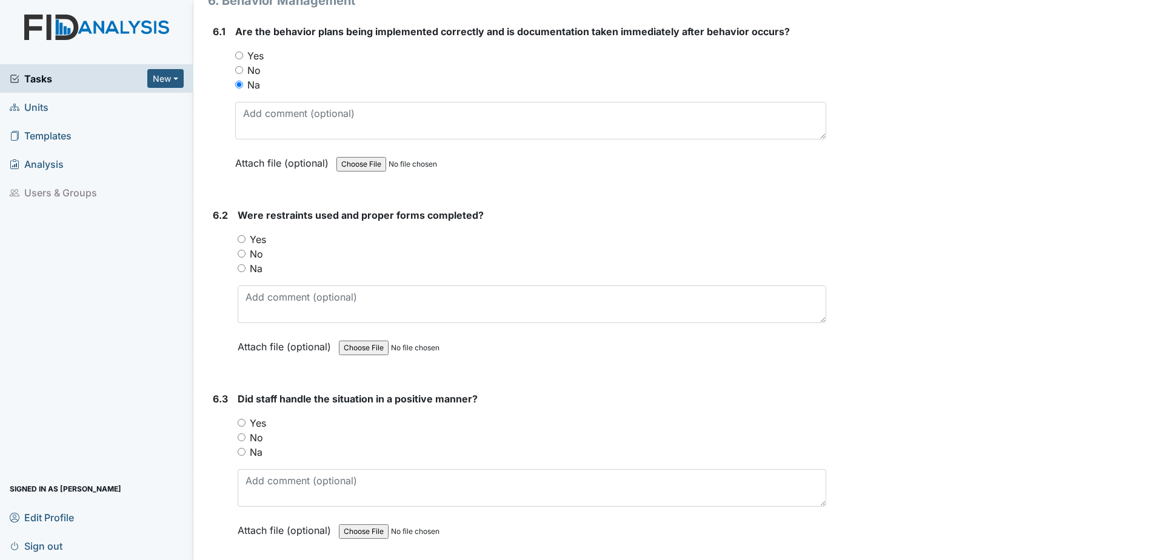
scroll to position [6726, 0]
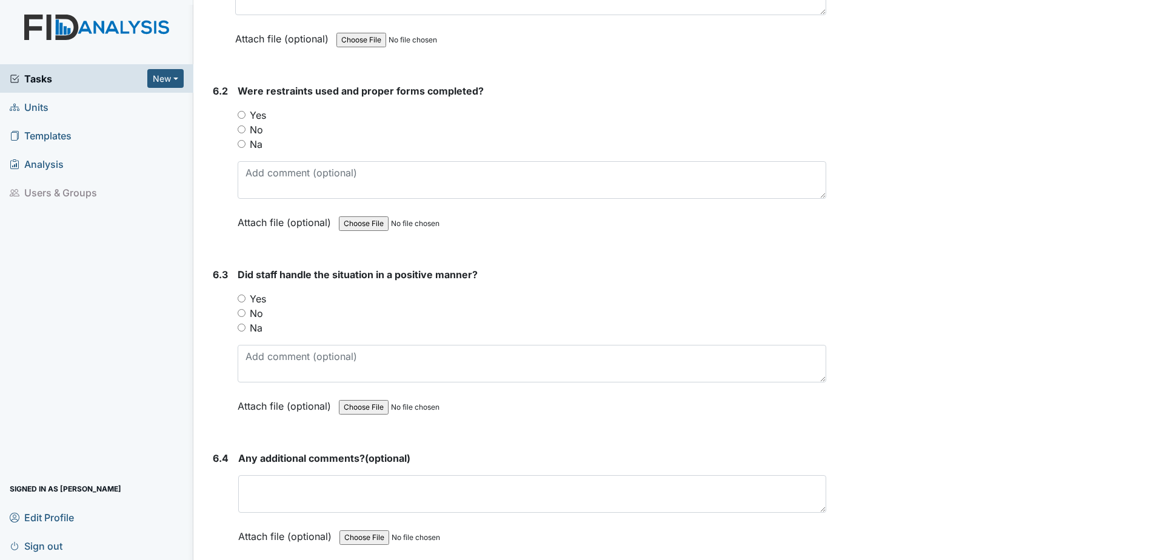
click at [241, 146] on input "Na" at bounding box center [242, 144] width 8 height 8
radio input "true"
click at [242, 327] on input "Na" at bounding box center [242, 328] width 8 height 8
radio input "true"
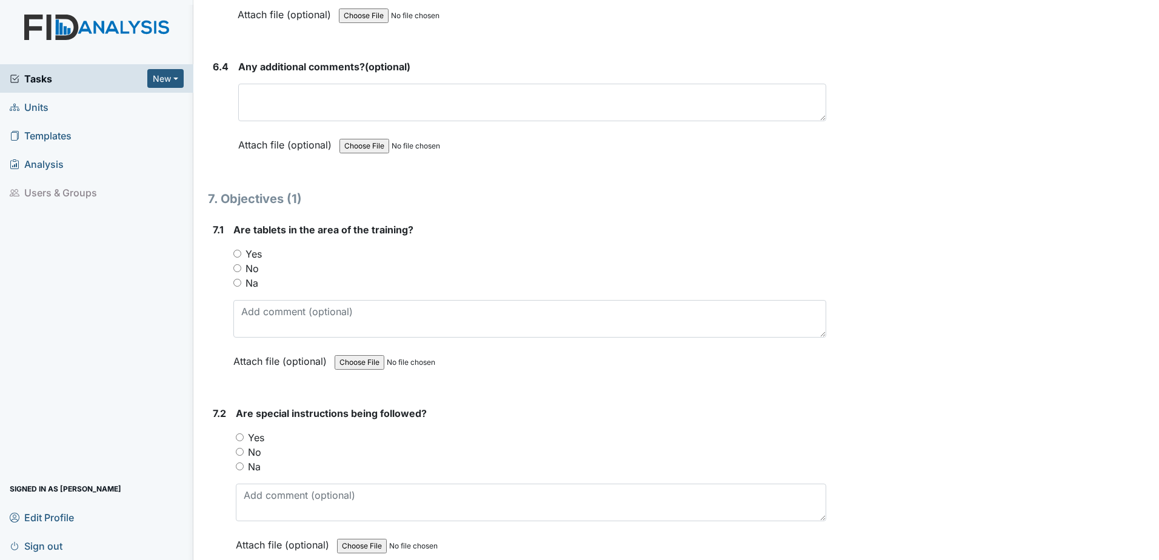
scroll to position [7150, 0]
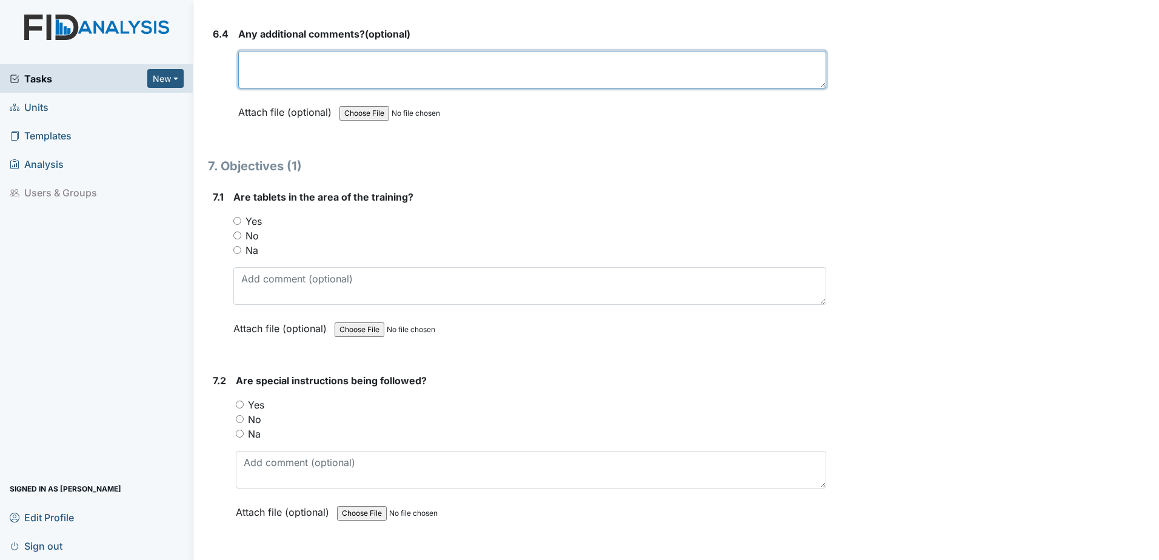
click at [321, 74] on textarea at bounding box center [532, 70] width 588 height 38
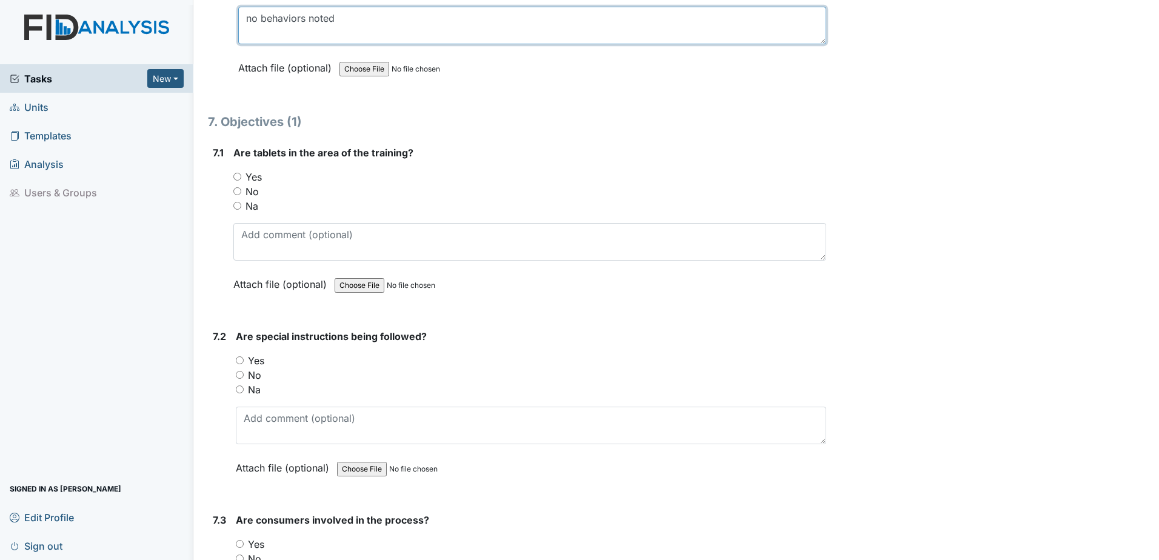
scroll to position [7271, 0]
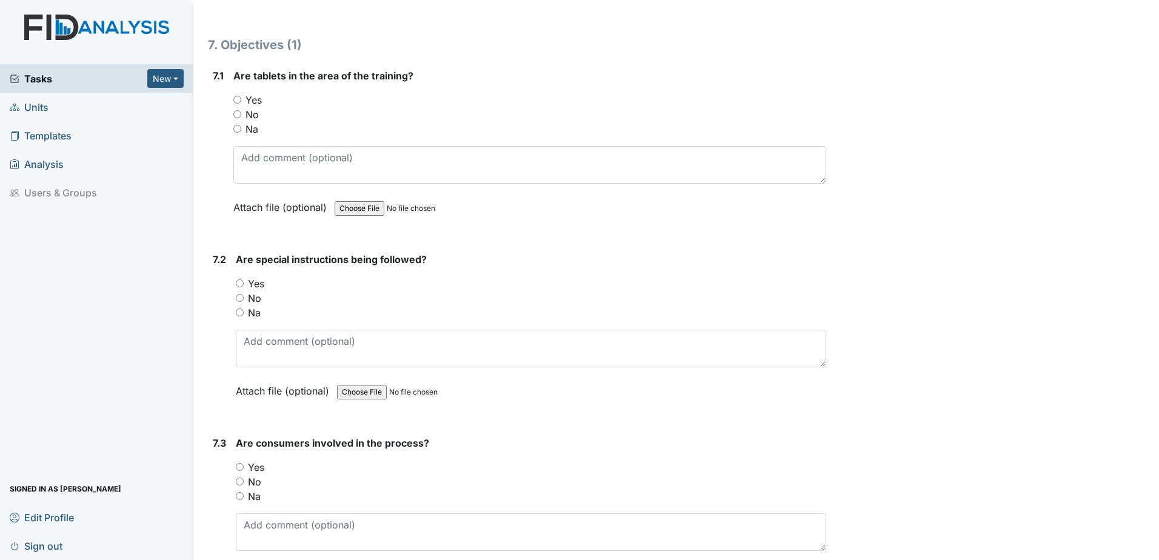
type textarea "no behaviors noted"
click at [238, 98] on input "Yes" at bounding box center [237, 100] width 8 height 8
radio input "true"
click at [242, 284] on input "Yes" at bounding box center [240, 283] width 8 height 8
radio input "true"
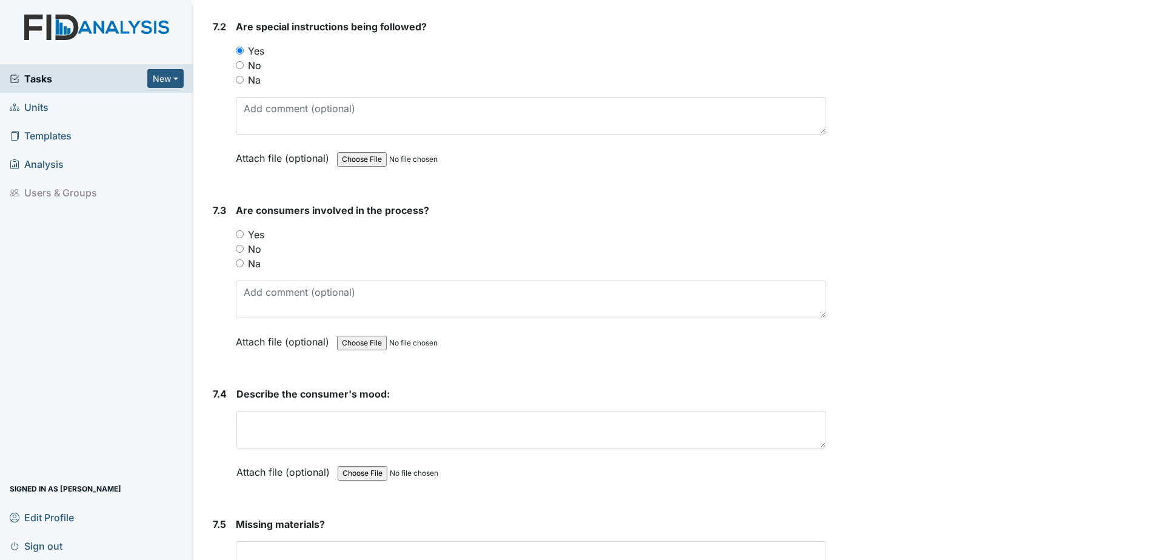
scroll to position [7574, 0]
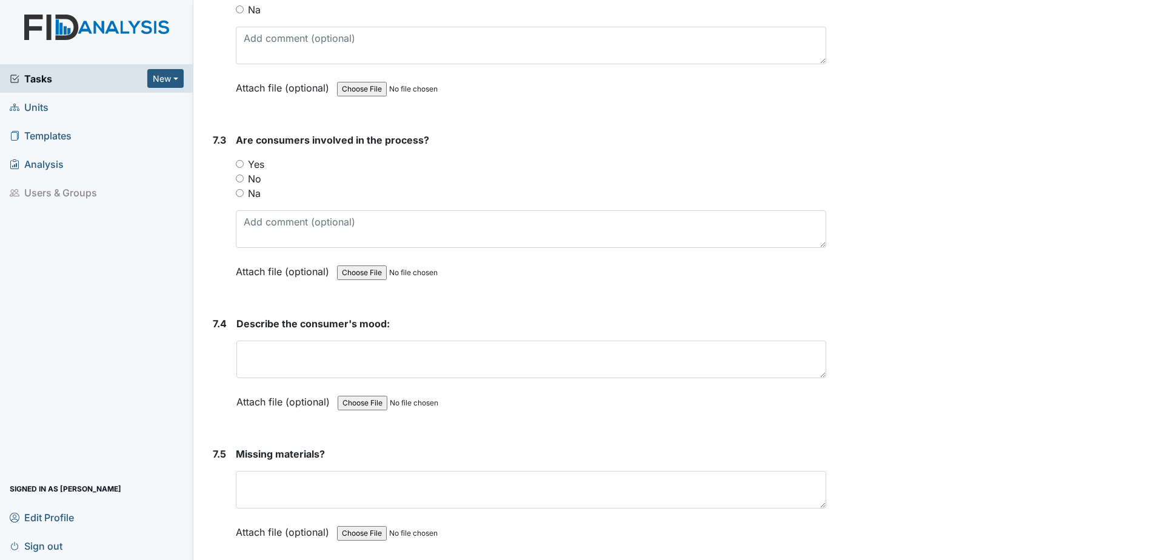
click at [242, 162] on input "Yes" at bounding box center [240, 164] width 8 height 8
radio input "true"
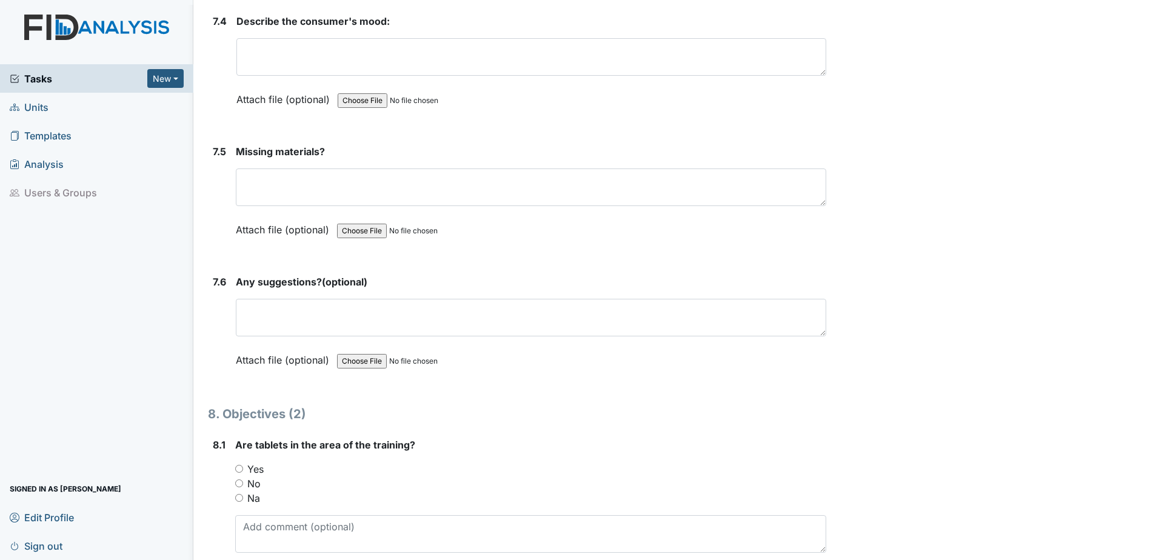
scroll to position [7877, 0]
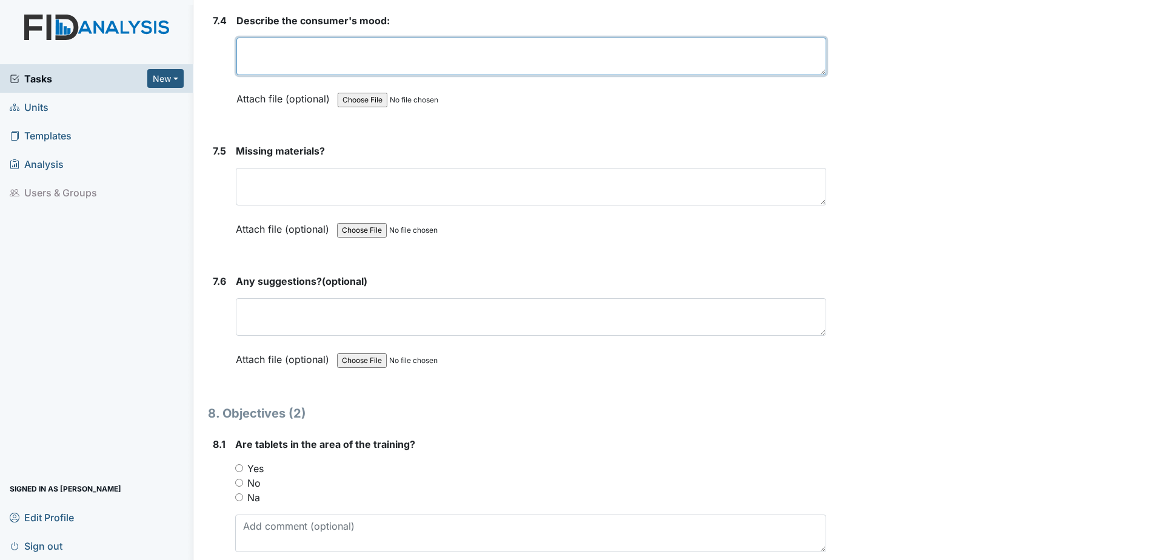
click at [318, 58] on textarea at bounding box center [531, 57] width 590 height 38
type textarea "good"
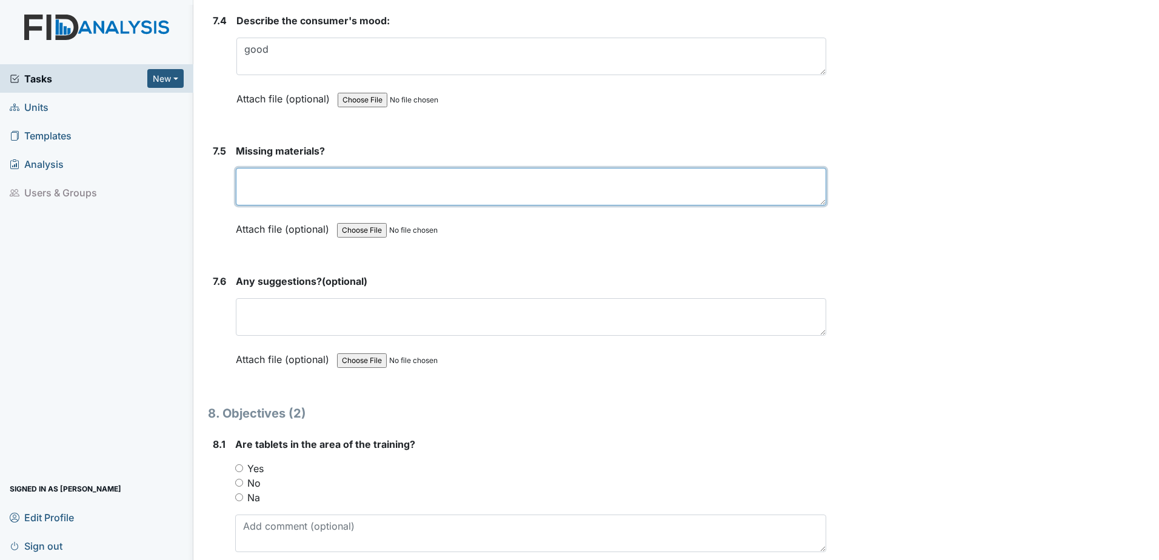
click at [424, 191] on textarea at bounding box center [531, 187] width 590 height 38
type textarea "none"
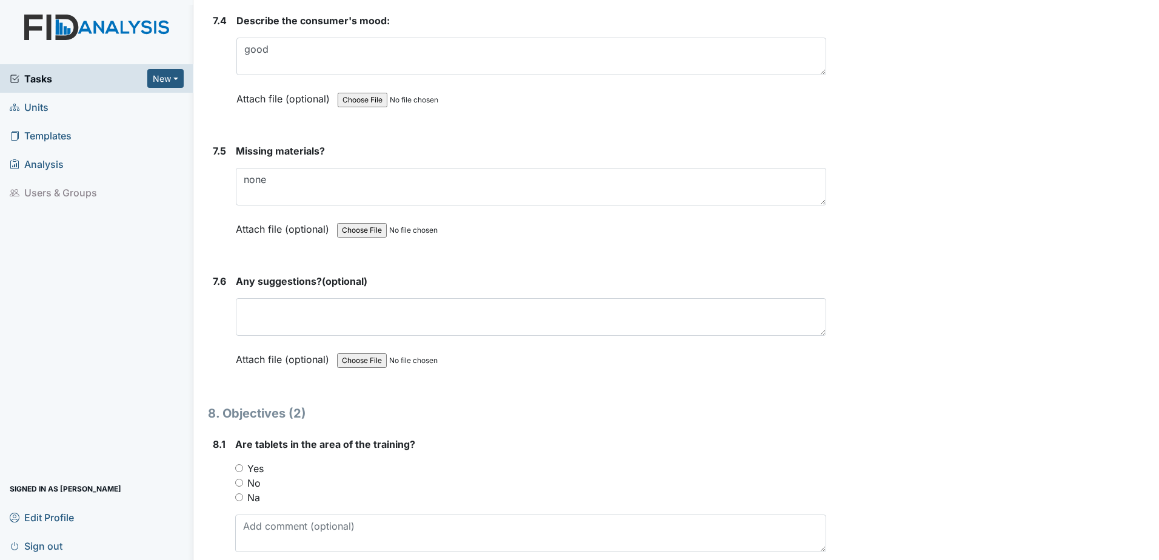
click at [501, 251] on form "Missing materials? none This field is required. Attach file (optional) You can …" at bounding box center [531, 199] width 590 height 111
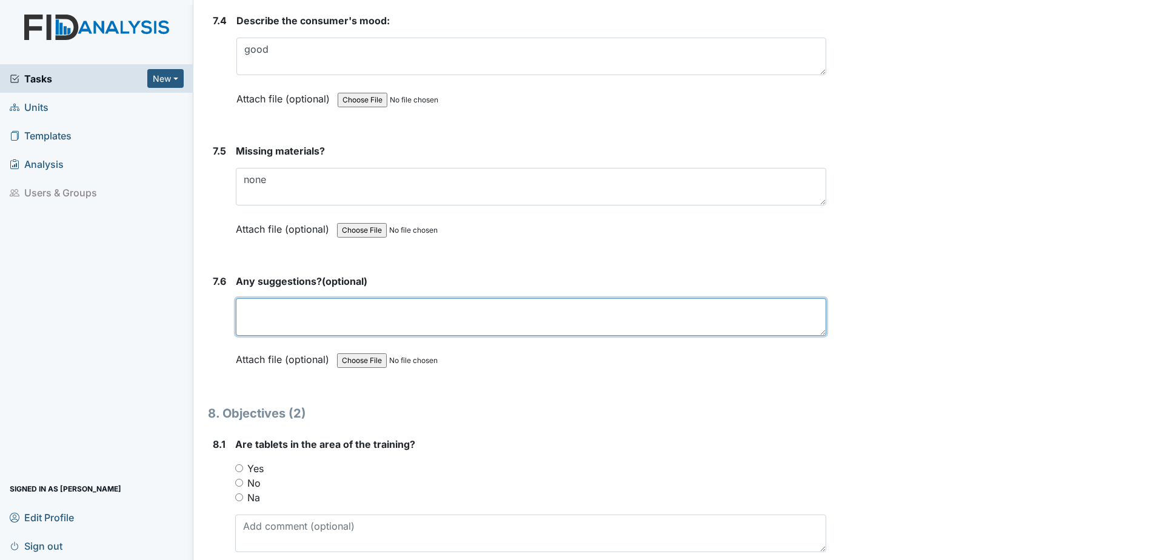
click at [358, 309] on textarea at bounding box center [531, 317] width 590 height 38
type textarea "none"
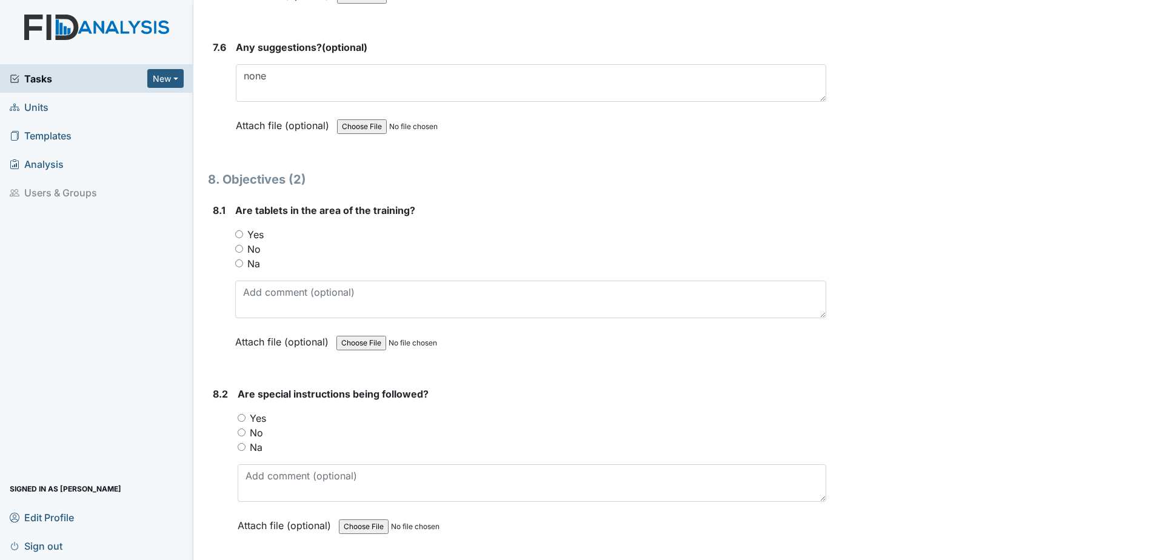
scroll to position [8120, 0]
